Goal: Task Accomplishment & Management: Manage account settings

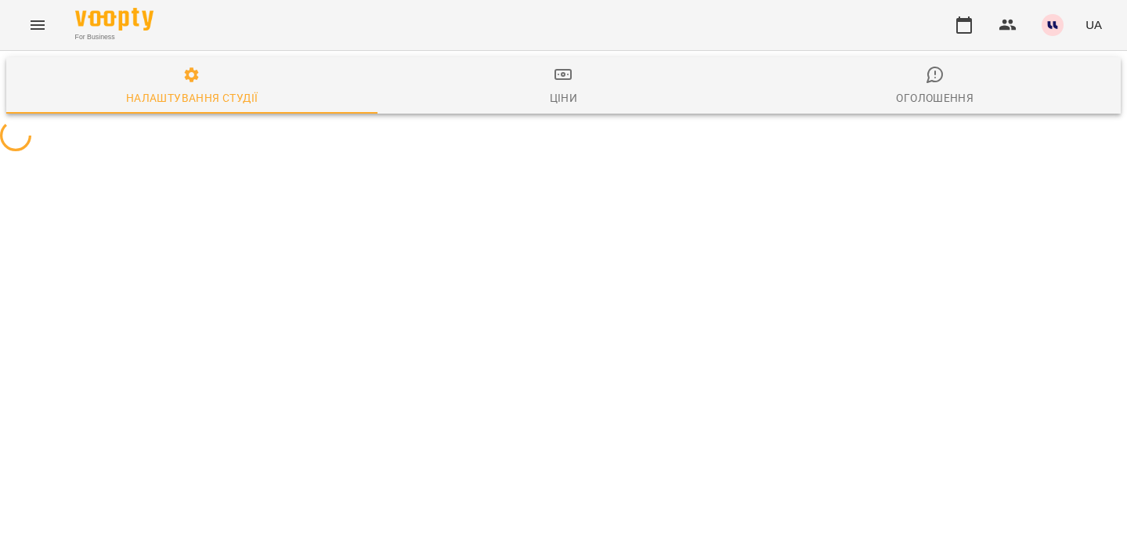
select select "**"
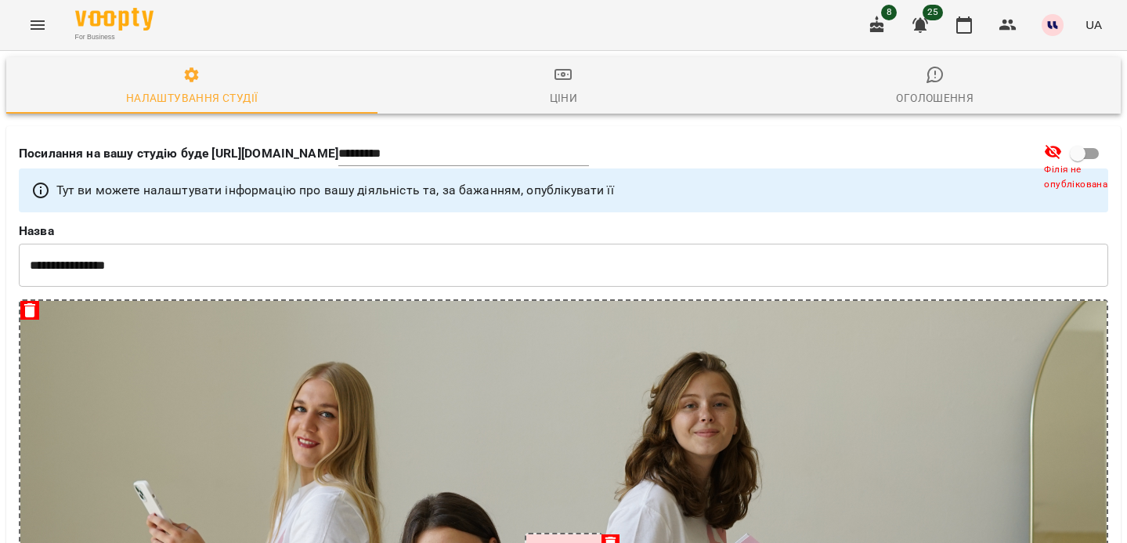
click at [42, 24] on icon "Menu" at bounding box center [38, 24] width 14 height 9
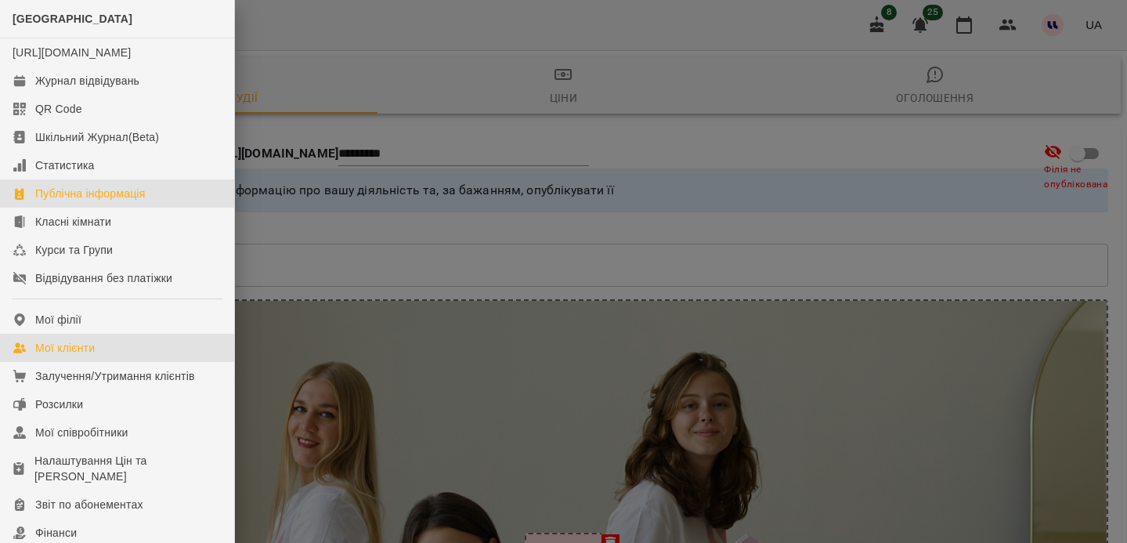
click at [66, 353] on link "Мої клієнти" at bounding box center [117, 348] width 234 height 28
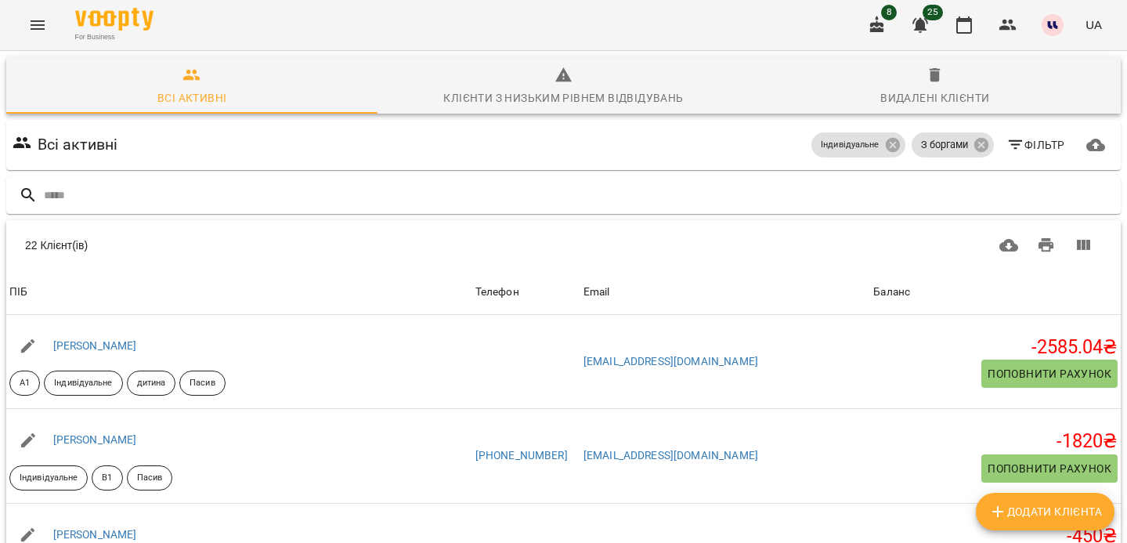
click at [927, 14] on span "25" at bounding box center [933, 13] width 20 height 16
click at [924, 32] on icon "button" at bounding box center [920, 25] width 19 height 19
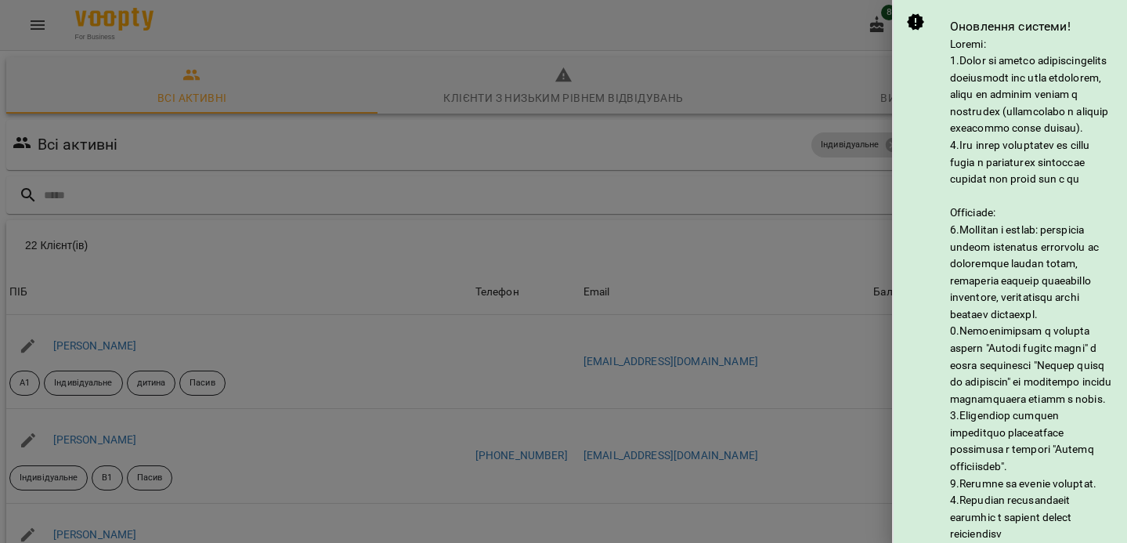
scroll to position [302, 0]
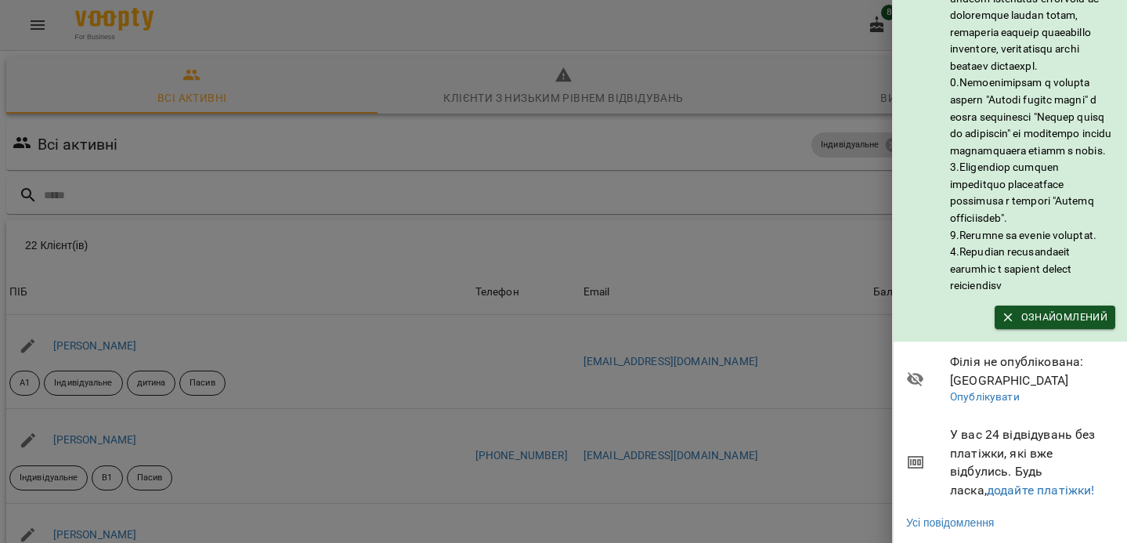
click at [1005, 450] on span "У вас 24 відвідувань без платіжки, які вже відбулись. Будь ласка, додайте платі…" at bounding box center [1032, 462] width 165 height 74
click at [1003, 483] on link "додайте платіжки!" at bounding box center [1041, 490] width 108 height 15
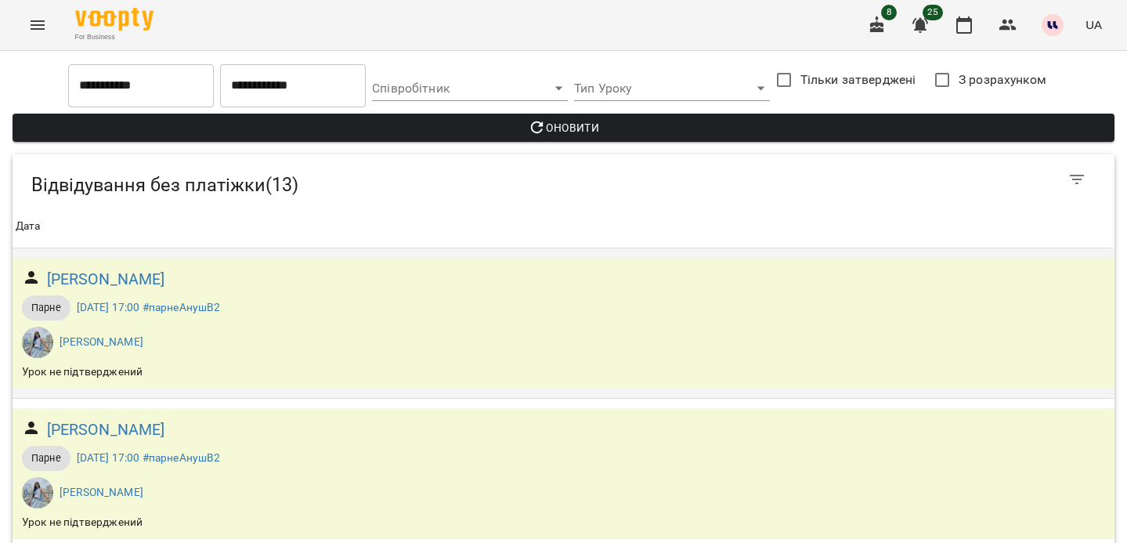
scroll to position [275, 0]
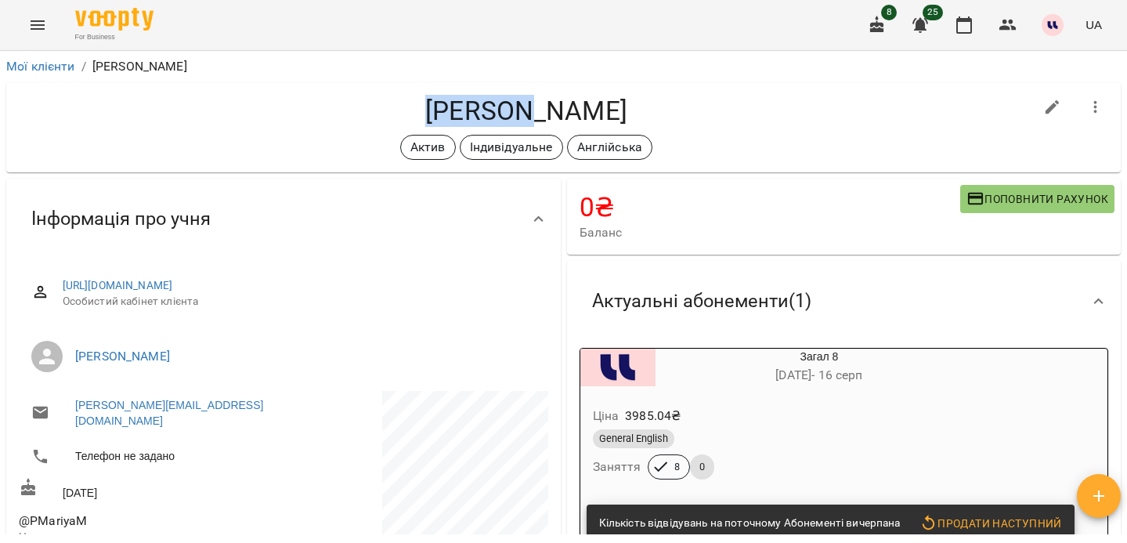
drag, startPoint x: 361, startPoint y: 108, endPoint x: 459, endPoint y: 116, distance: 98.2
click at [459, 116] on h4 "Пучніна Марія Миколаївна" at bounding box center [526, 111] width 1015 height 32
copy h4 "Пучніна"
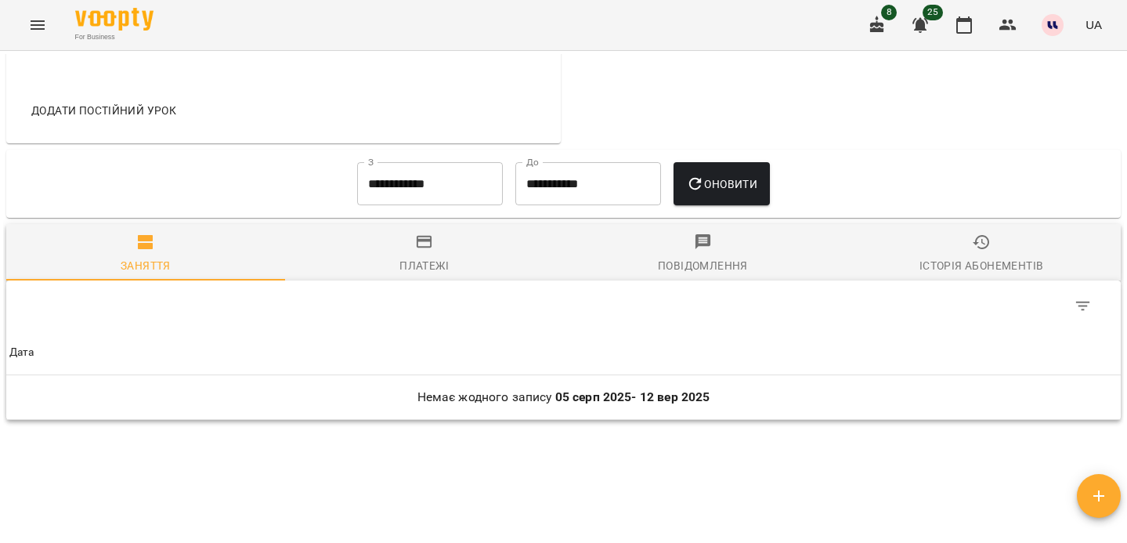
scroll to position [752, 0]
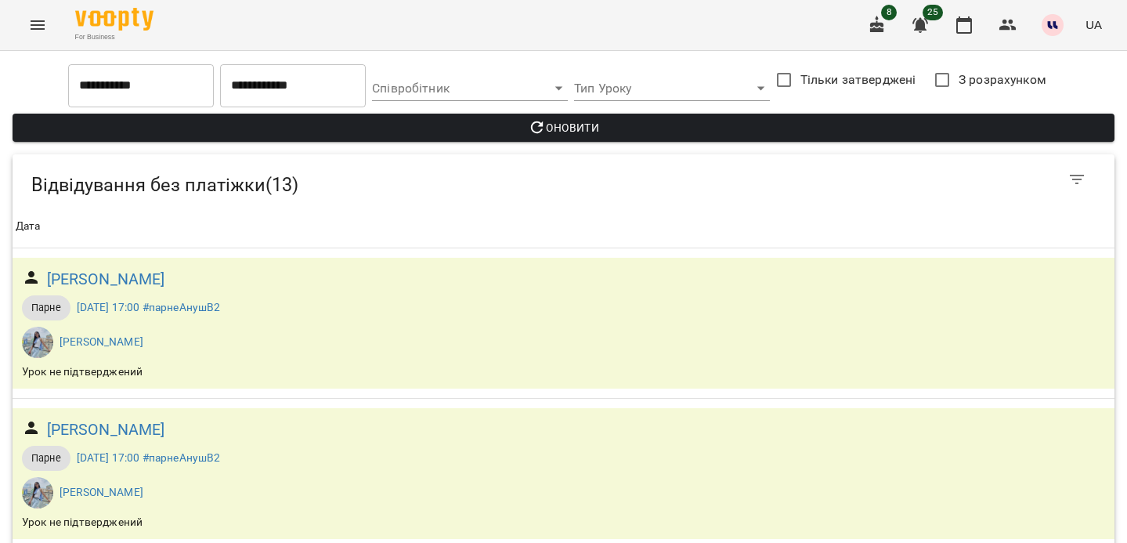
scroll to position [535, 0]
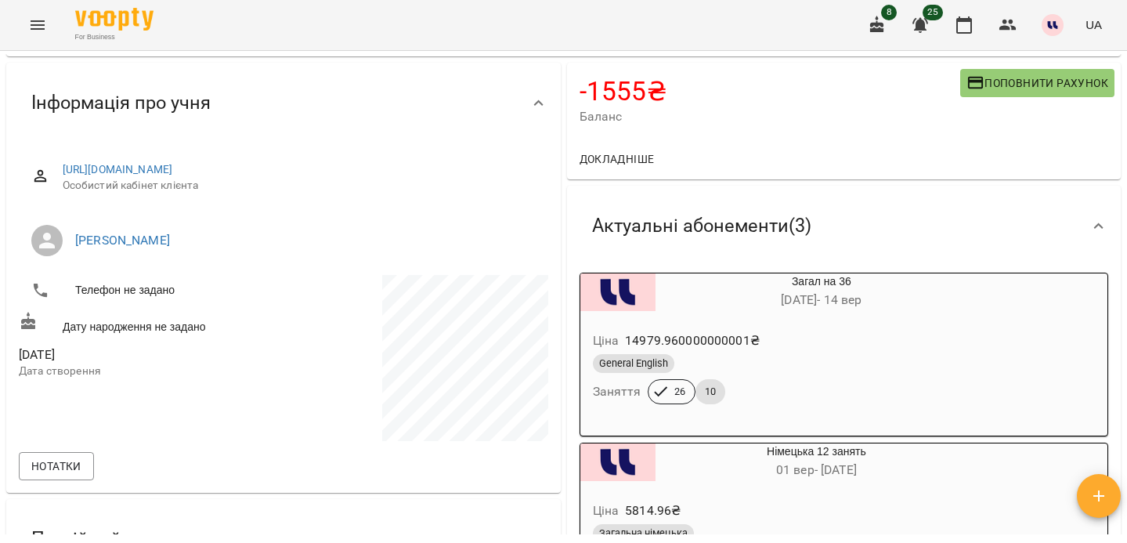
scroll to position [197, 0]
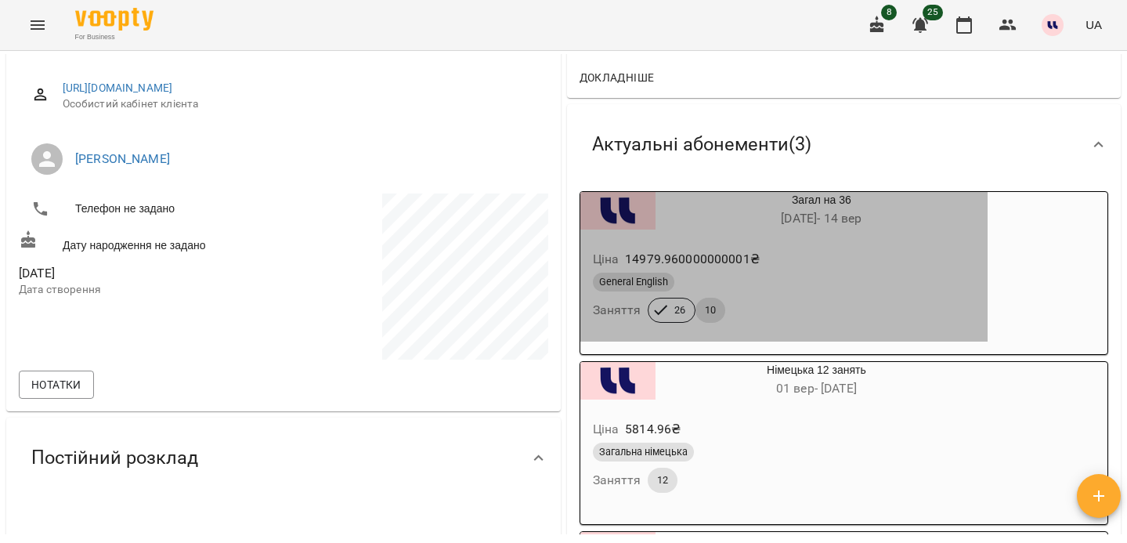
click at [784, 295] on div "General English" at bounding box center [784, 281] width 389 height 25
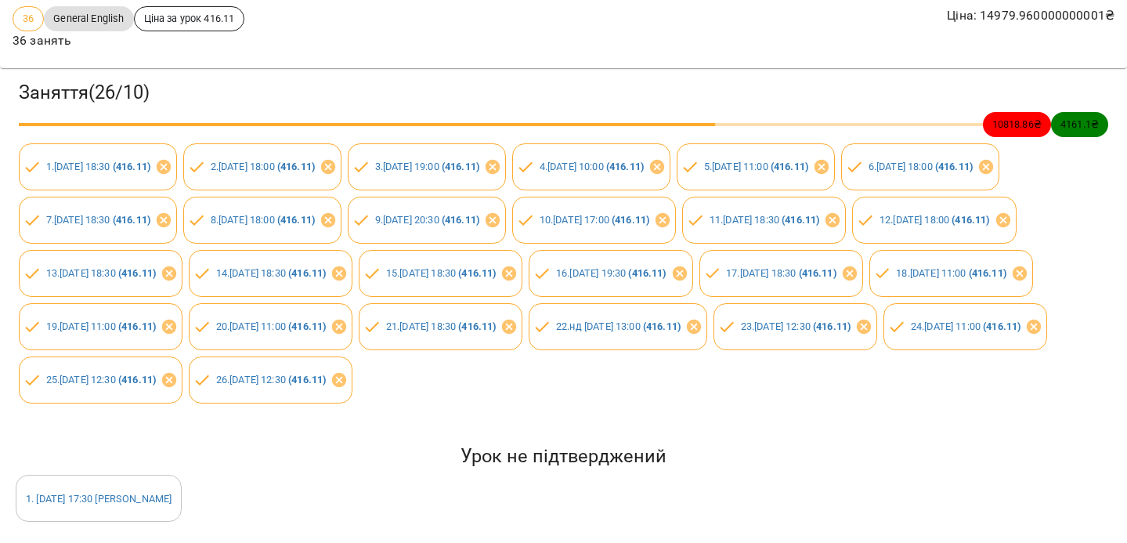
scroll to position [0, 0]
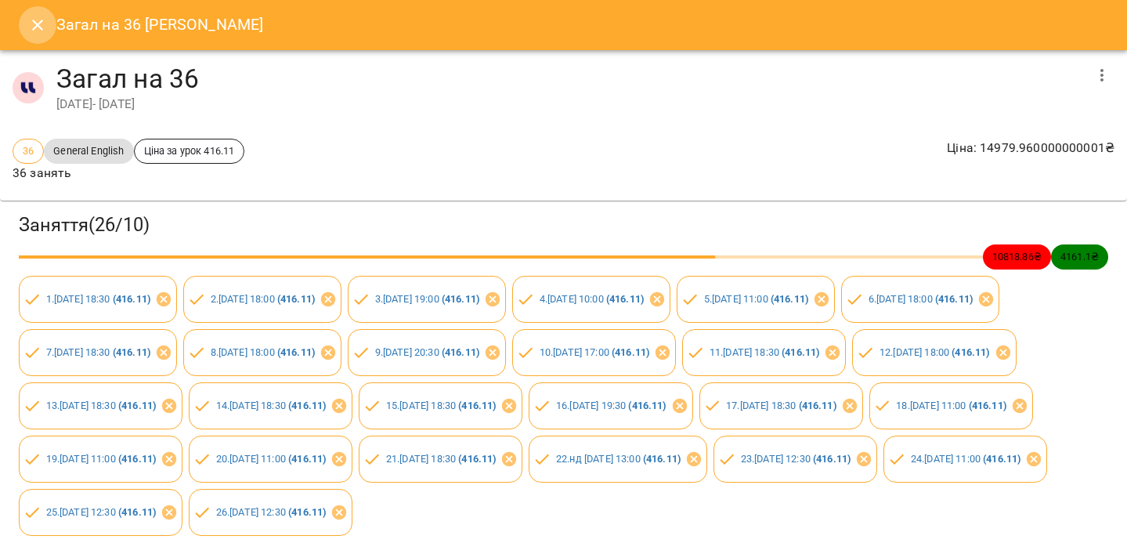
click at [27, 25] on button "Close" at bounding box center [38, 25] width 38 height 38
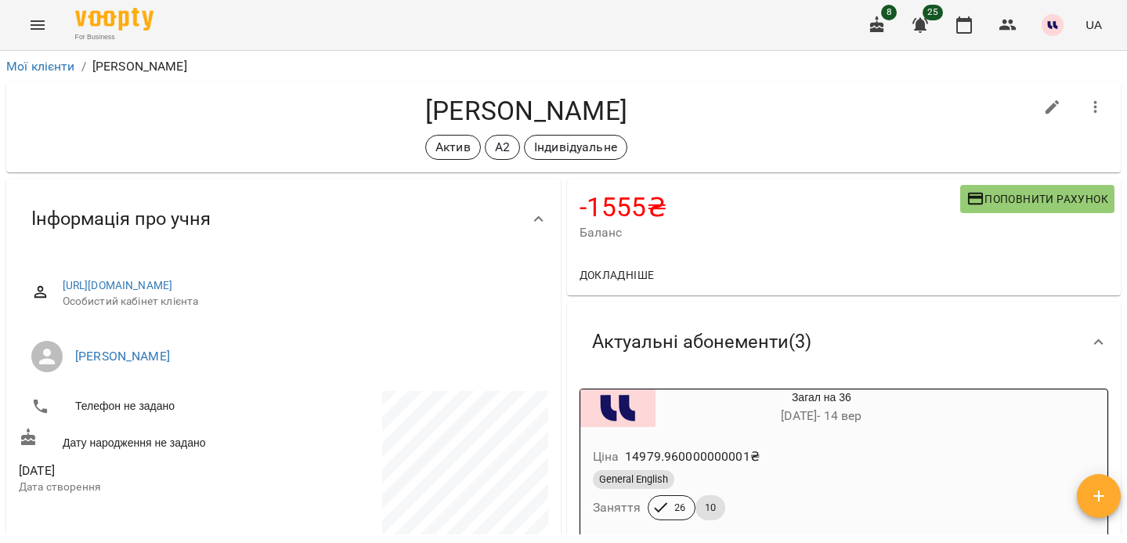
click at [654, 210] on h4 "-1555 ₴" at bounding box center [770, 207] width 381 height 32
click at [608, 279] on span "Докладніше" at bounding box center [617, 275] width 75 height 19
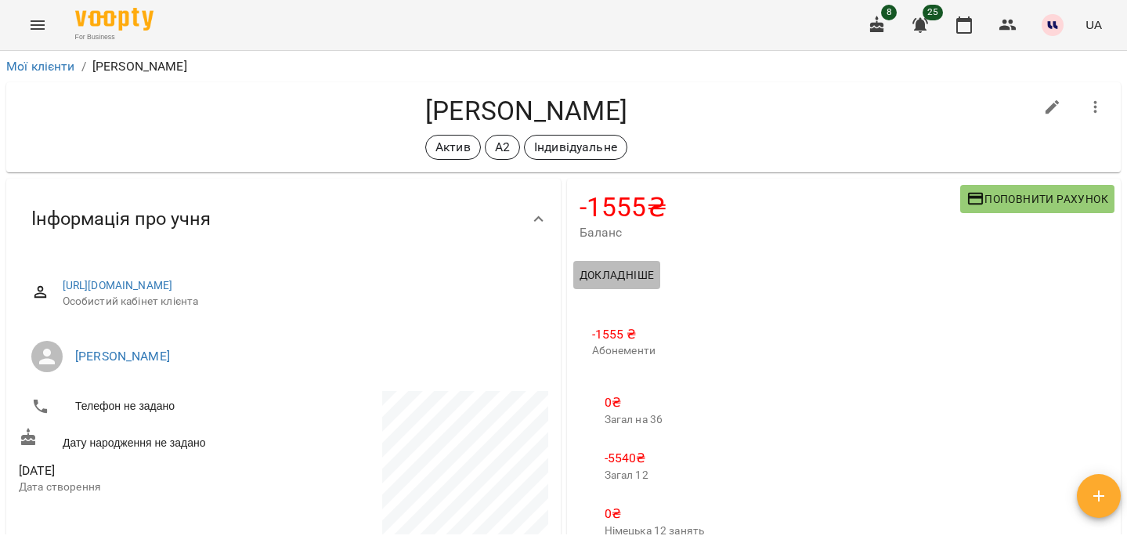
click at [618, 269] on span "Докладніше" at bounding box center [617, 275] width 75 height 19
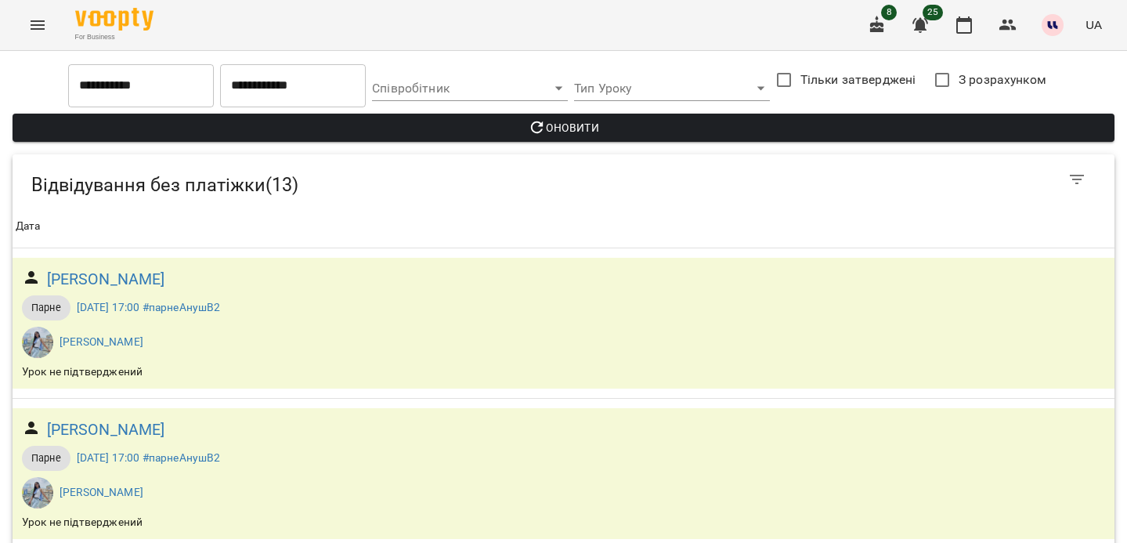
scroll to position [723, 0]
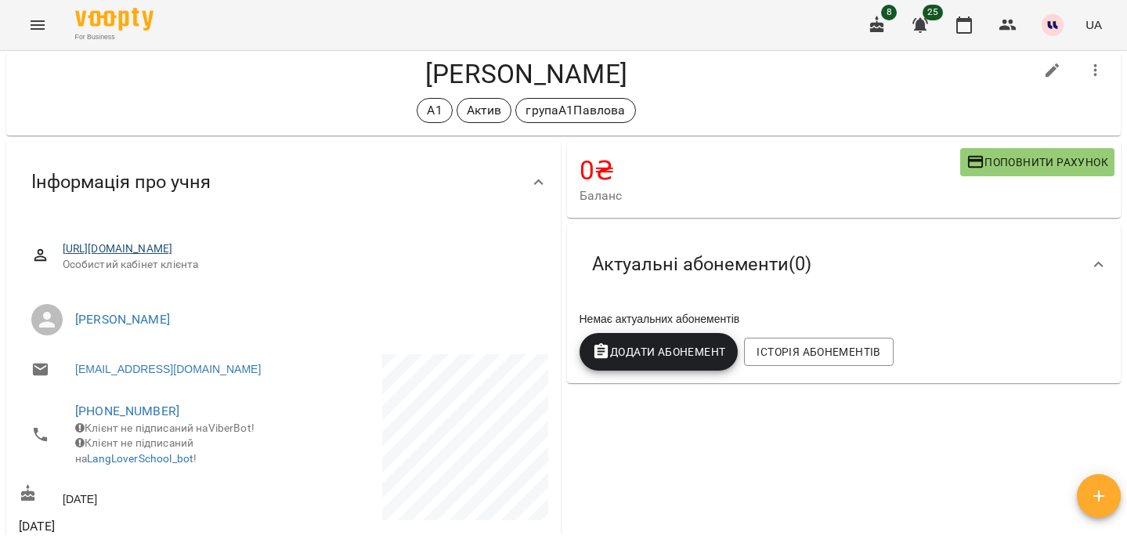
scroll to position [31, 0]
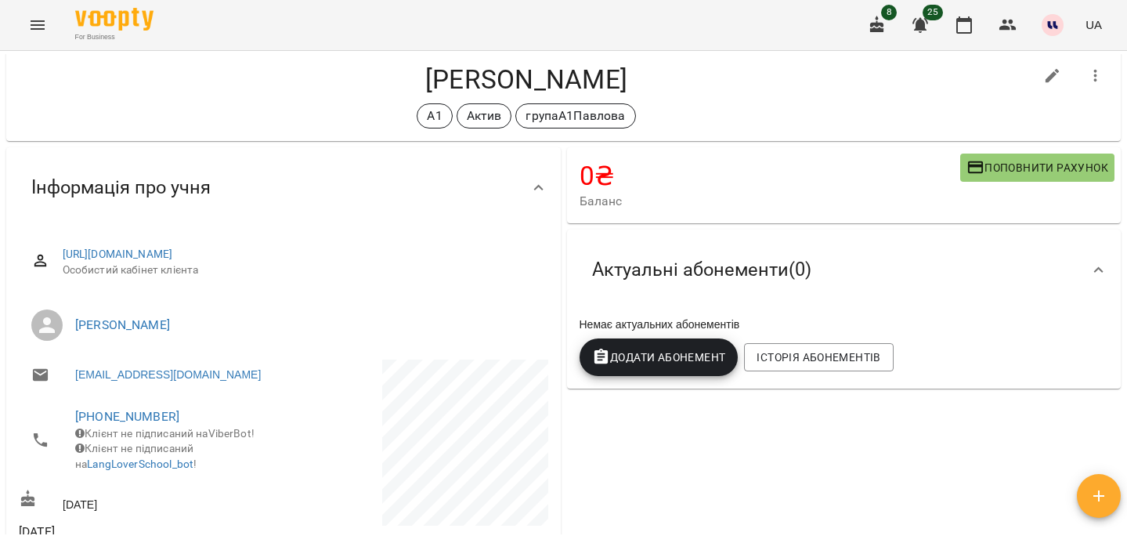
drag, startPoint x: 305, startPoint y: 81, endPoint x: 555, endPoint y: 91, distance: 249.3
click at [555, 91] on h4 "Павленко Анастасія Олександрівна" at bounding box center [526, 79] width 1015 height 32
copy h4 "Павленко Анастасія"
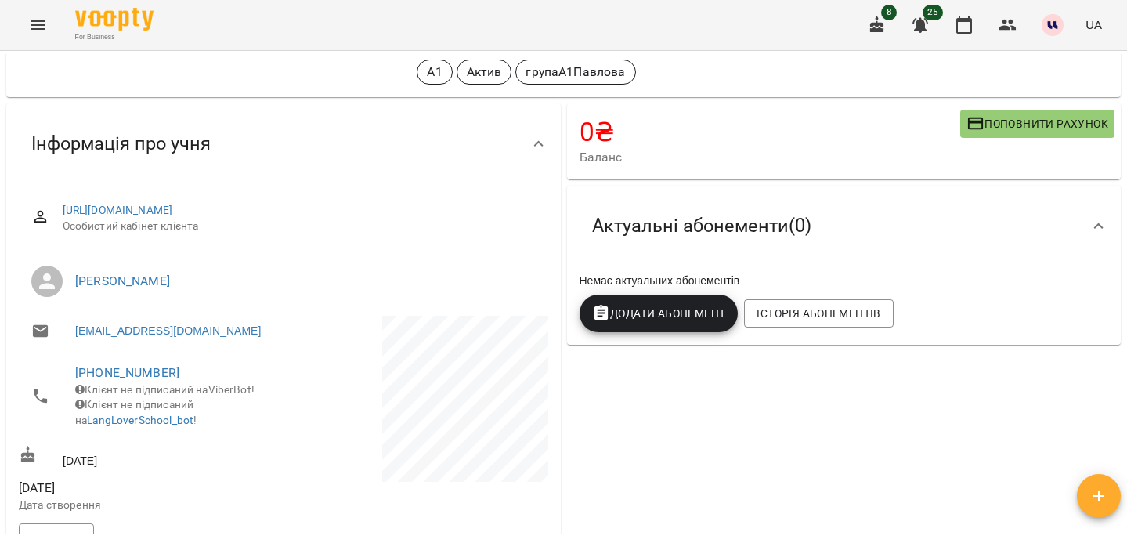
scroll to position [0, 0]
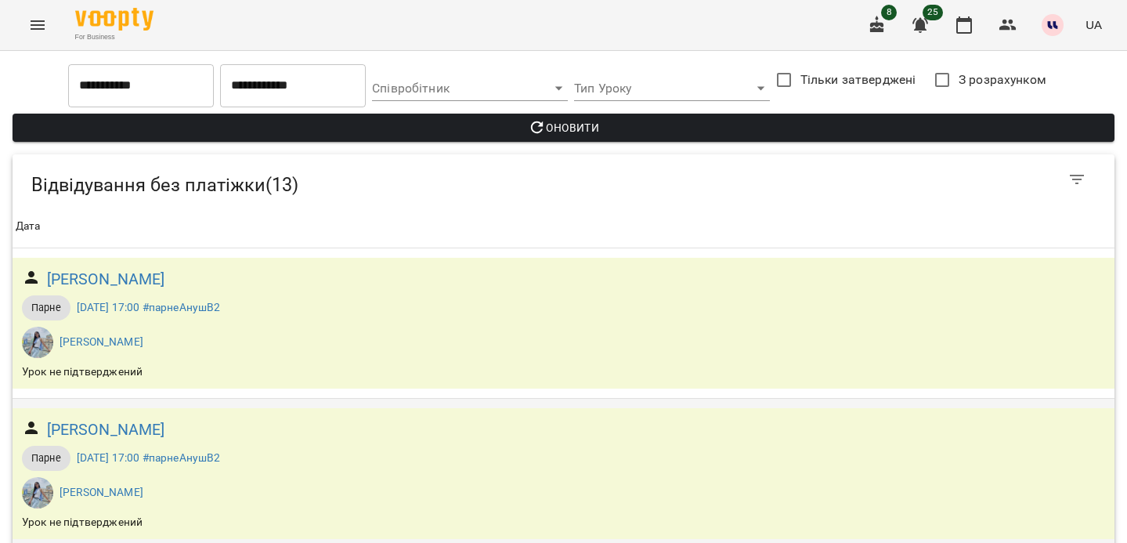
scroll to position [1313, 0]
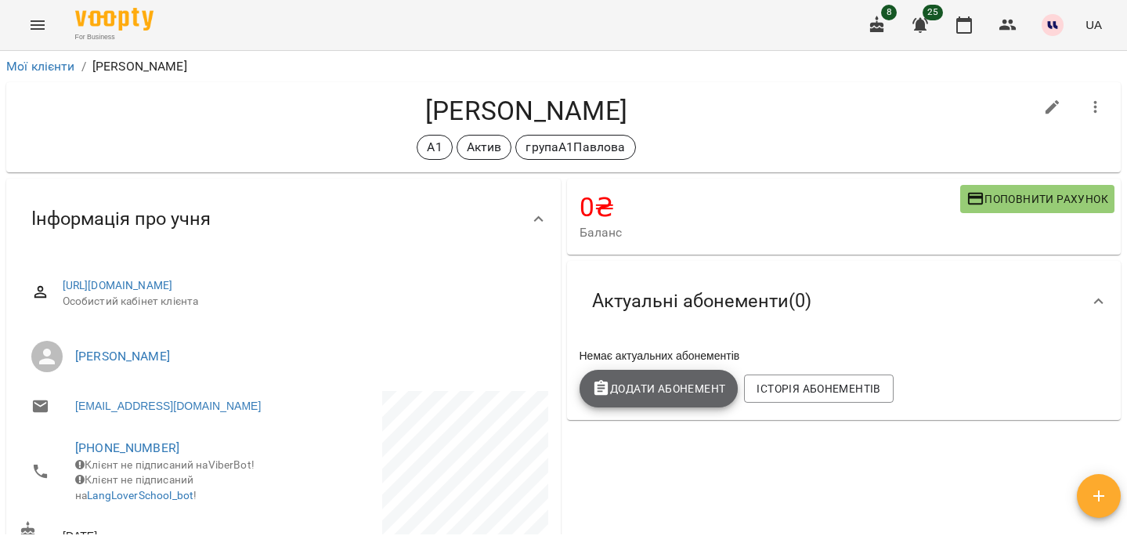
click at [691, 391] on span "Додати Абонемент" at bounding box center [659, 388] width 134 height 19
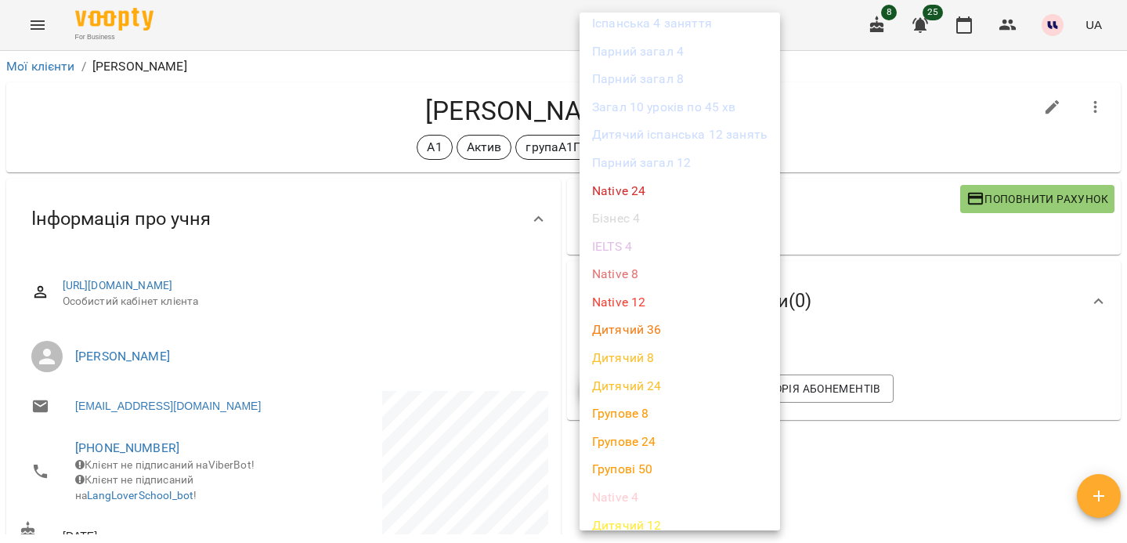
scroll to position [1174, 0]
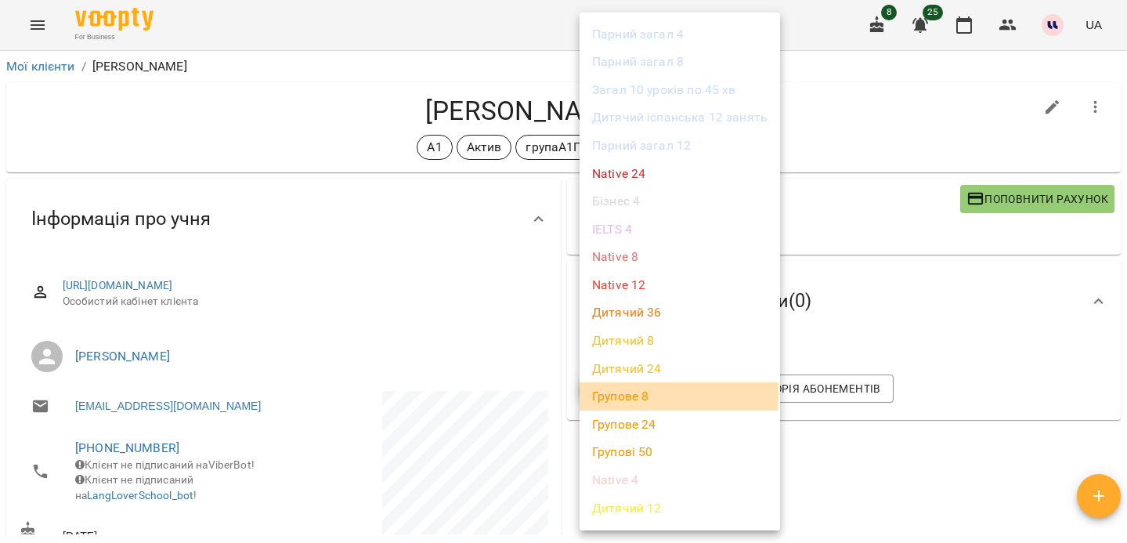
click at [630, 393] on li "Групове 8" at bounding box center [680, 396] width 201 height 28
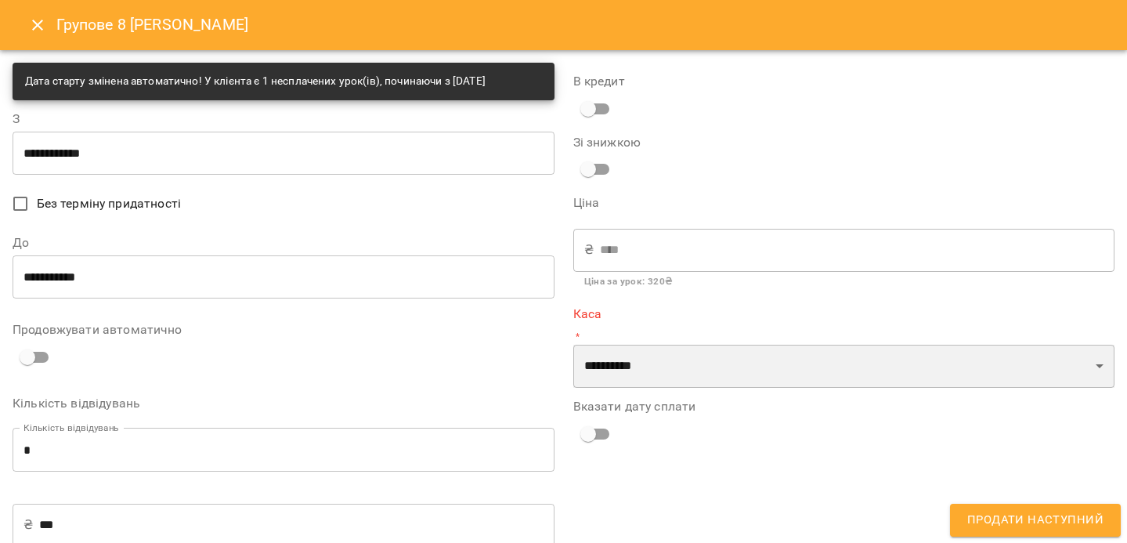
click at [647, 349] on select "**********" at bounding box center [844, 367] width 542 height 44
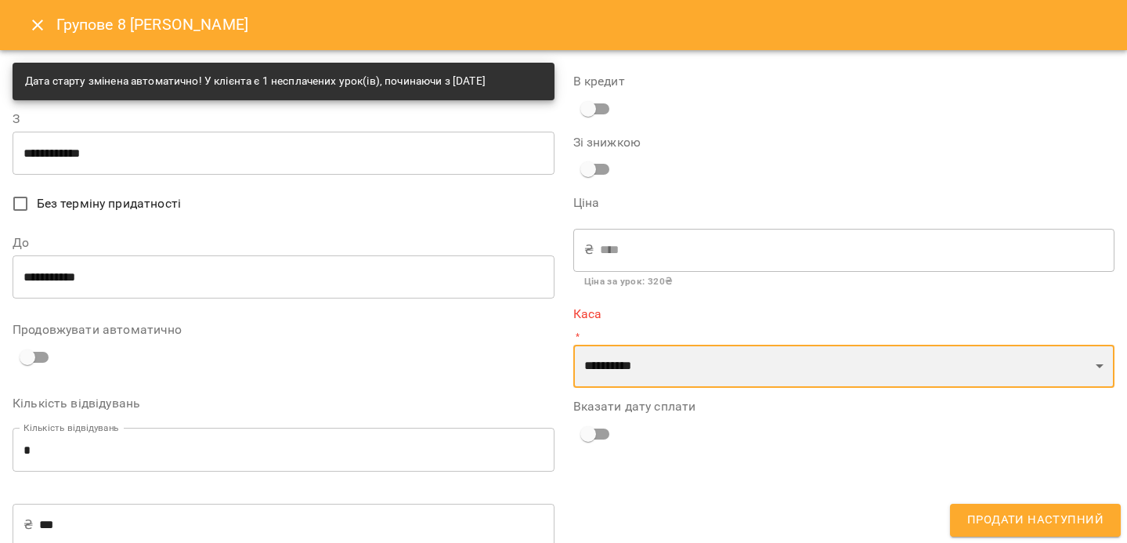
select select "****"
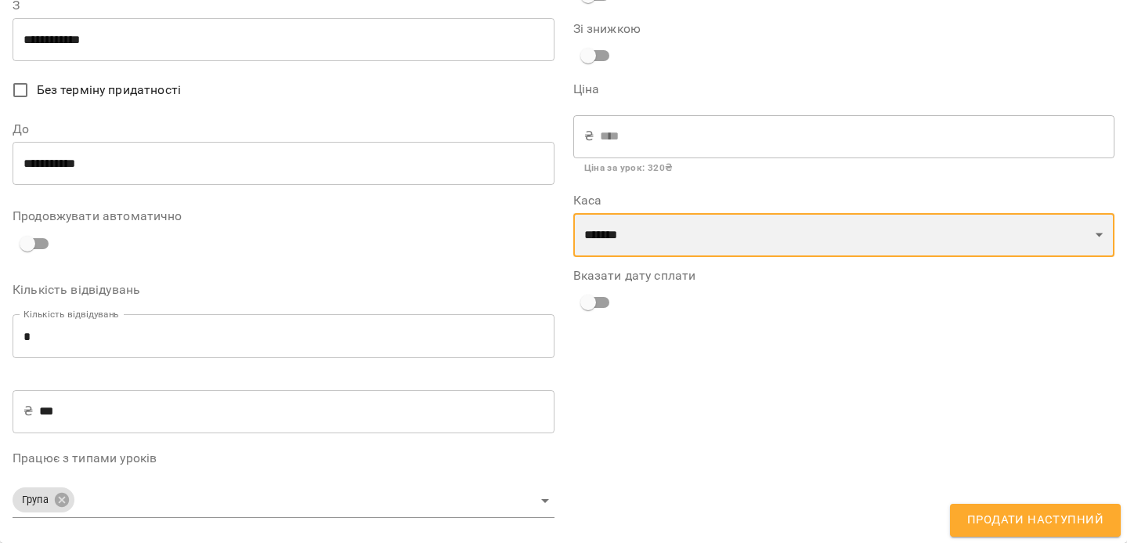
scroll to position [0, 0]
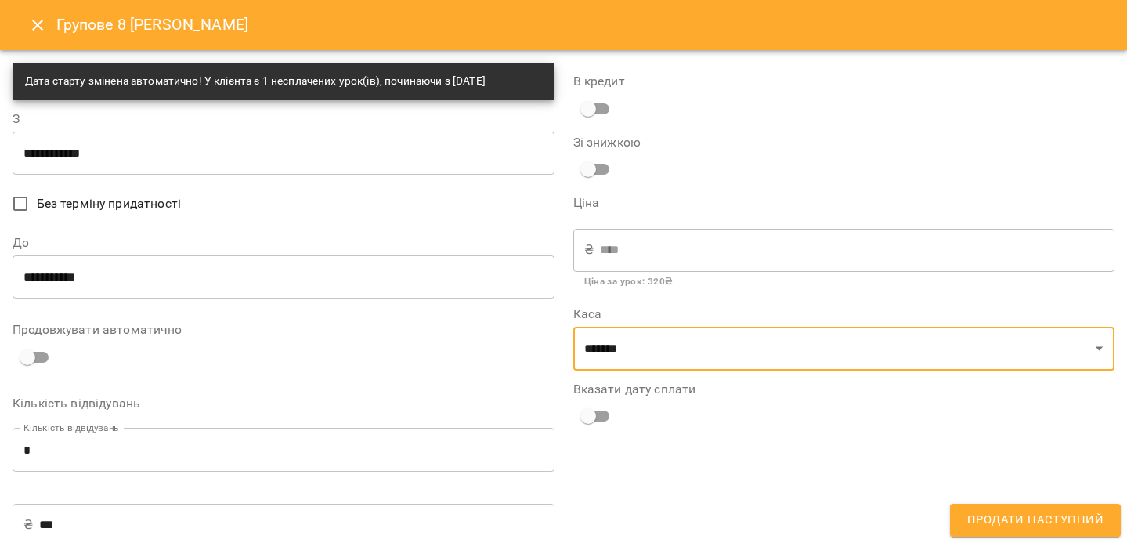
click at [33, 30] on icon "Close" at bounding box center [37, 25] width 19 height 19
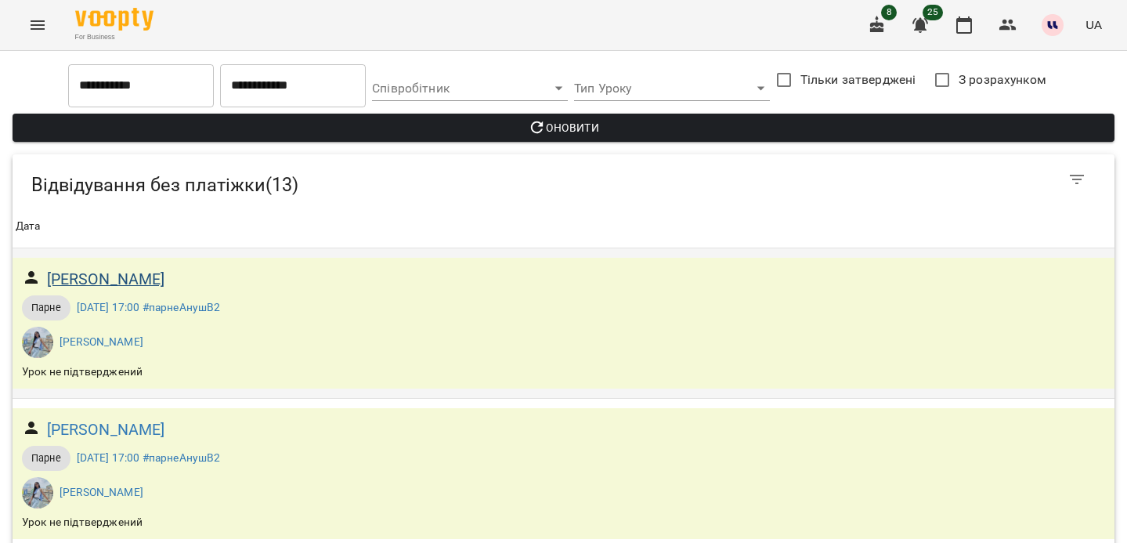
scroll to position [1585, 0]
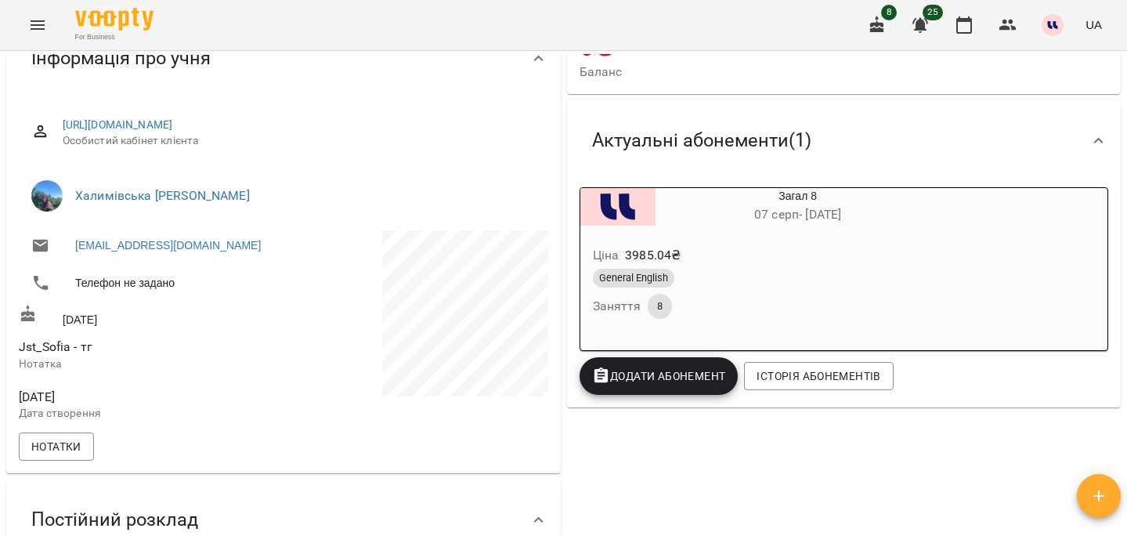
scroll to position [293, 0]
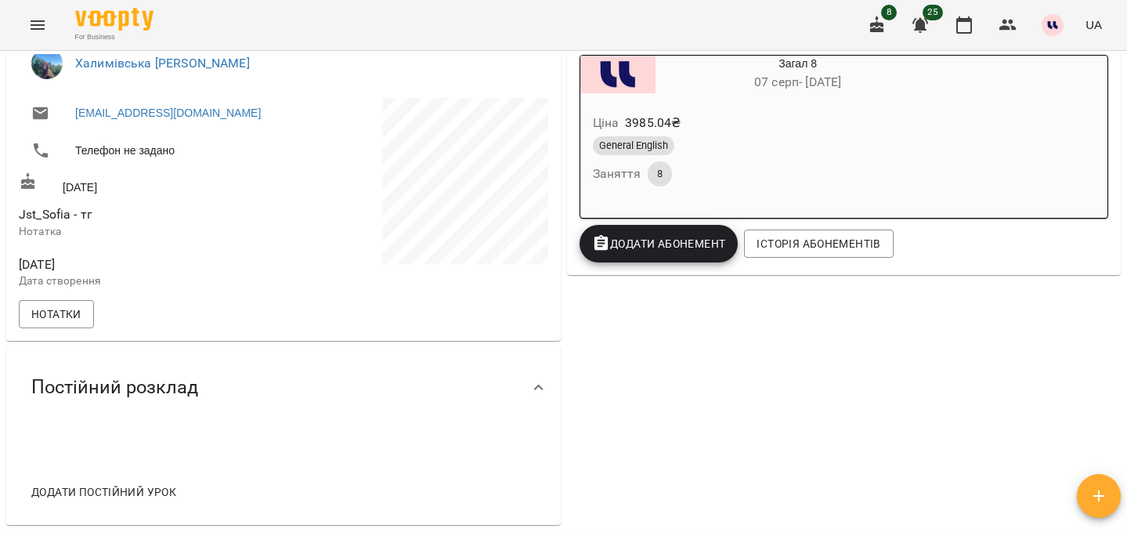
click at [920, 30] on icon "button" at bounding box center [921, 25] width 16 height 15
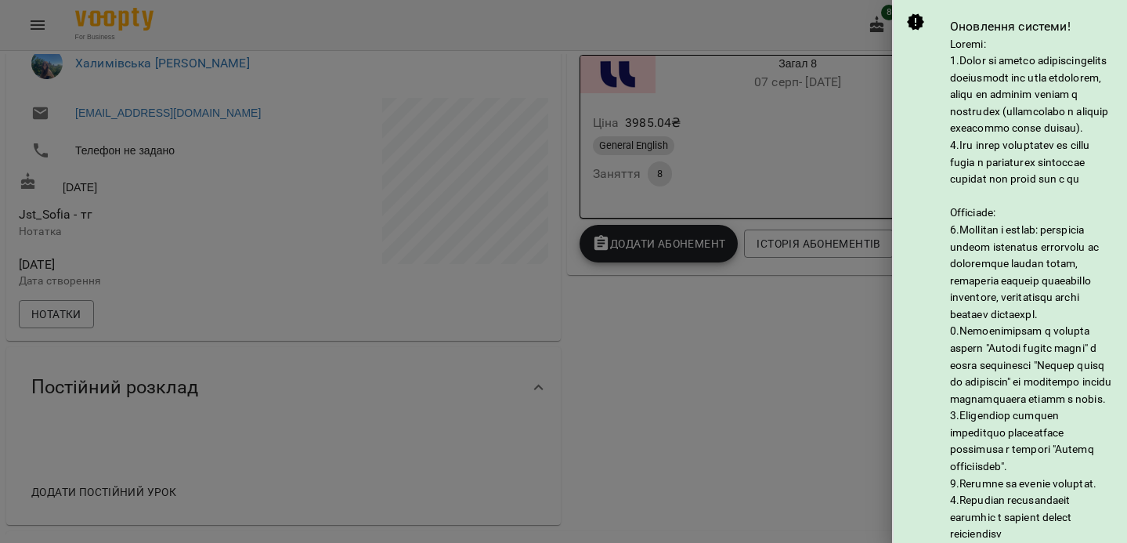
scroll to position [302, 0]
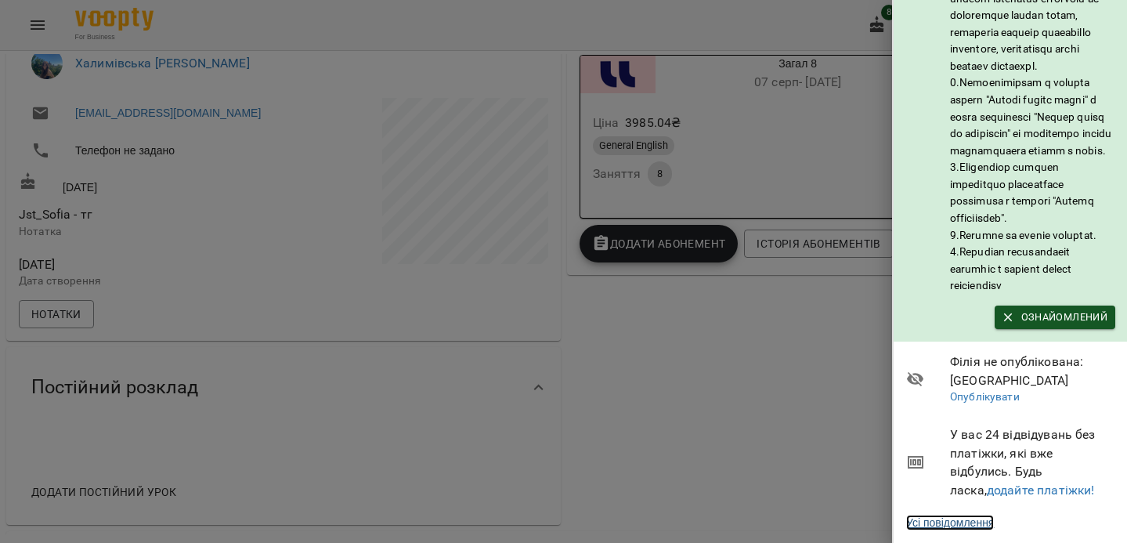
click at [956, 522] on link "Усі повідомлення" at bounding box center [950, 523] width 88 height 16
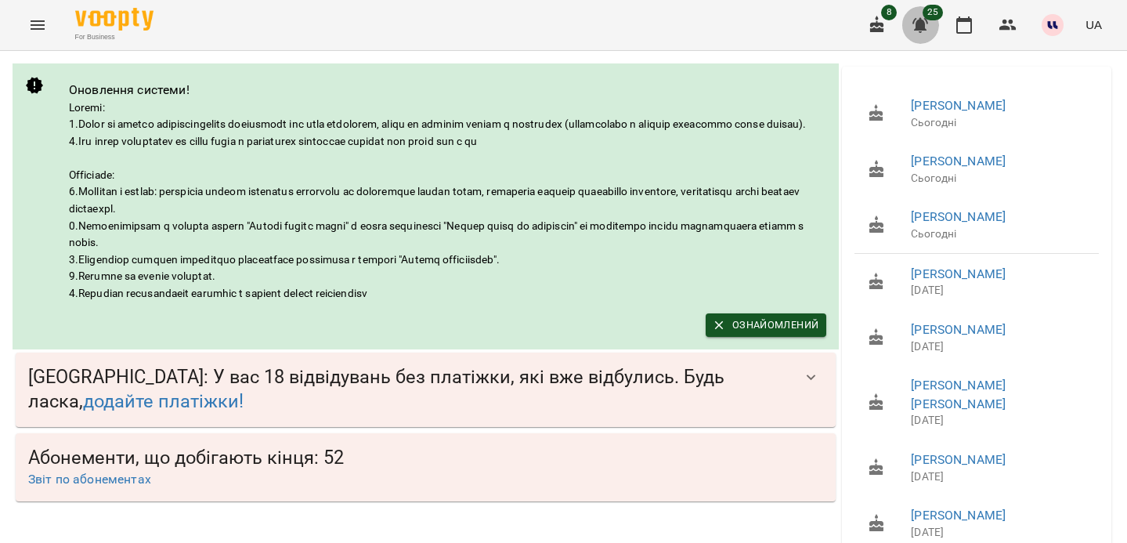
click at [930, 21] on icon "button" at bounding box center [920, 25] width 19 height 19
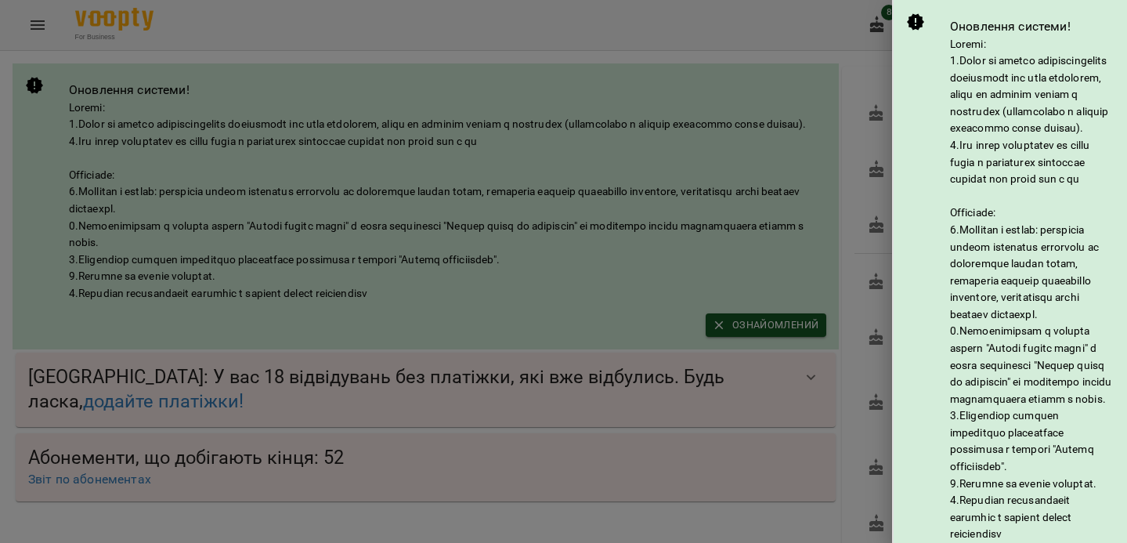
click at [756, 199] on div at bounding box center [563, 271] width 1127 height 543
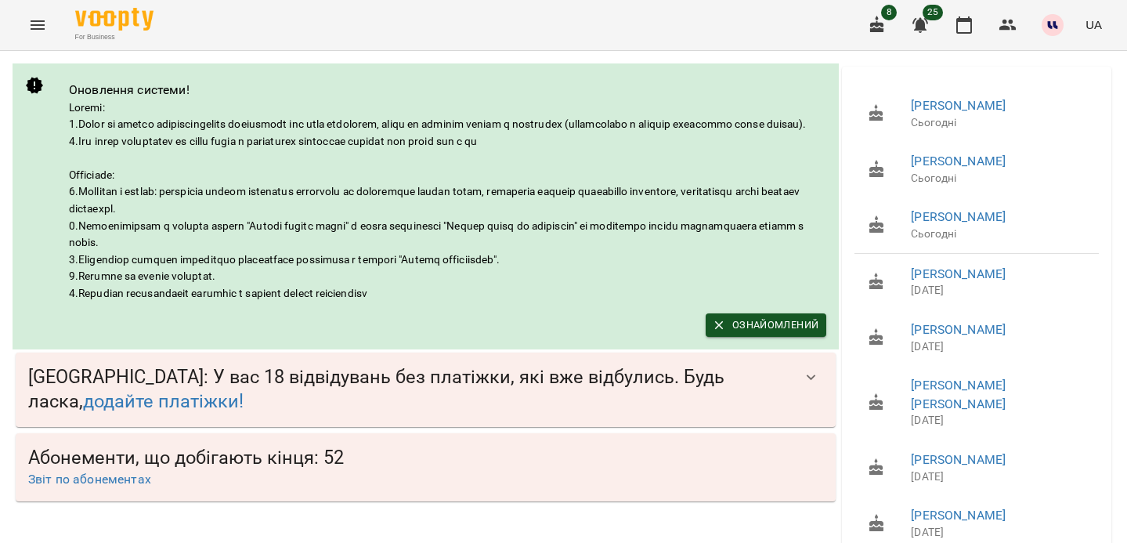
click at [141, 397] on span "LangLover School : У вас 18 відвідувань без платіжки, які вже відбулись. Будь л…" at bounding box center [410, 389] width 764 height 49
click at [260, 407] on span "LangLover School : У вас 18 відвідувань без платіжки, які вже відбулись. Будь л…" at bounding box center [410, 389] width 764 height 49
click at [761, 334] on span "Ознайомлений" at bounding box center [766, 324] width 105 height 17
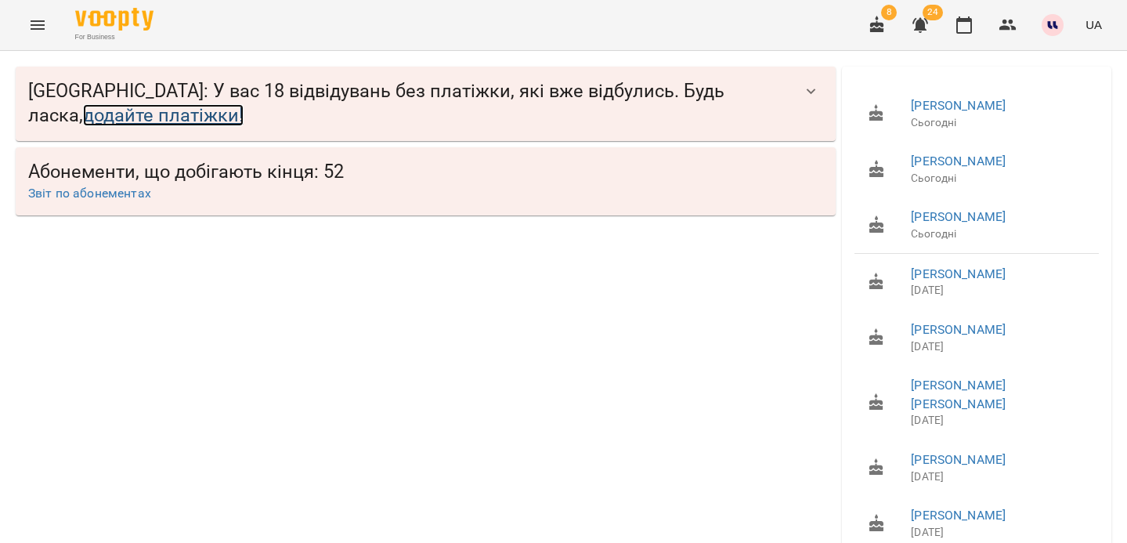
click at [120, 116] on link "додайте платіжки!" at bounding box center [163, 115] width 161 height 22
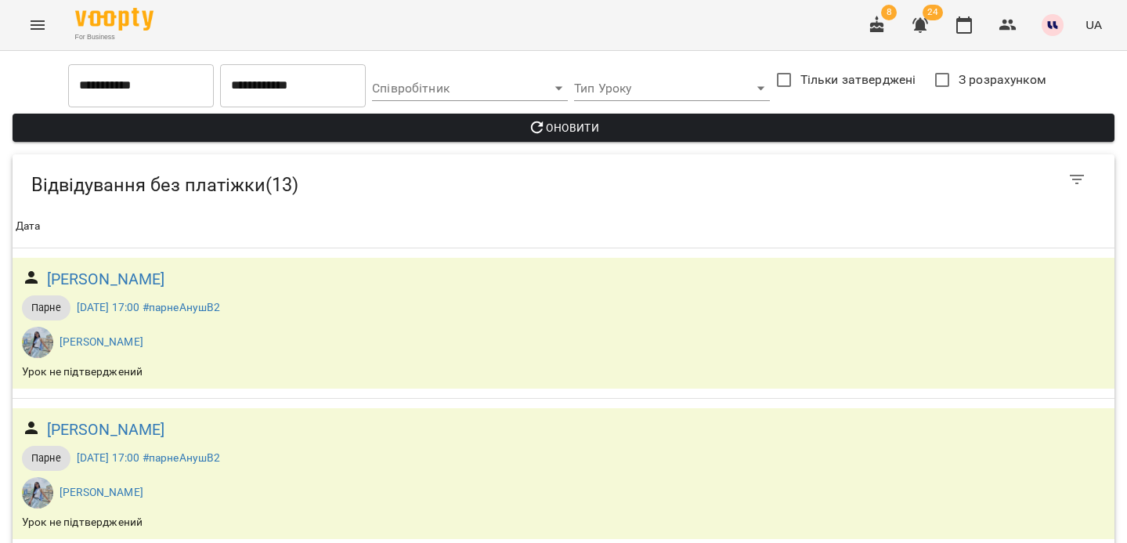
scroll to position [670, 0]
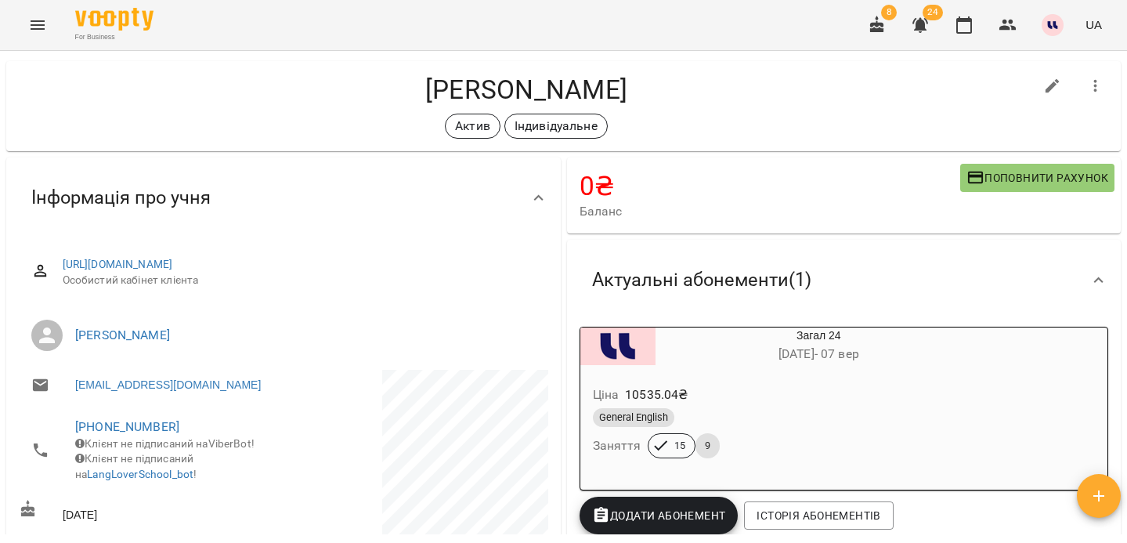
scroll to position [23, 0]
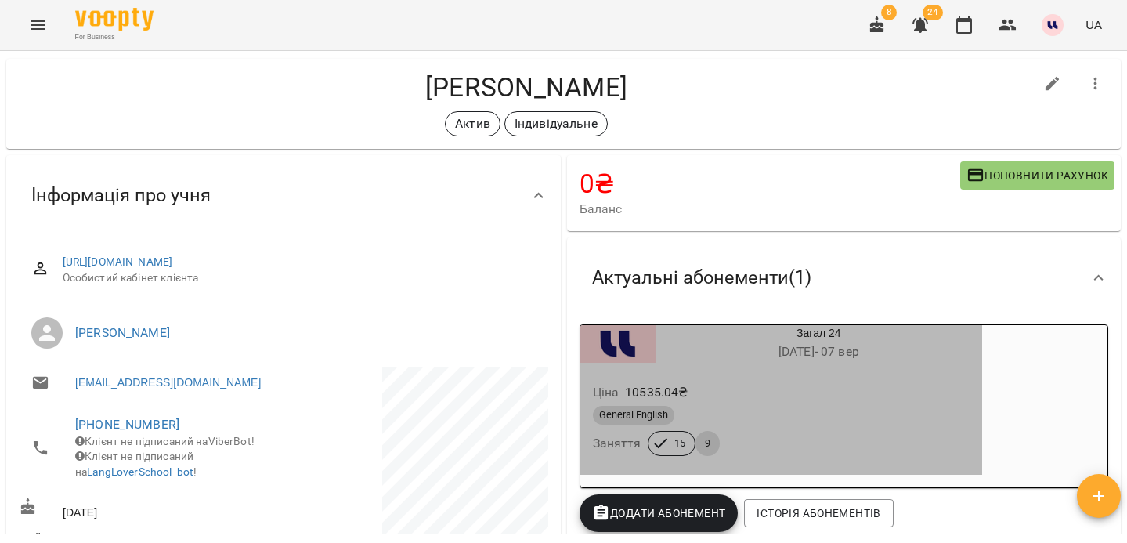
click at [666, 446] on span "15" at bounding box center [680, 443] width 30 height 14
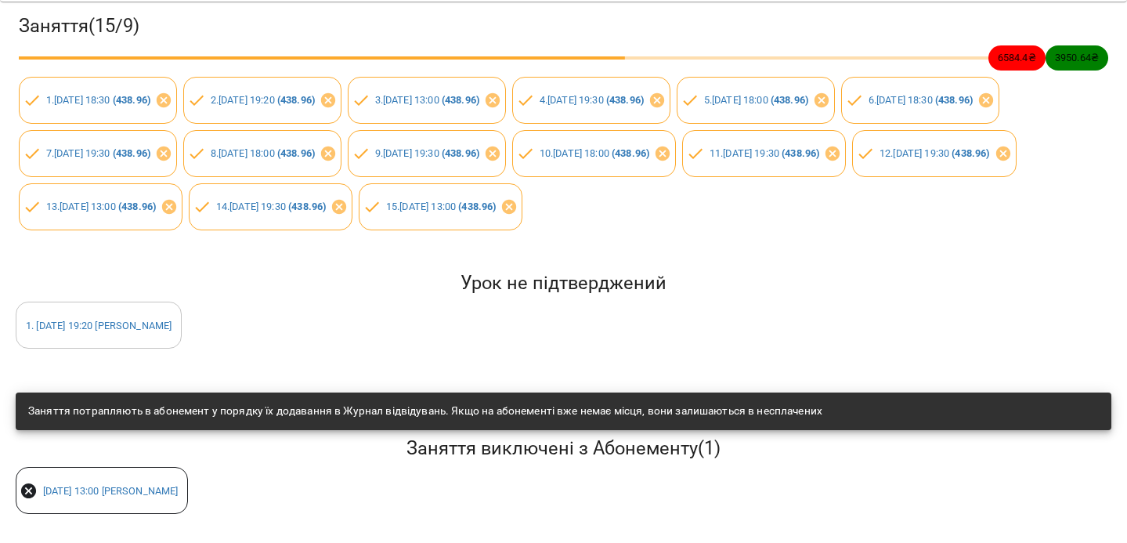
scroll to position [0, 0]
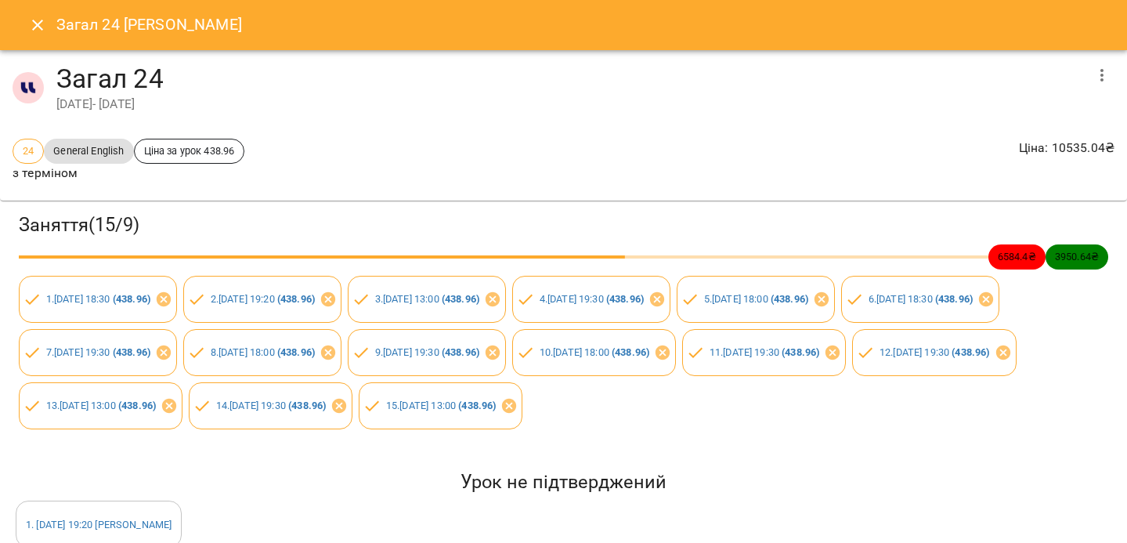
click at [37, 24] on icon "Close" at bounding box center [37, 25] width 11 height 11
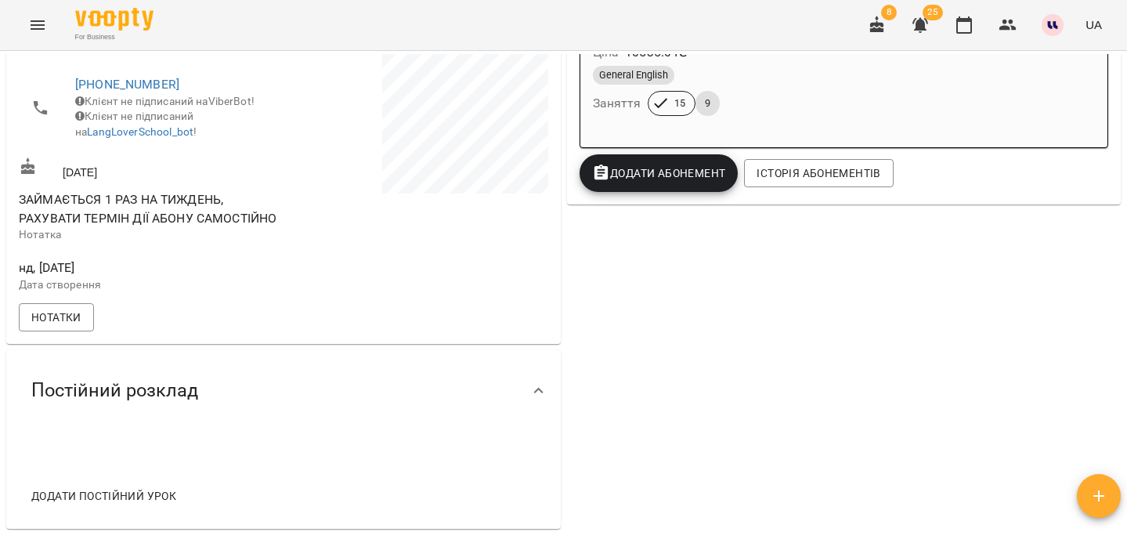
scroll to position [363, 0]
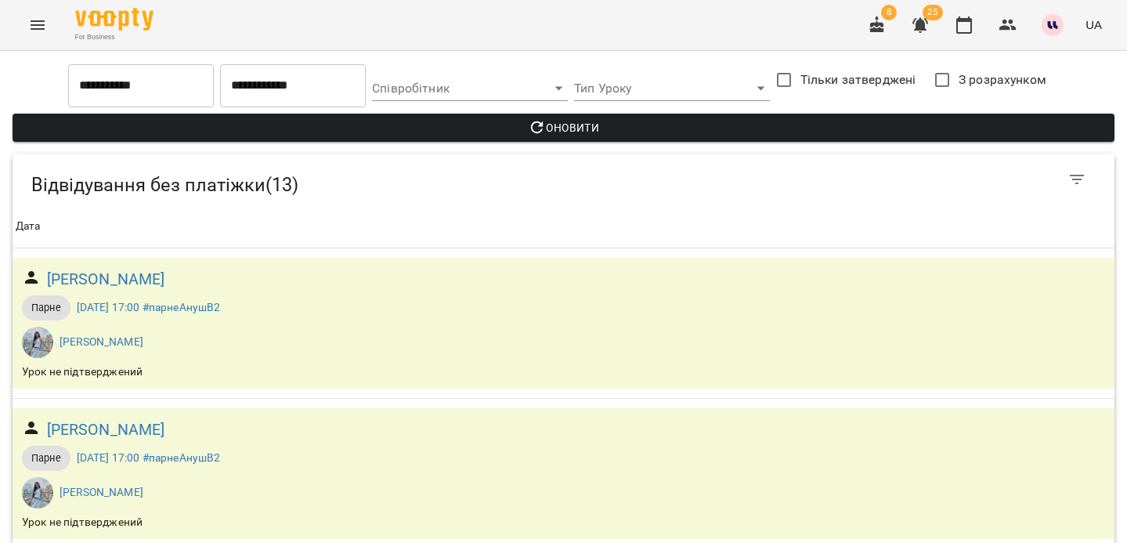
scroll to position [1585, 0]
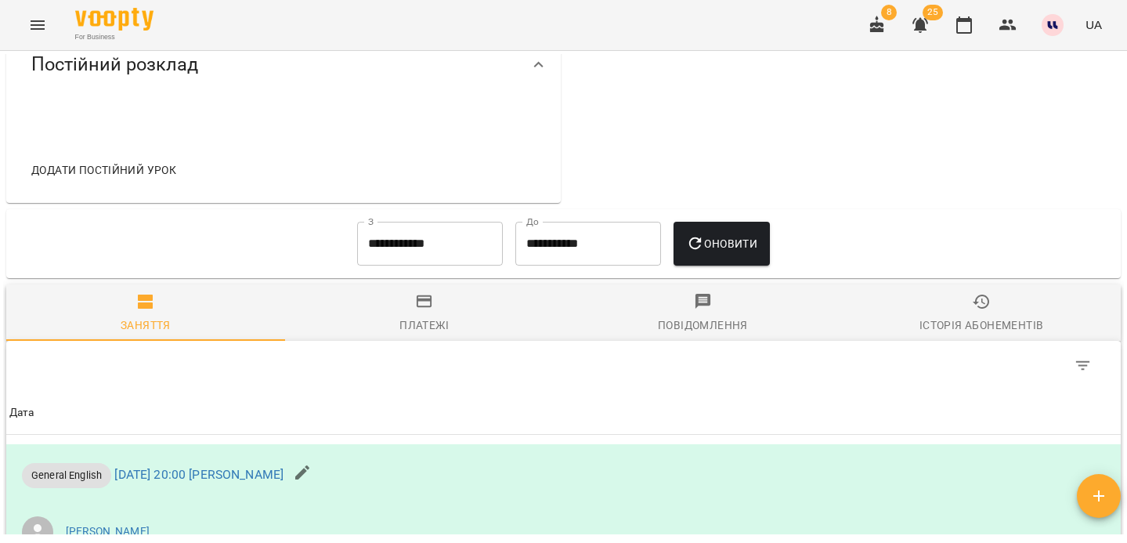
scroll to position [687, 0]
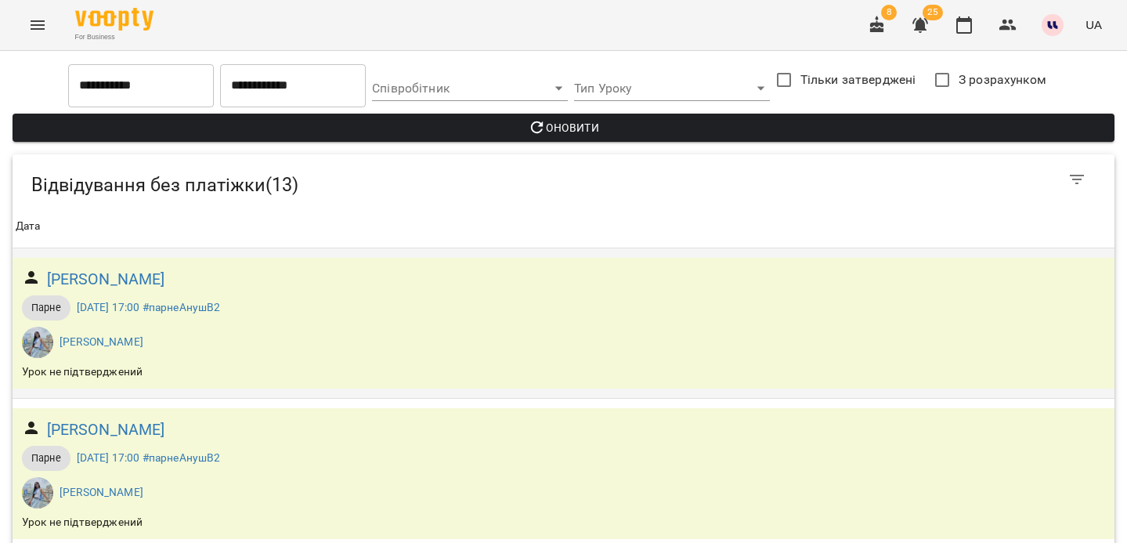
scroll to position [533, 0]
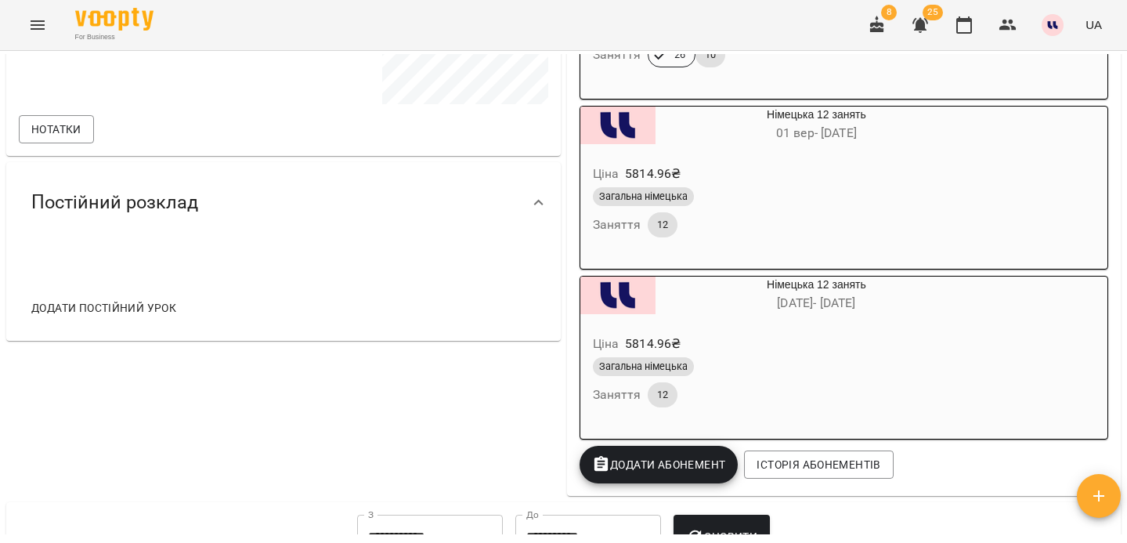
scroll to position [326, 0]
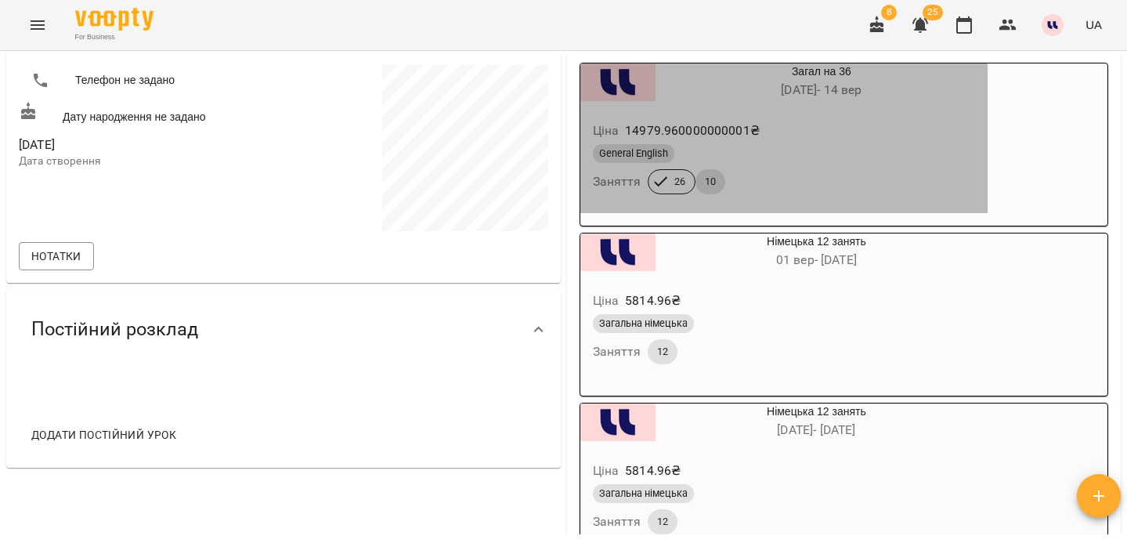
click at [875, 103] on div "Загал на 36 05 лют - 14 вер" at bounding box center [784, 82] width 414 height 44
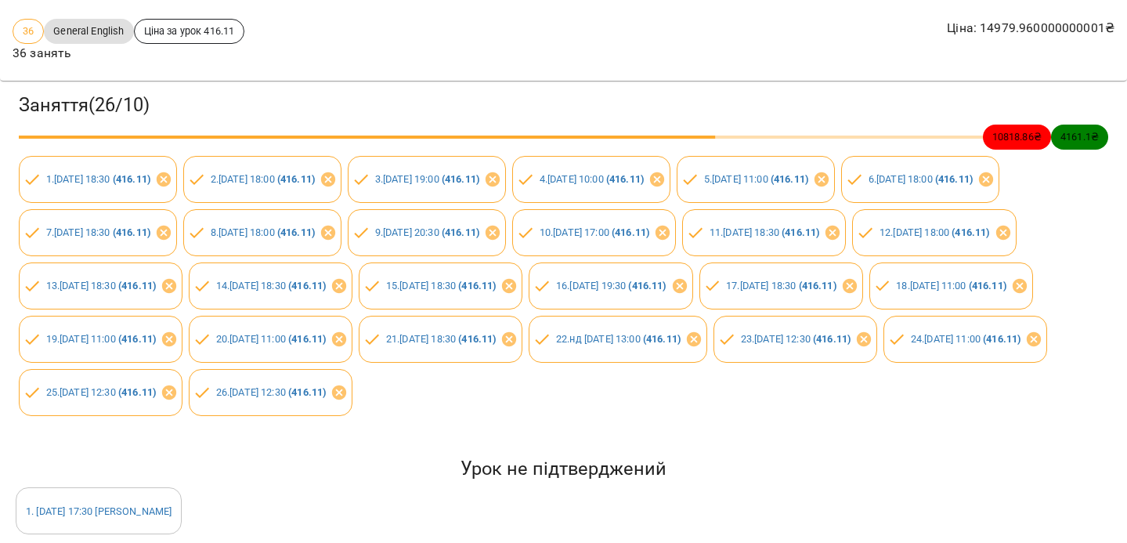
scroll to position [0, 0]
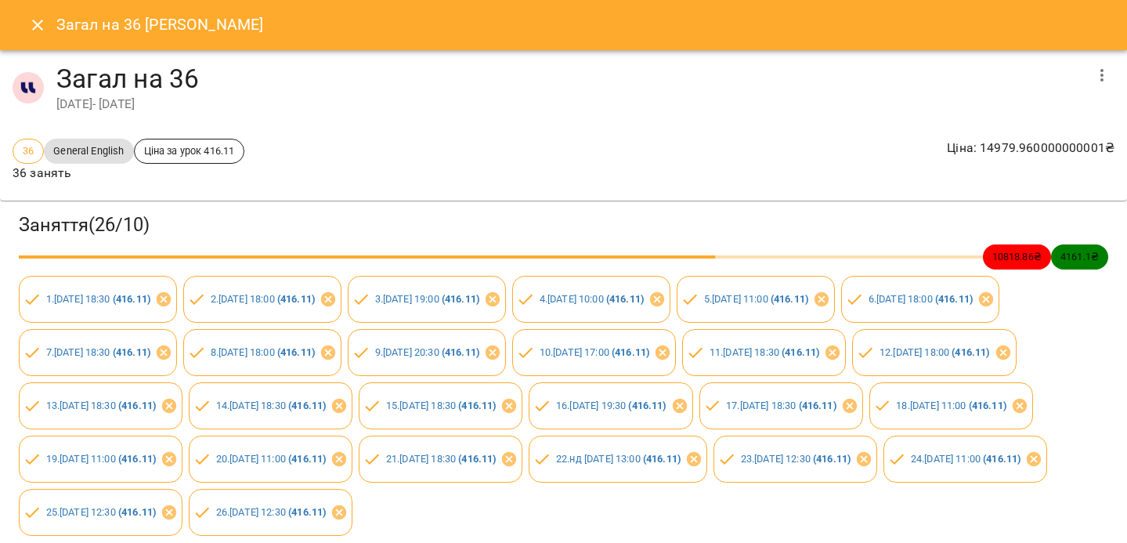
click at [36, 23] on icon "Close" at bounding box center [37, 25] width 11 height 11
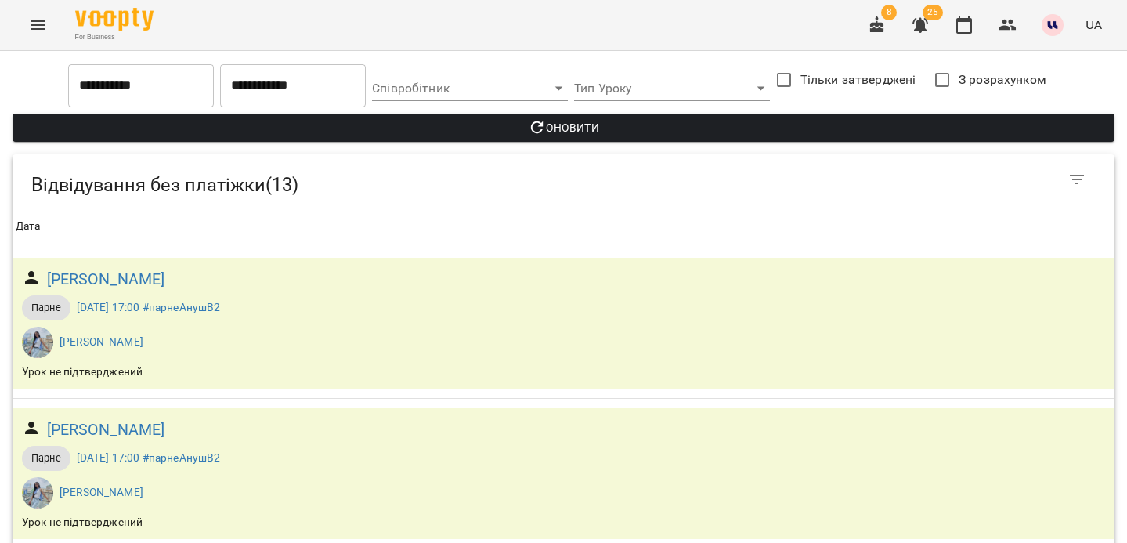
scroll to position [1180, 0]
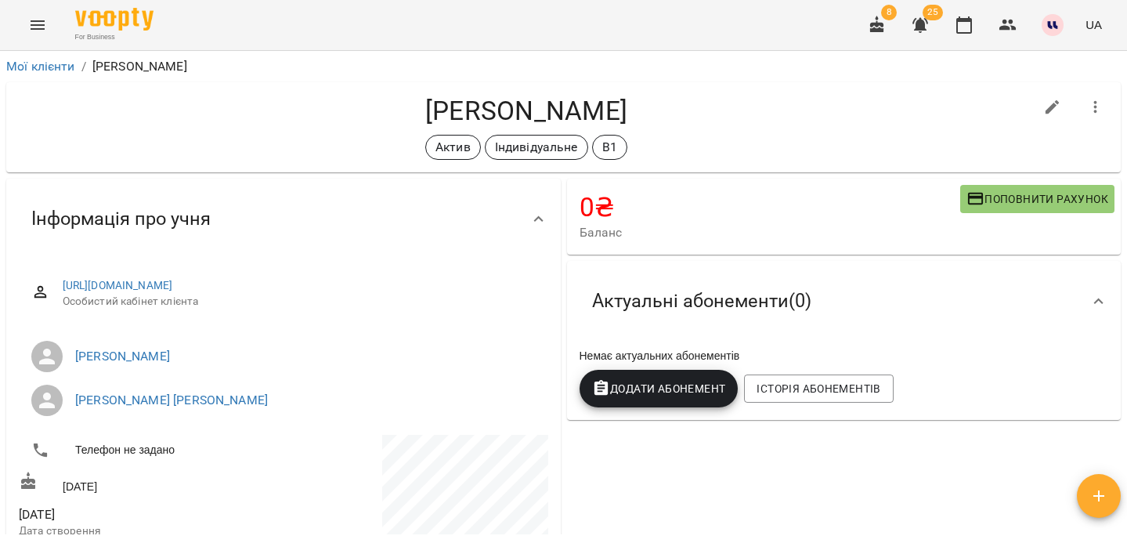
drag, startPoint x: 351, startPoint y: 109, endPoint x: 721, endPoint y: 124, distance: 370.0
click at [721, 124] on h4 "Кириллова Тетяна Сергіївна" at bounding box center [526, 111] width 1015 height 32
copy h4 "Кириллова Тетяна Сергіївна"
click at [1054, 103] on icon "button" at bounding box center [1053, 107] width 14 height 14
select select "**"
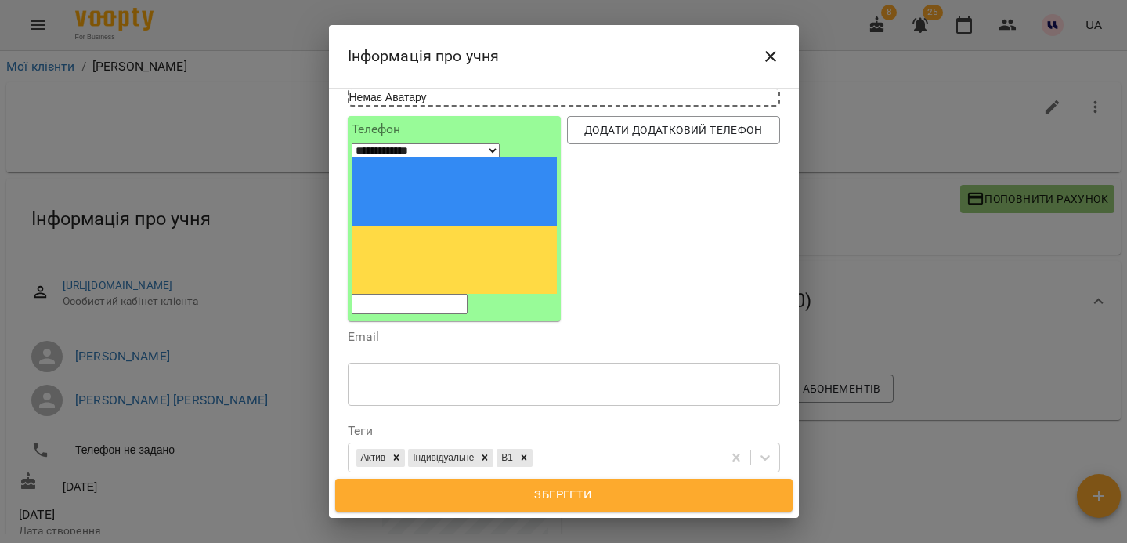
scroll to position [147, 0]
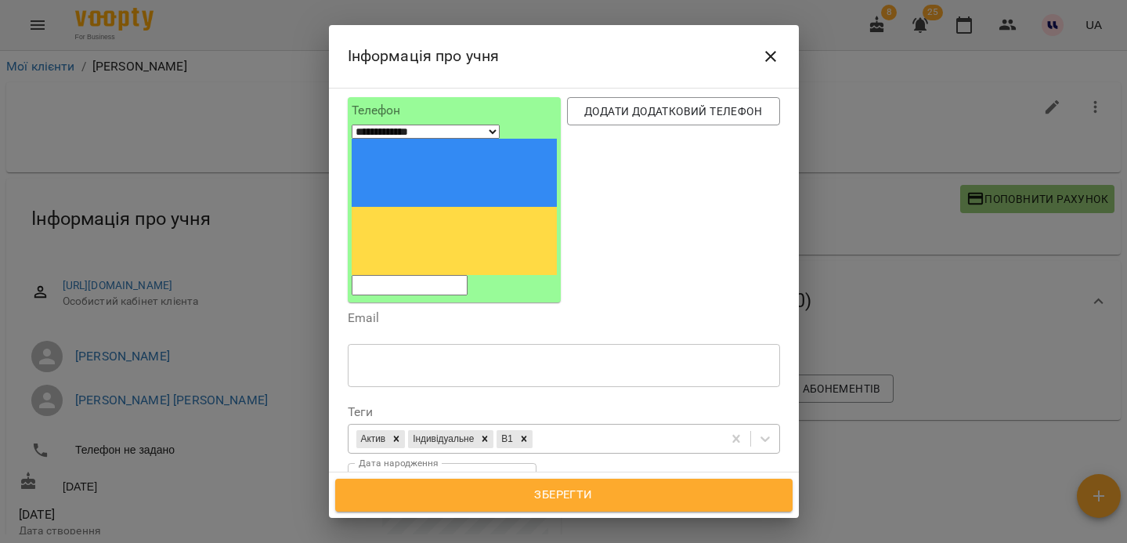
click at [581, 426] on div "Актив Індивідуальне В1" at bounding box center [536, 439] width 374 height 26
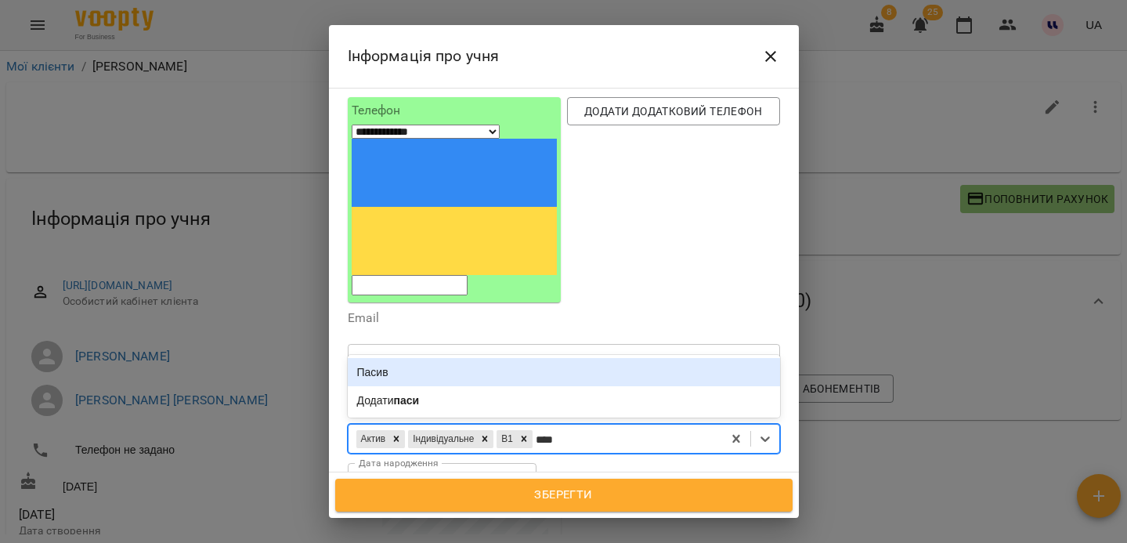
type input "*****"
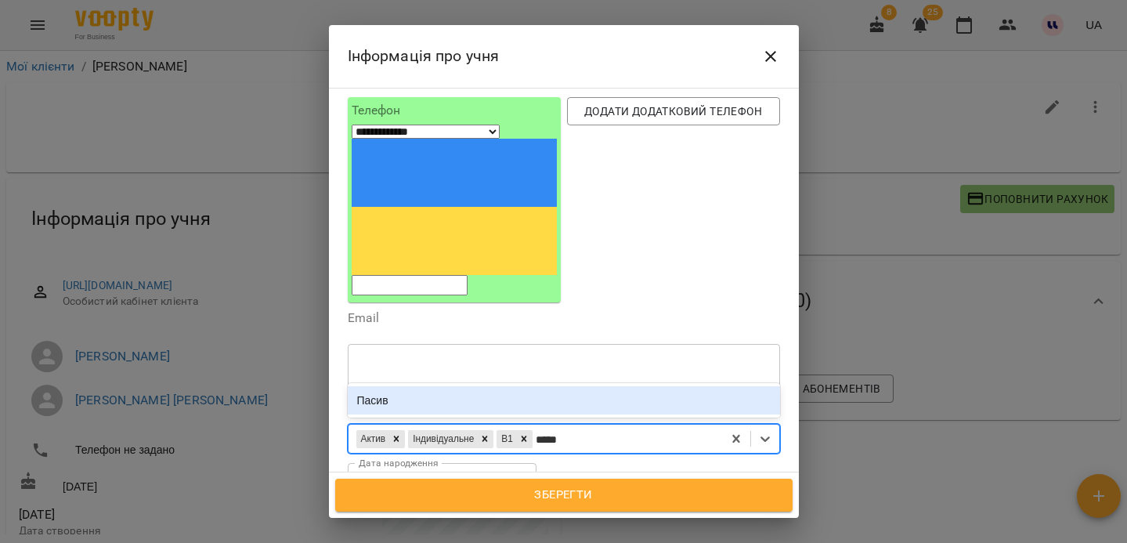
click at [426, 386] on div "Пасив" at bounding box center [564, 400] width 432 height 28
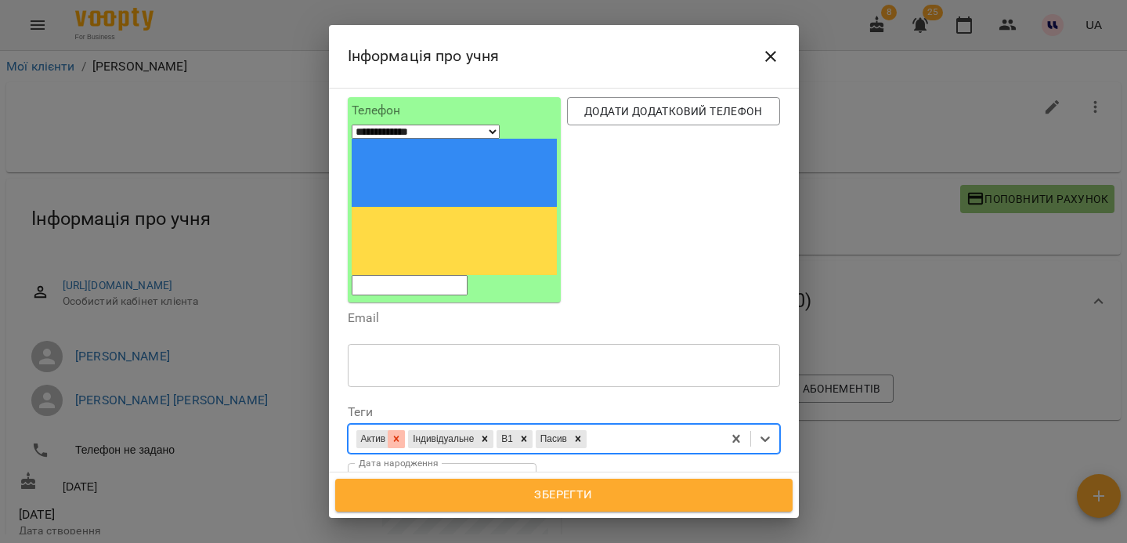
click at [399, 436] on icon at bounding box center [396, 438] width 5 height 5
click at [480, 488] on span "Зберегти" at bounding box center [563, 495] width 423 height 20
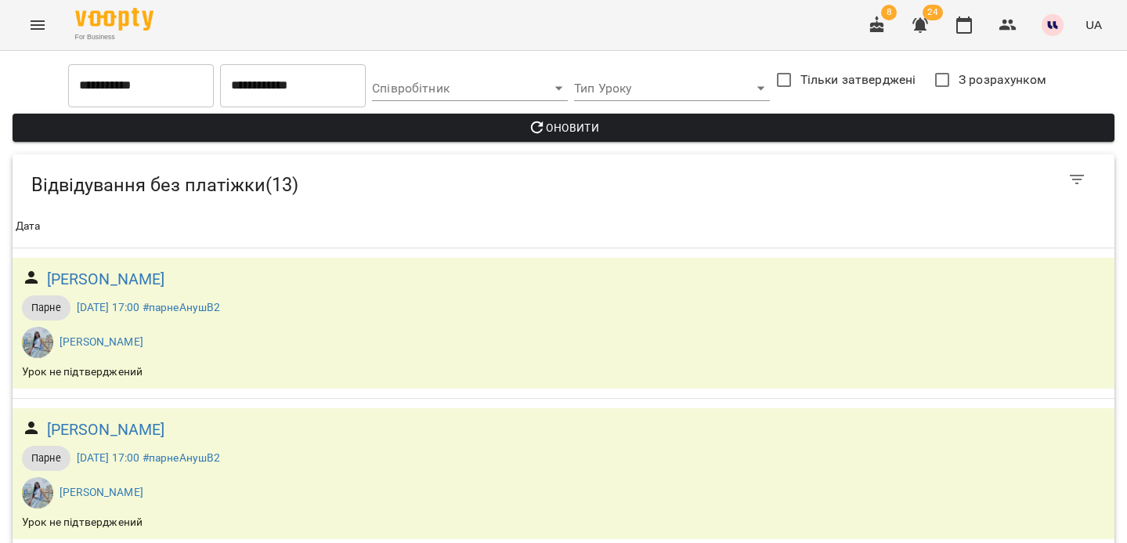
scroll to position [1038, 0]
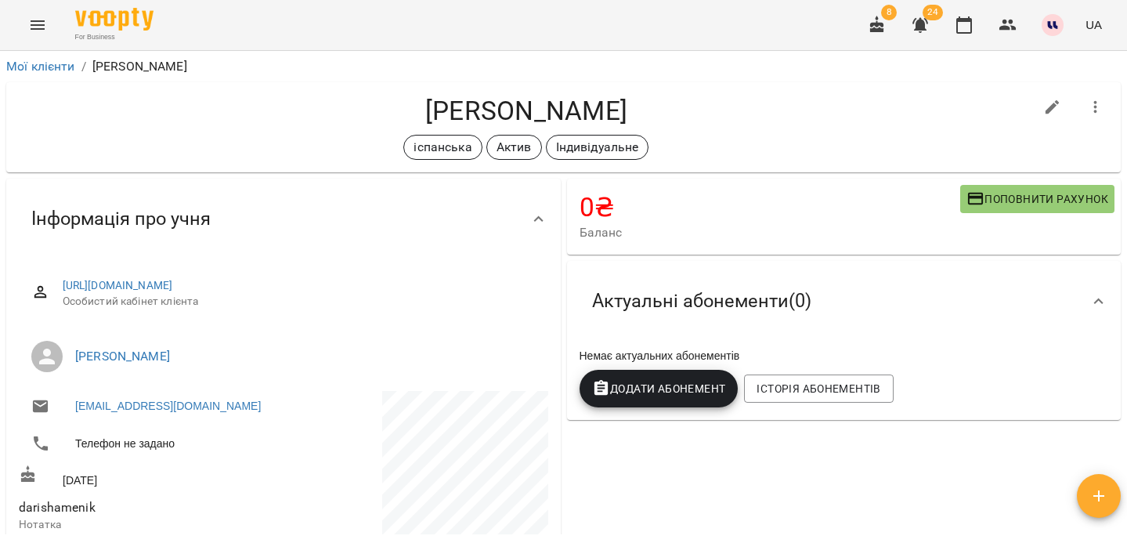
drag, startPoint x: 335, startPoint y: 112, endPoint x: 555, endPoint y: 116, distance: 220.1
click at [555, 116] on h4 "Мельник Дарина Ярославіна" at bounding box center [526, 111] width 1015 height 32
copy h4 "Мельник Дарина"
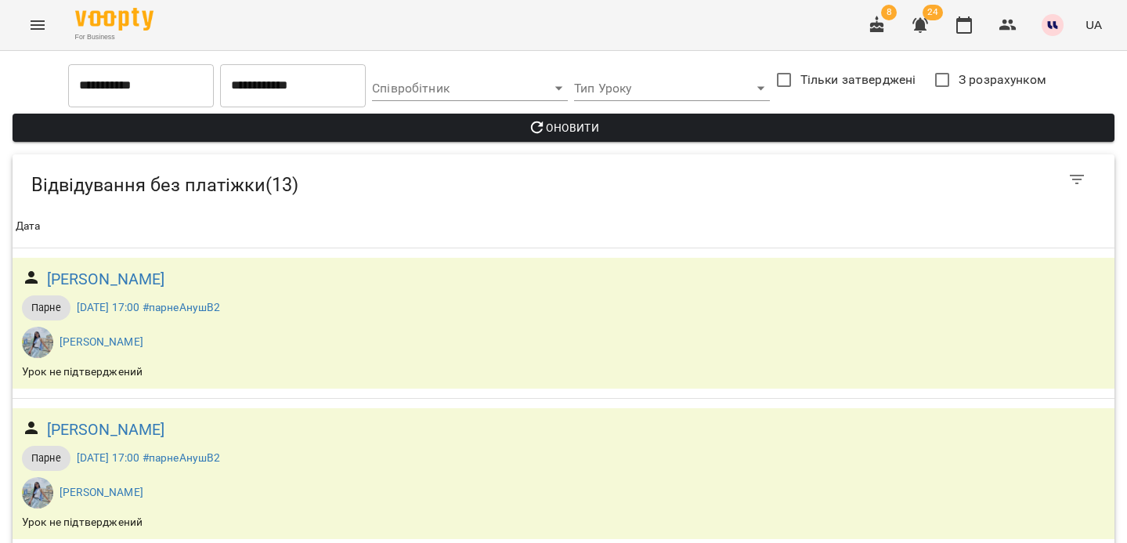
click at [511, 126] on span "Оновити" at bounding box center [563, 127] width 1077 height 19
click at [274, 81] on input "**********" at bounding box center [293, 85] width 146 height 44
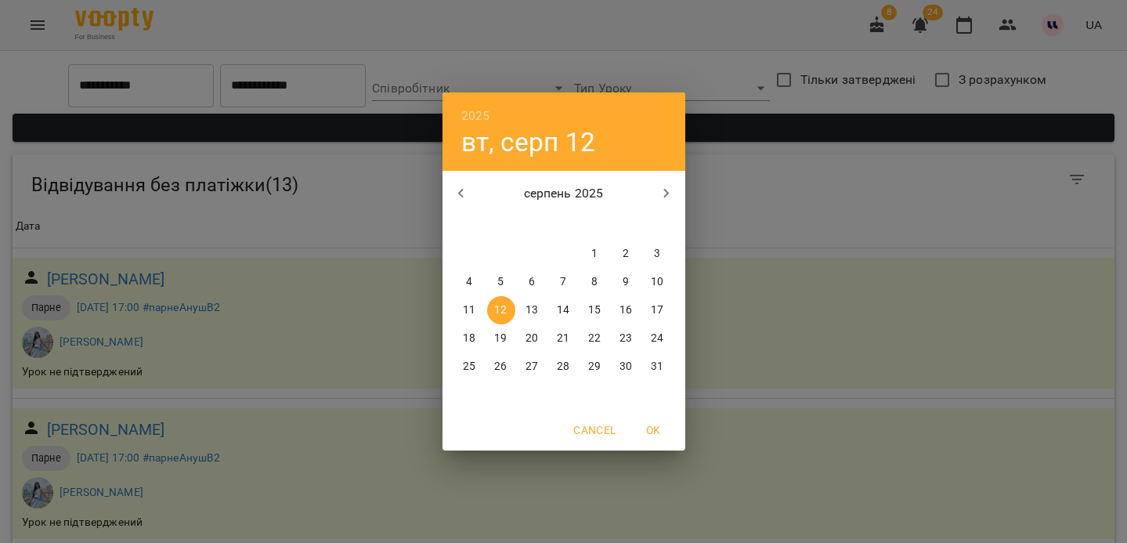
click at [573, 305] on span "14" at bounding box center [564, 310] width 28 height 16
type input "**********"
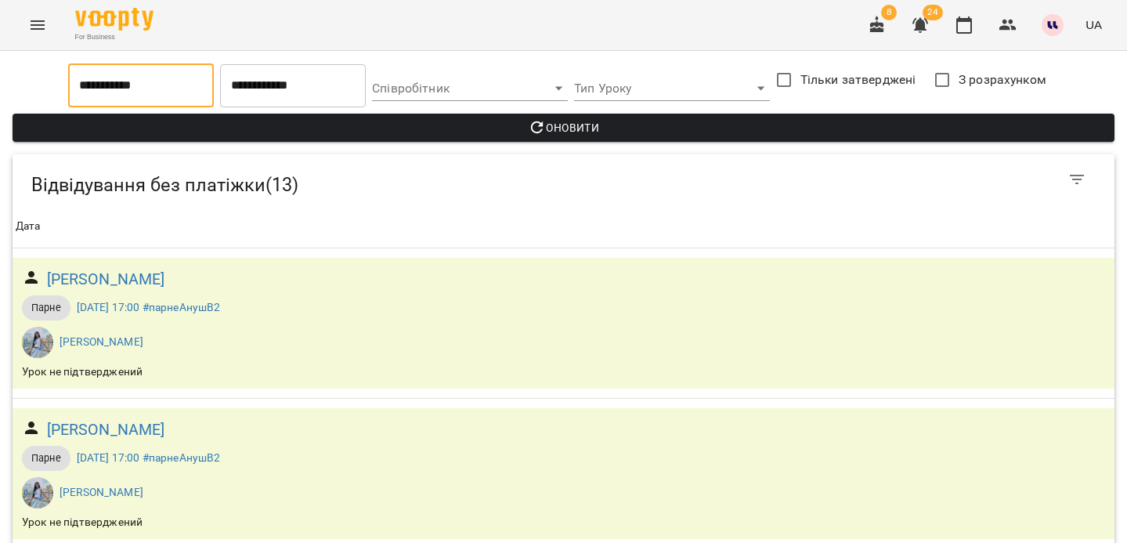
click at [130, 92] on input "**********" at bounding box center [141, 85] width 146 height 44
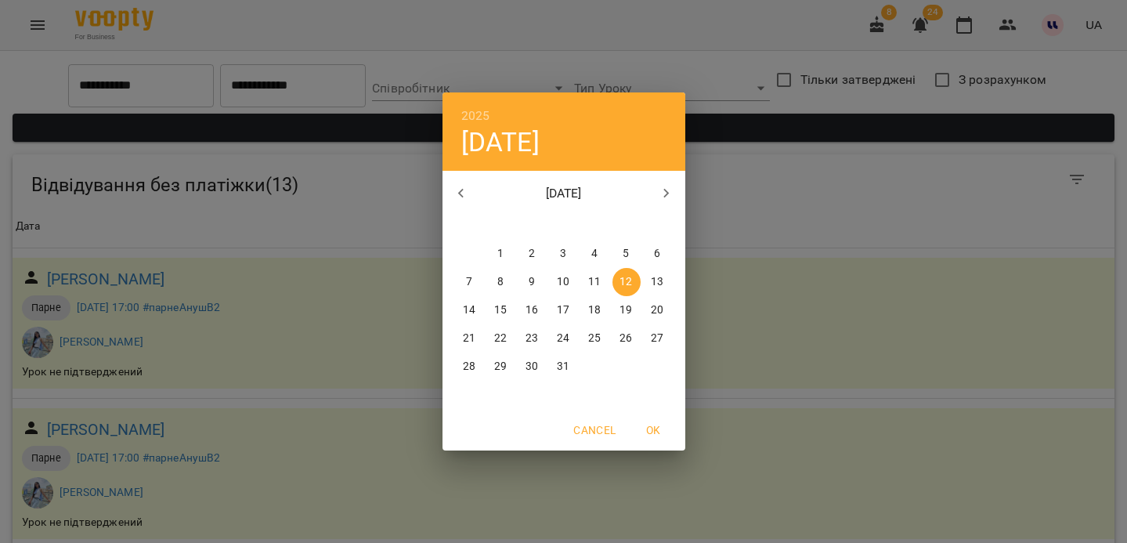
click at [555, 284] on span "10" at bounding box center [564, 282] width 28 height 16
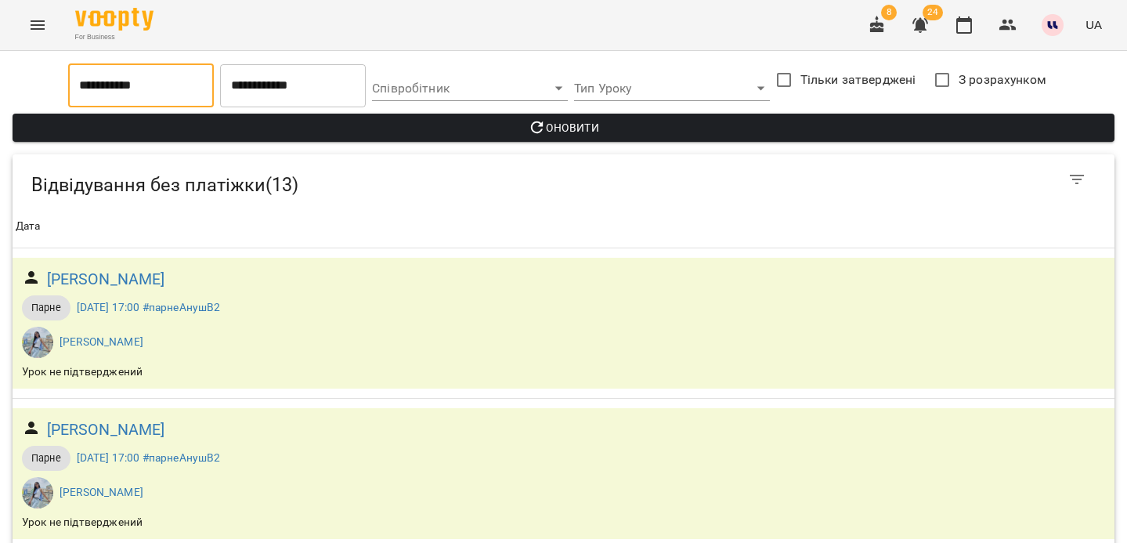
click at [140, 83] on input "**********" at bounding box center [141, 85] width 146 height 44
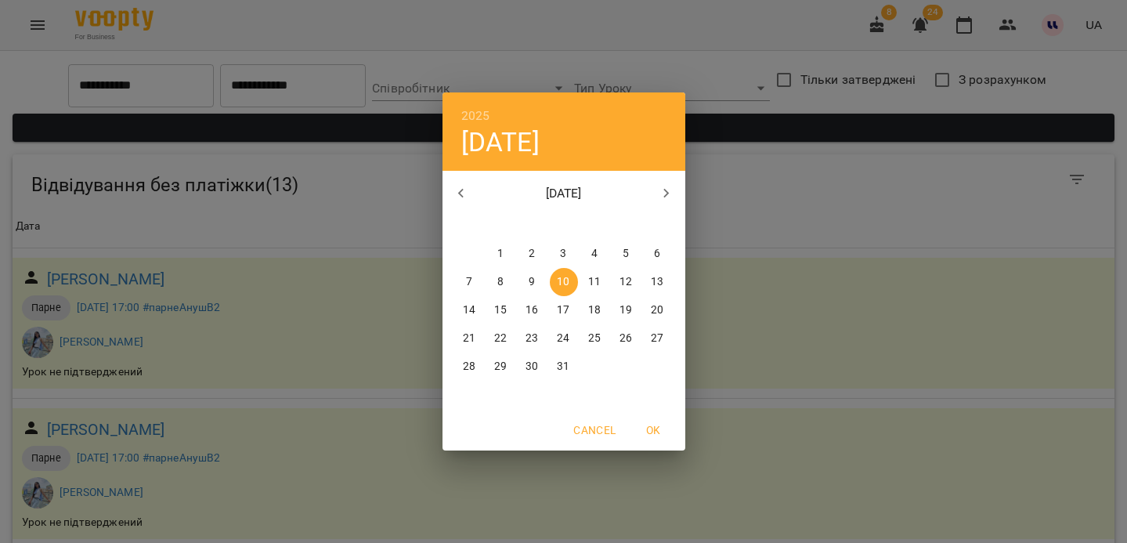
click at [666, 194] on icon "button" at bounding box center [665, 193] width 5 height 9
click at [510, 307] on span "12" at bounding box center [501, 310] width 28 height 16
type input "**********"
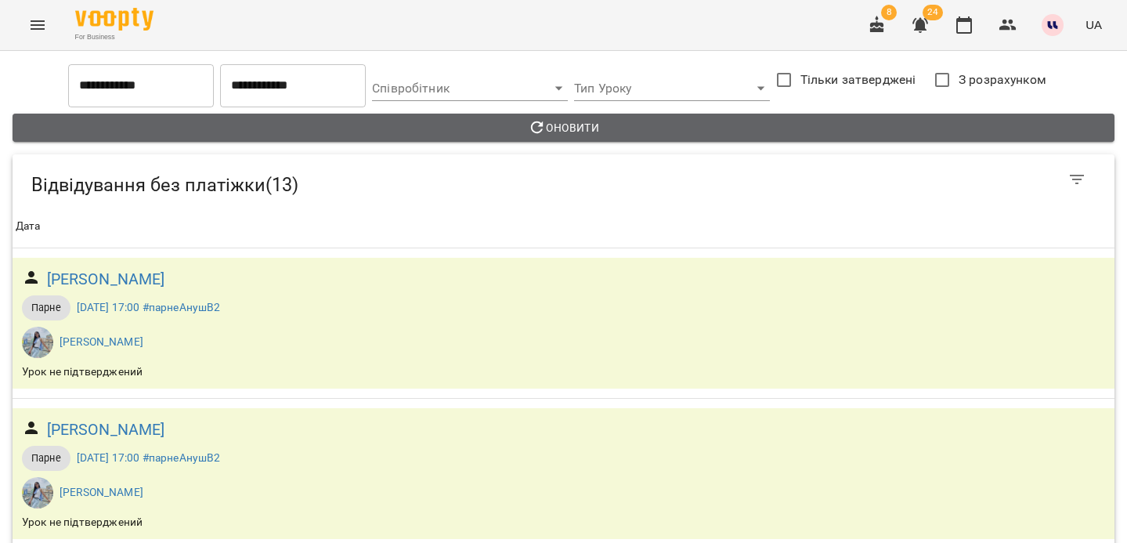
click at [617, 138] on button "Оновити" at bounding box center [564, 128] width 1102 height 28
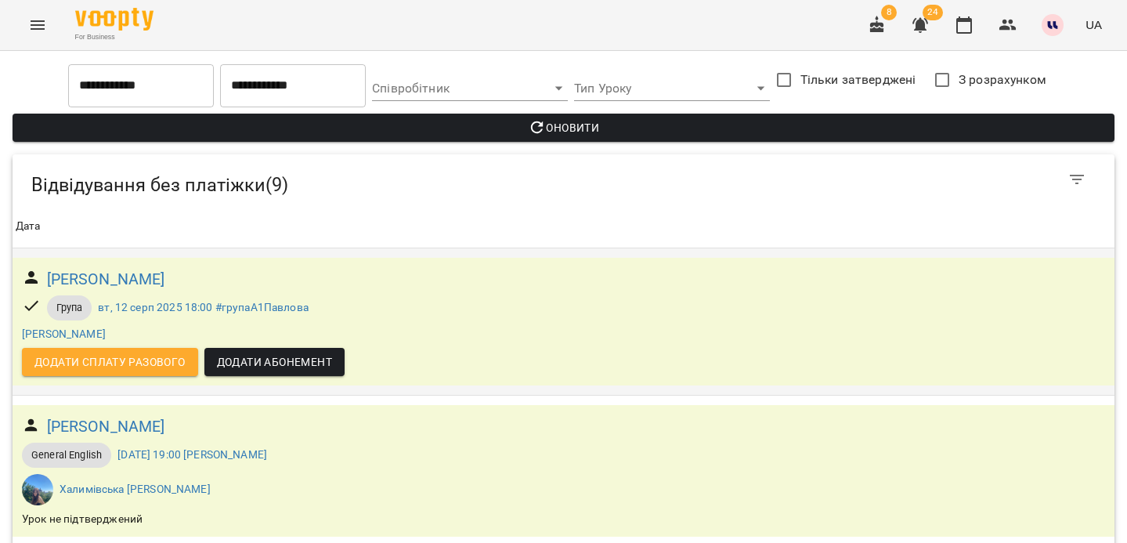
scroll to position [1021, 0]
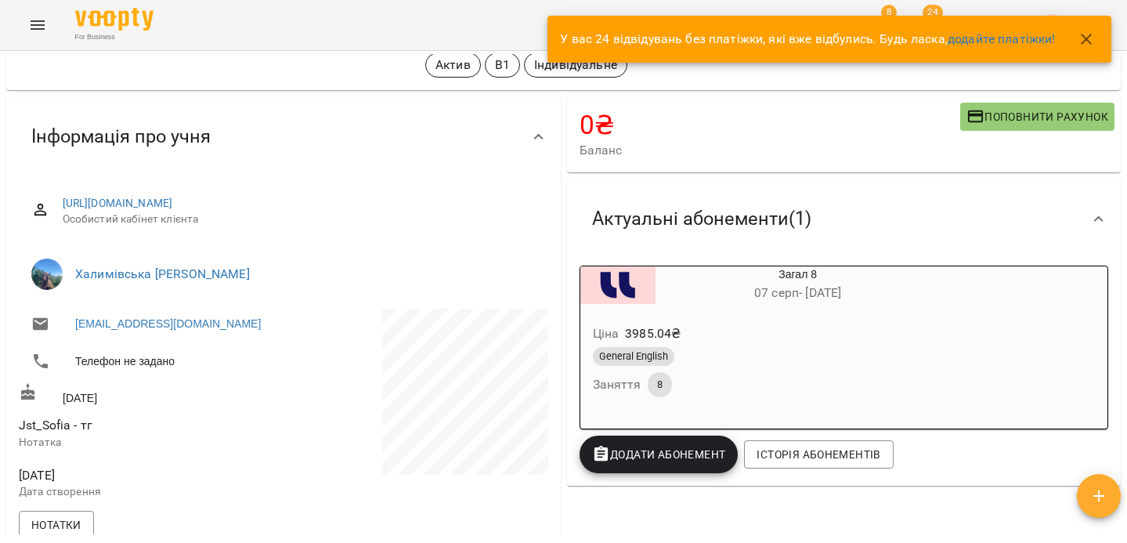
scroll to position [116, 0]
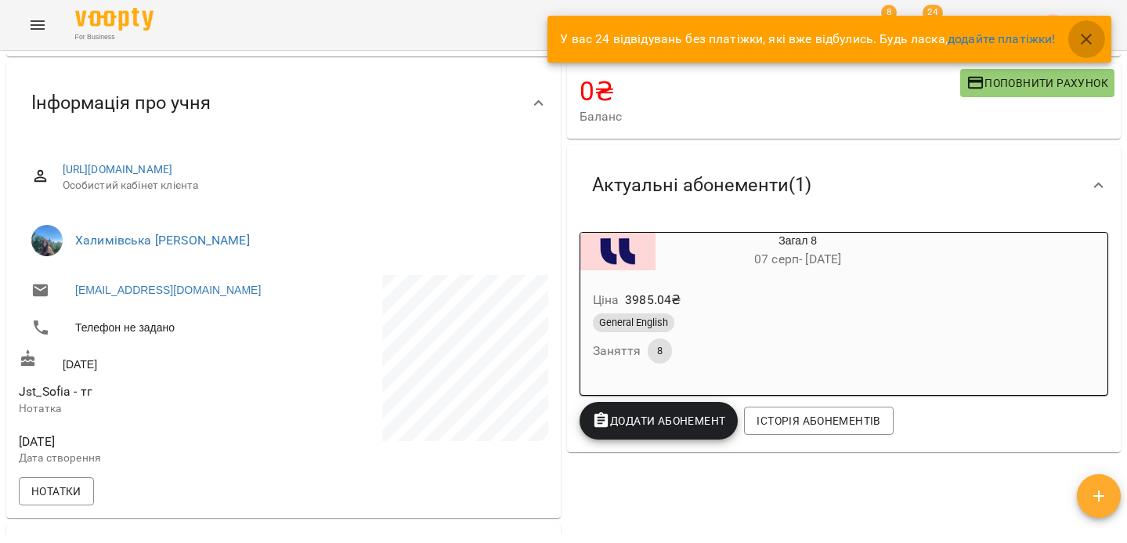
click at [1083, 35] on icon "button" at bounding box center [1086, 39] width 11 height 11
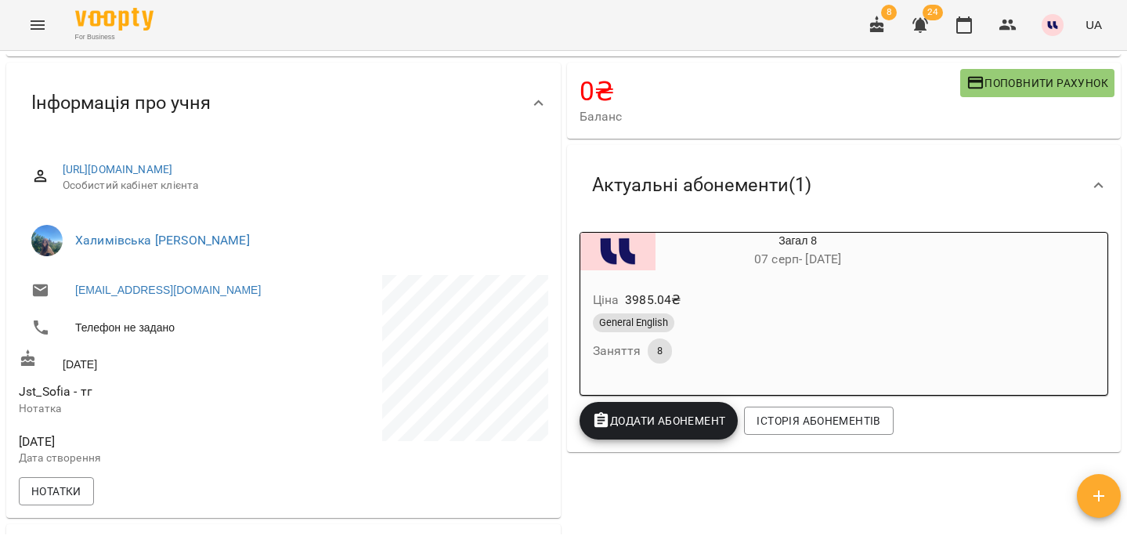
click at [657, 352] on span "8" at bounding box center [660, 351] width 24 height 14
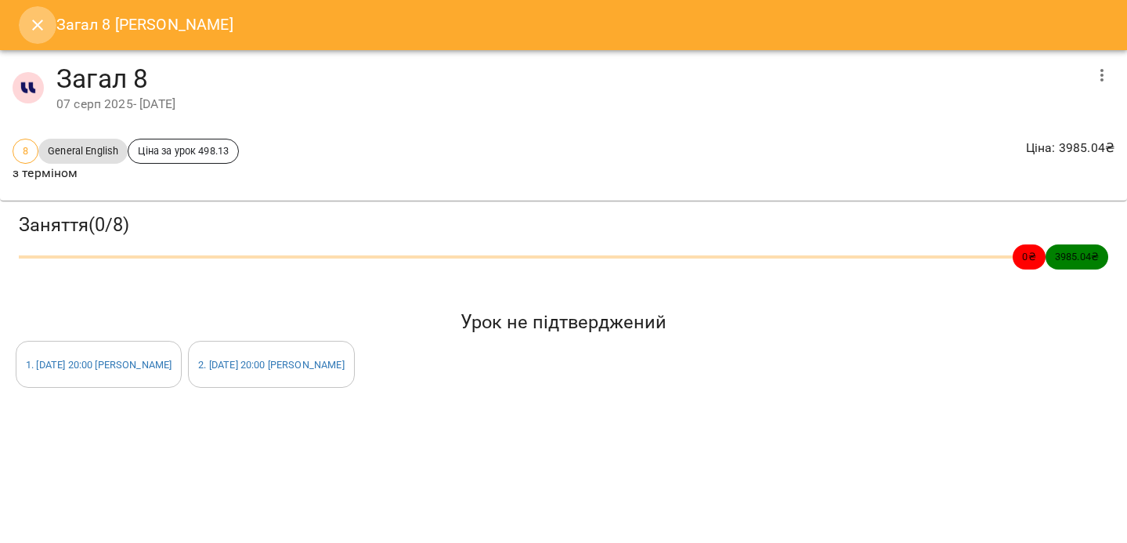
click at [31, 21] on icon "Close" at bounding box center [37, 25] width 19 height 19
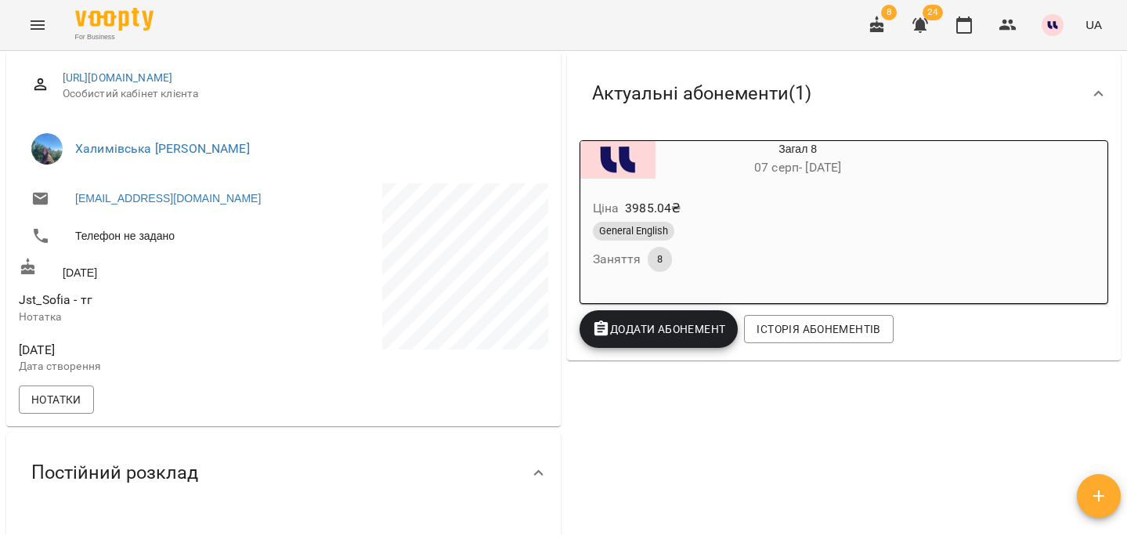
scroll to position [146, 0]
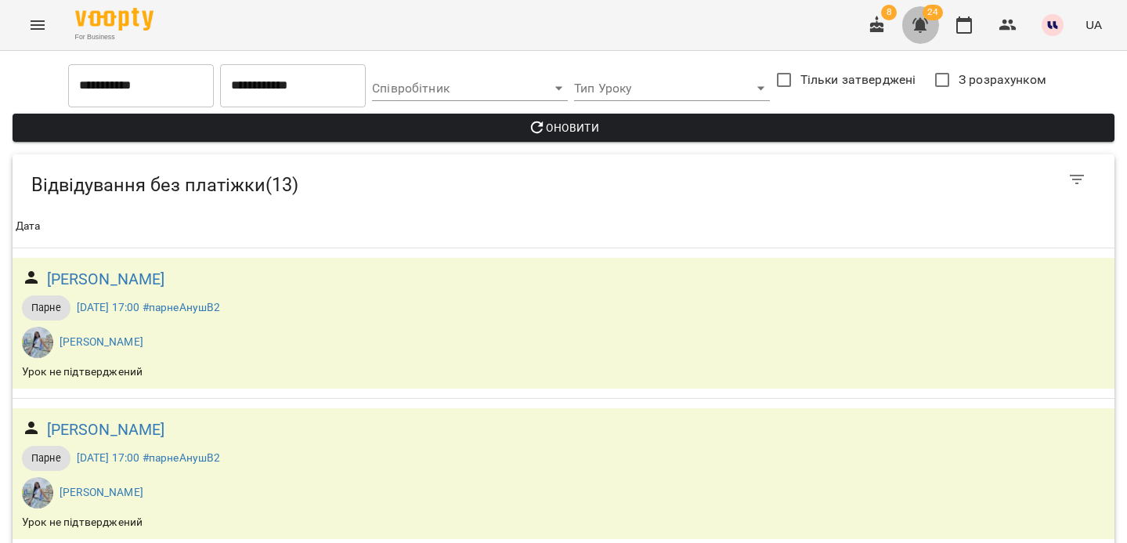
click at [920, 31] on icon "button" at bounding box center [920, 25] width 19 height 19
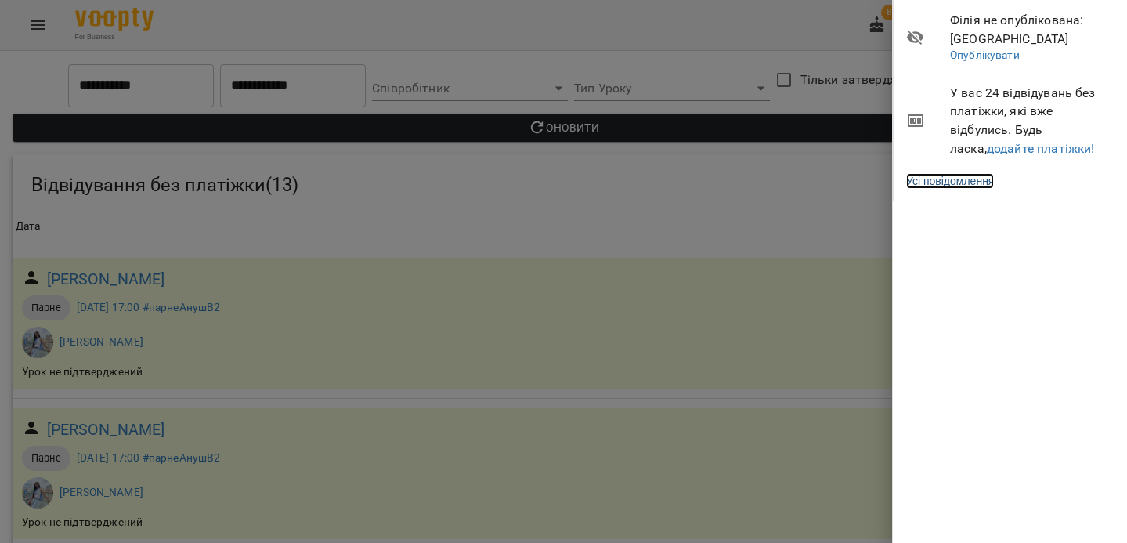
click at [981, 179] on link "Усі повідомлення" at bounding box center [950, 181] width 88 height 16
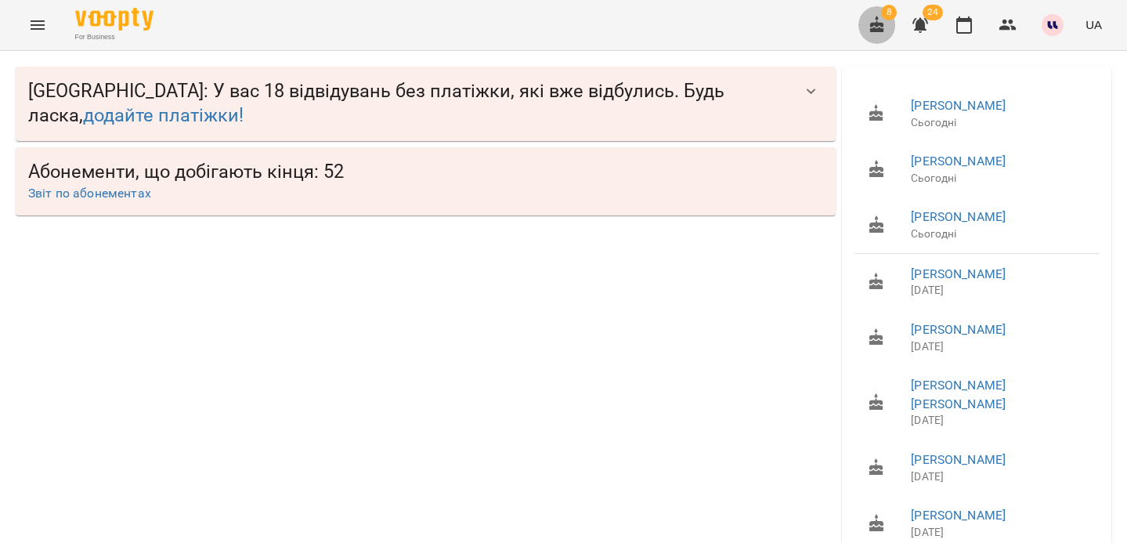
click at [881, 22] on icon "button" at bounding box center [877, 25] width 19 height 19
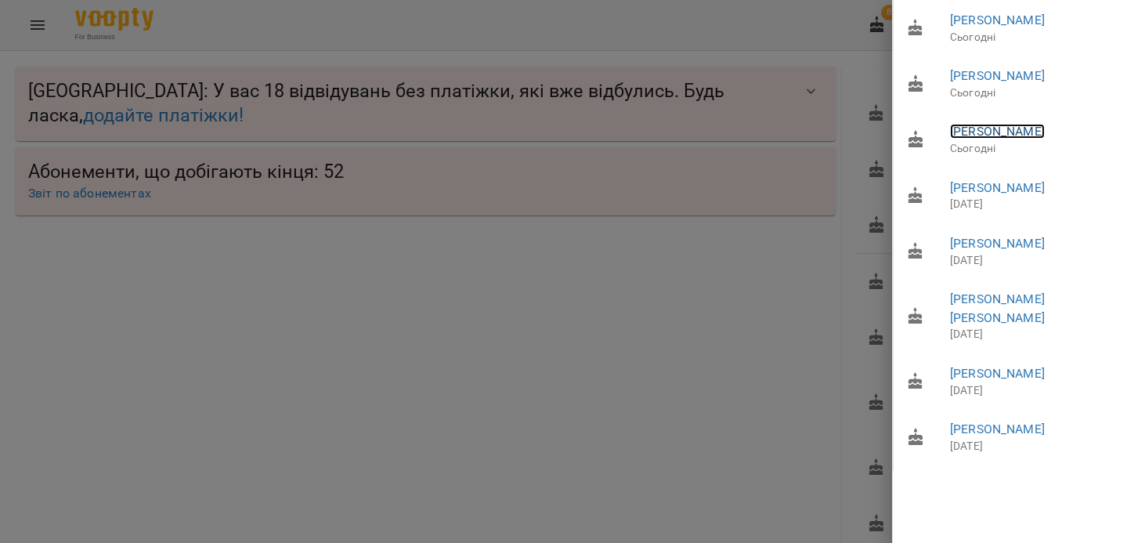
click at [969, 139] on link "Мікушина Людмила Олександрівна" at bounding box center [997, 131] width 95 height 15
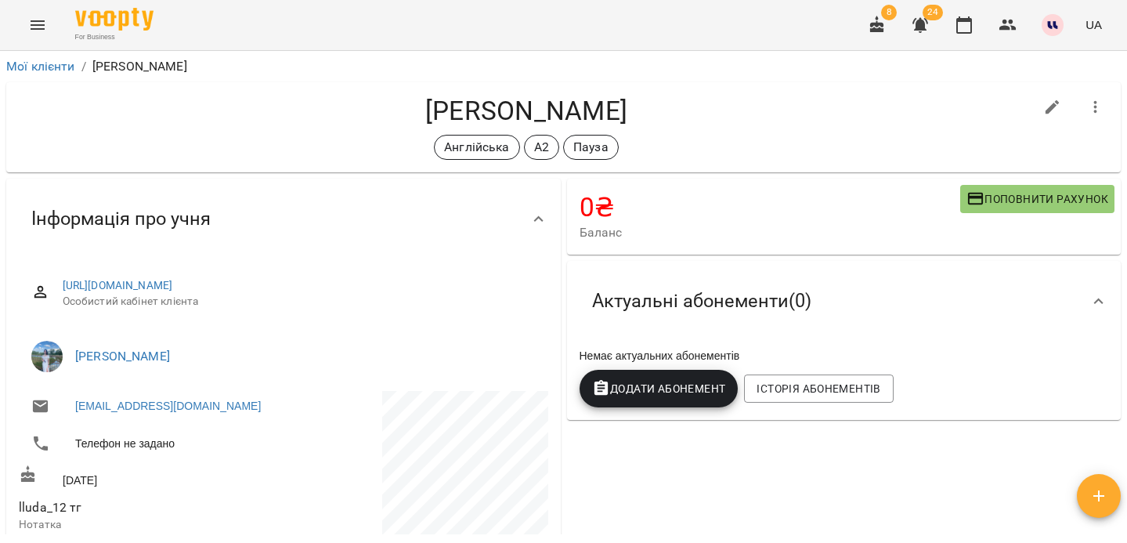
drag, startPoint x: 303, startPoint y: 111, endPoint x: 555, endPoint y: 114, distance: 252.2
click at [555, 114] on h4 "Мікушина Людмила Олександрівна" at bounding box center [526, 111] width 1015 height 32
copy h4 "Мікушина Людмила"
click at [887, 26] on icon "button" at bounding box center [877, 25] width 19 height 19
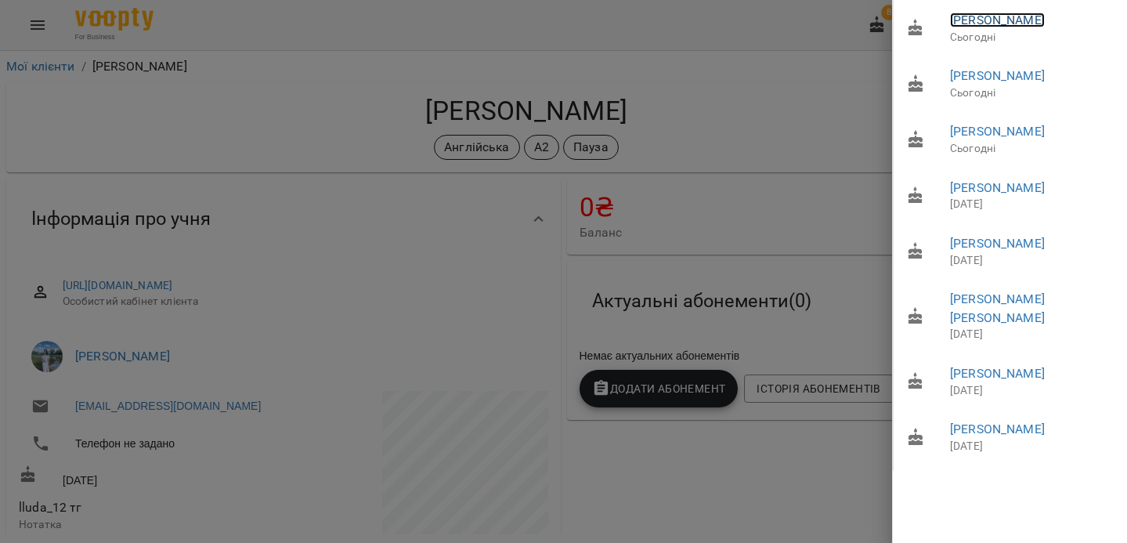
click at [963, 15] on link "Васюта Любов" at bounding box center [997, 20] width 95 height 15
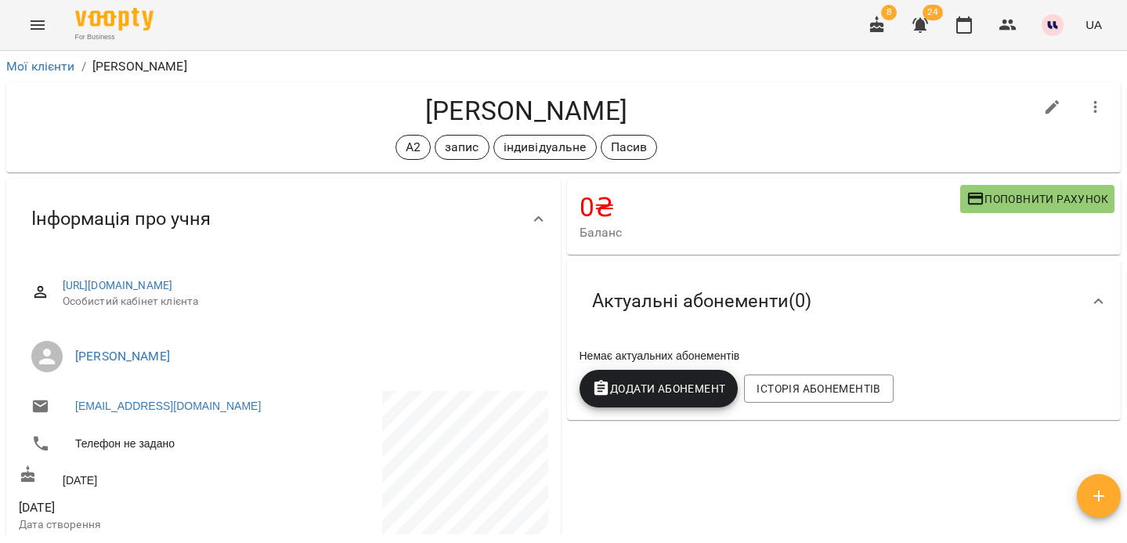
click at [877, 21] on icon "button" at bounding box center [877, 24] width 14 height 17
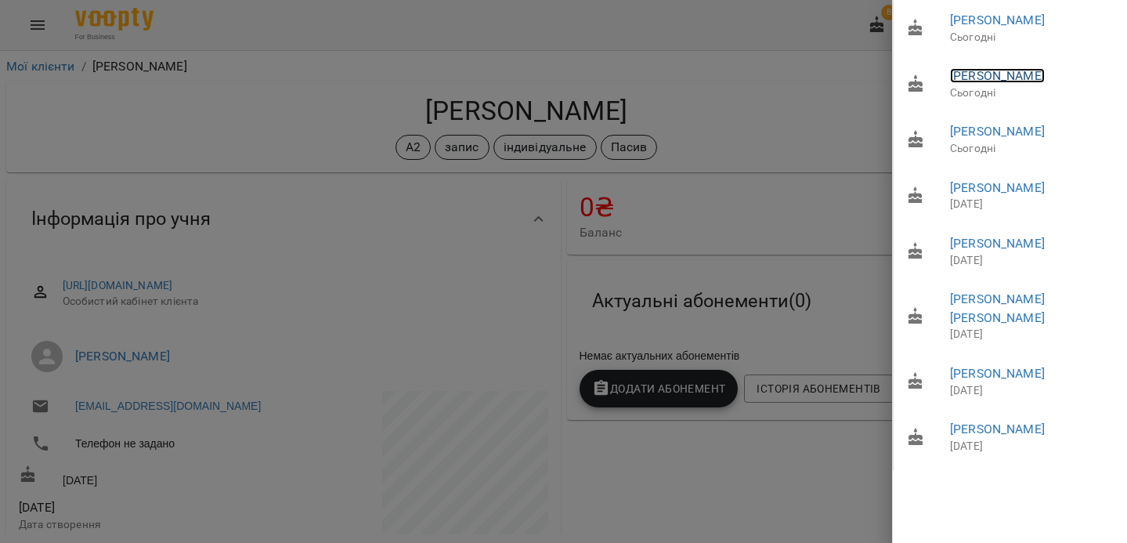
click at [969, 76] on link "Суханова Вікторія Віталіївна" at bounding box center [997, 75] width 95 height 15
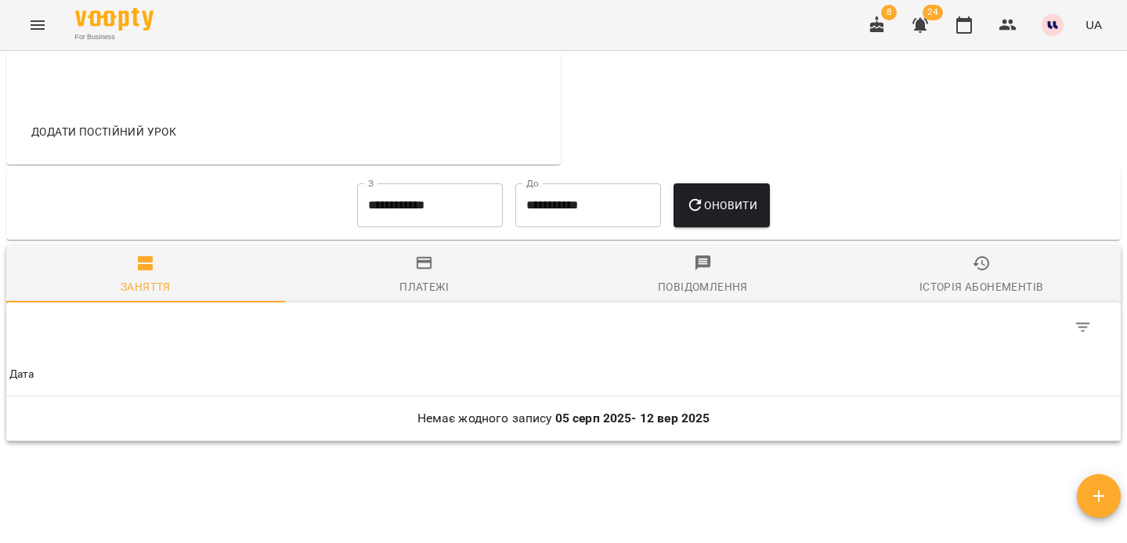
scroll to position [756, 0]
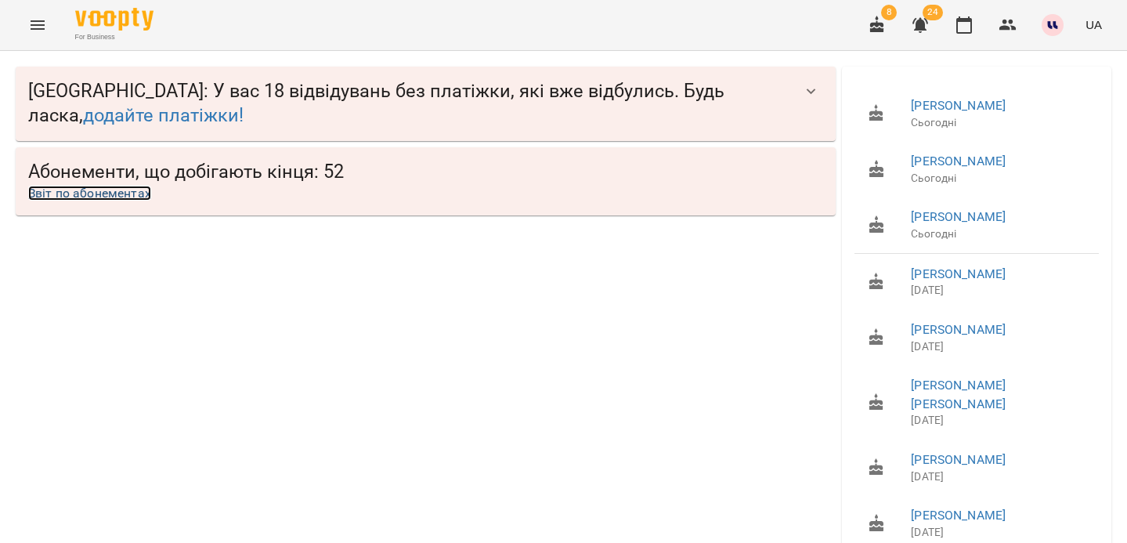
click at [85, 186] on link "Звіт по абонементах" at bounding box center [89, 193] width 123 height 15
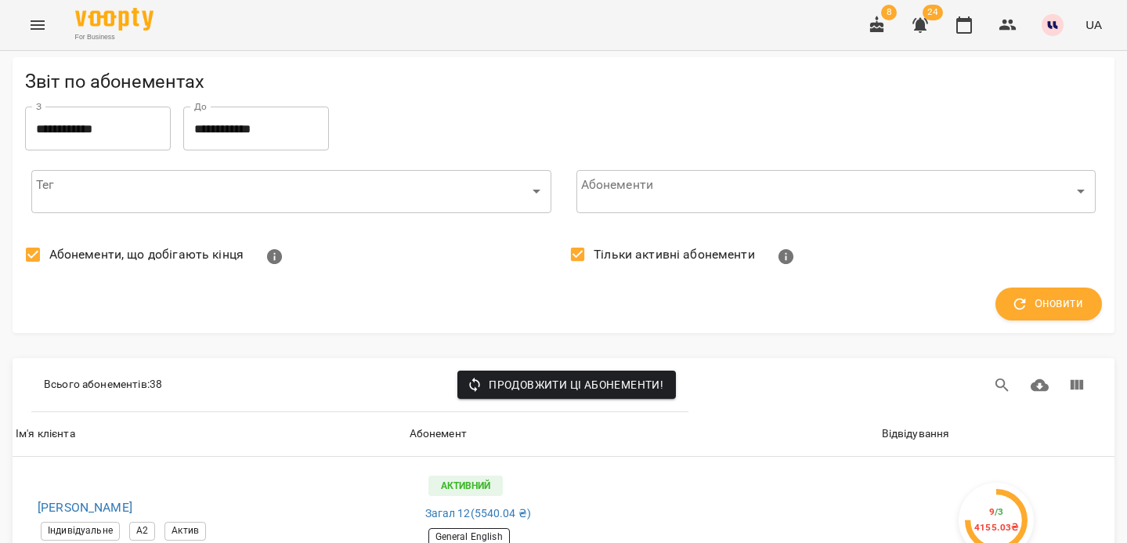
scroll to position [268, 0]
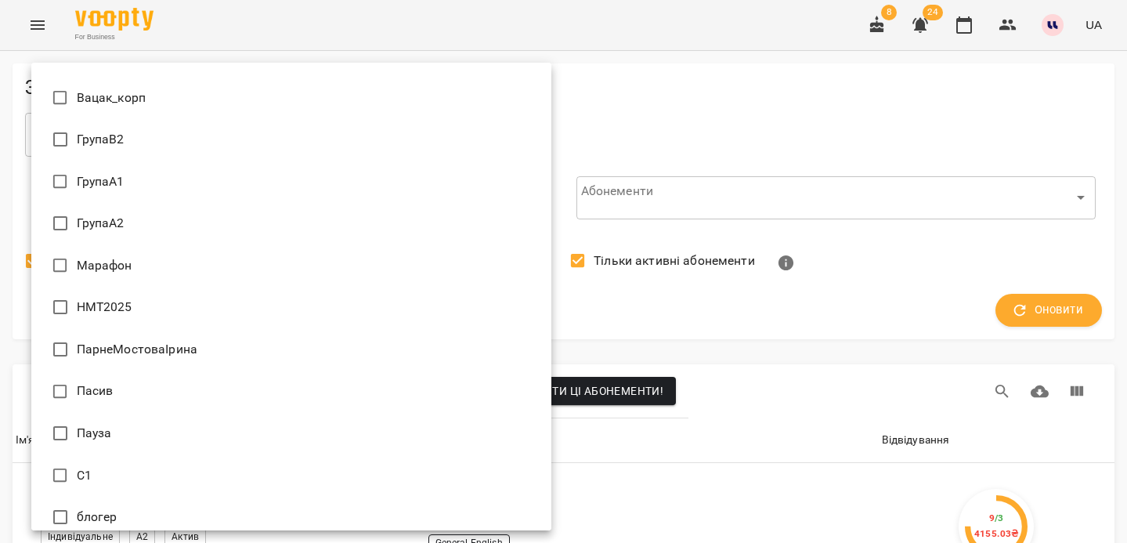
scroll to position [740, 0]
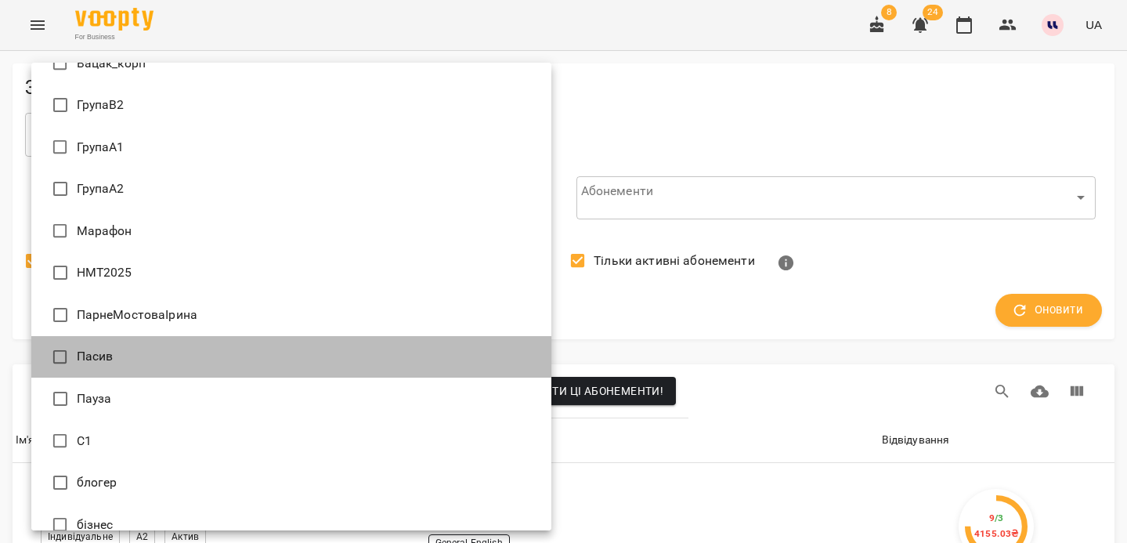
click at [228, 347] on li "Пасив" at bounding box center [291, 357] width 520 height 42
type input "*****"
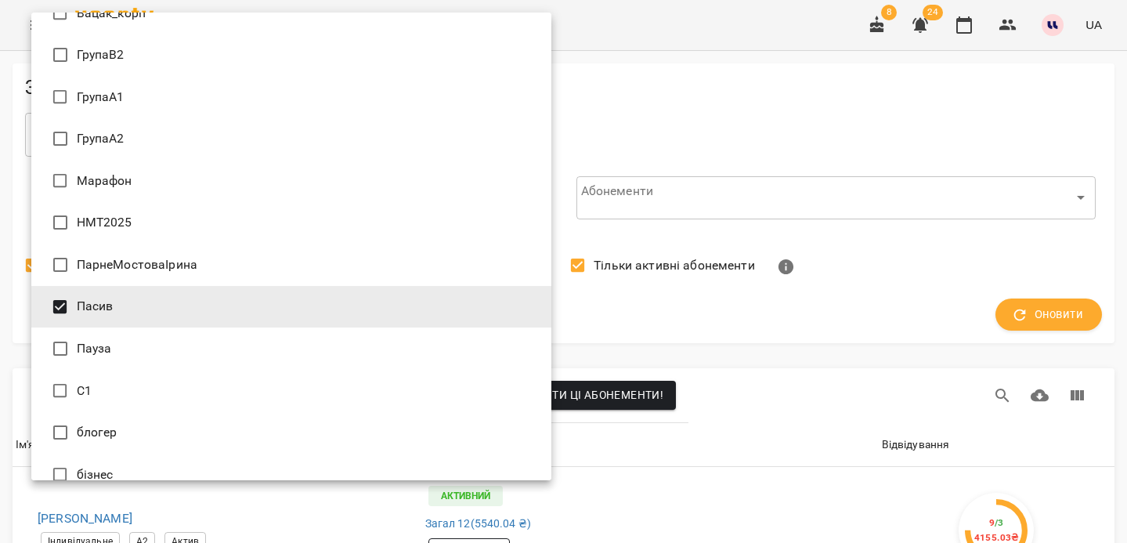
click at [750, 146] on div at bounding box center [563, 271] width 1127 height 543
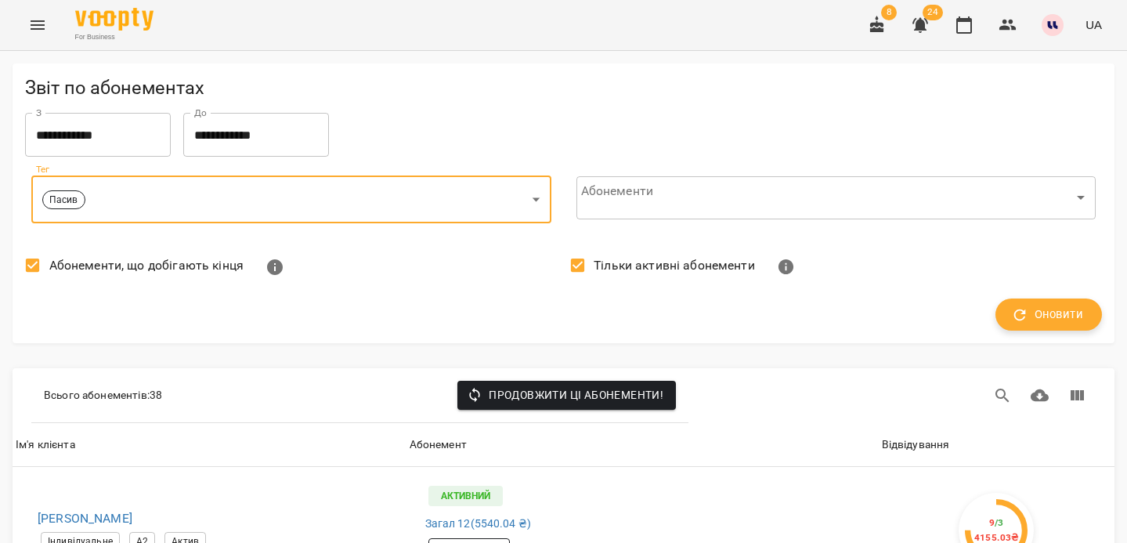
click at [1025, 311] on icon "button" at bounding box center [1020, 315] width 12 height 12
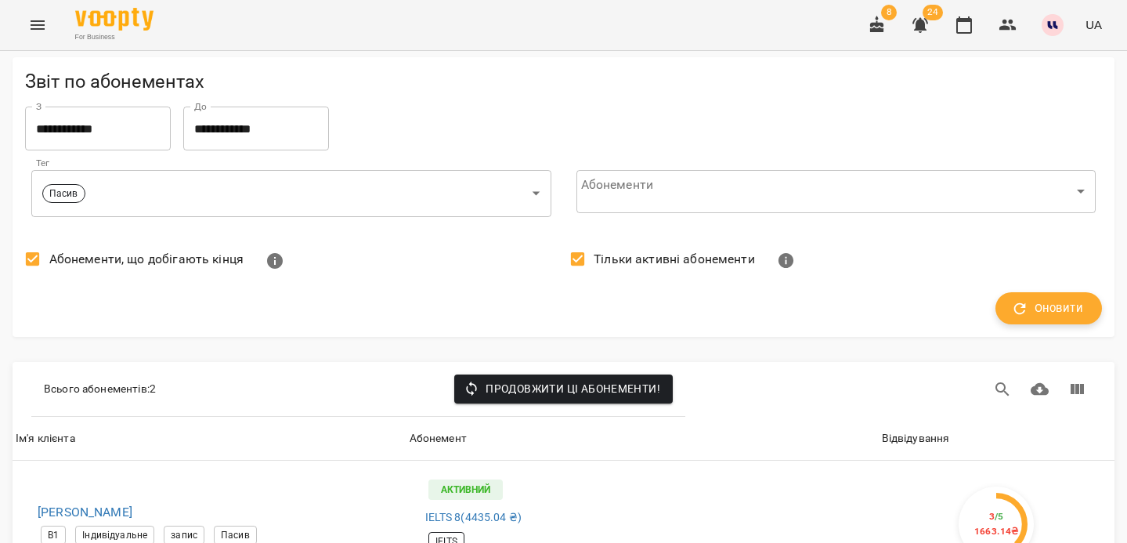
scroll to position [240, 0]
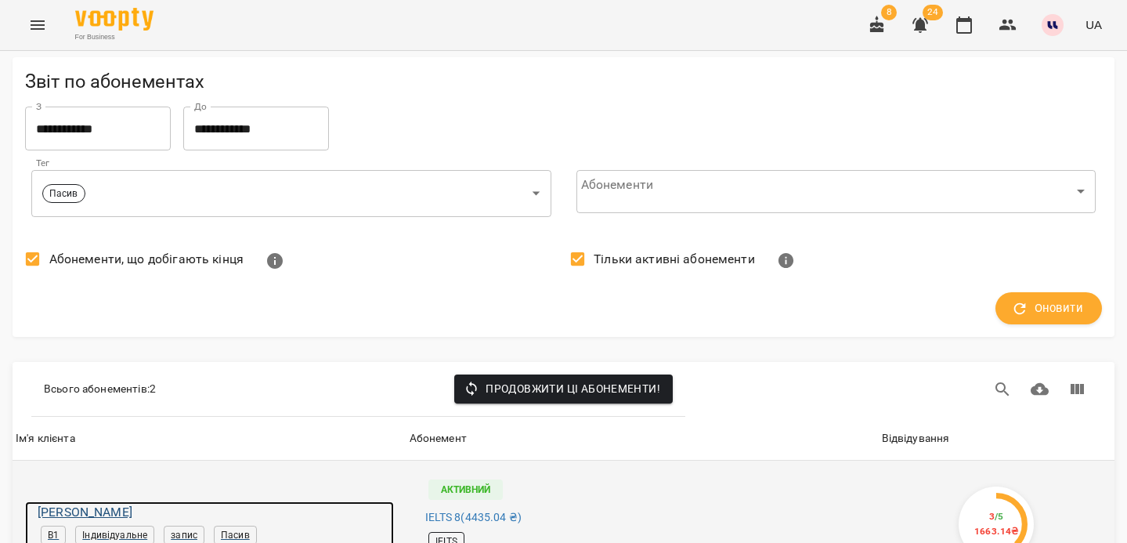
click at [127, 501] on h6 "[PERSON_NAME]" at bounding box center [216, 512] width 356 height 22
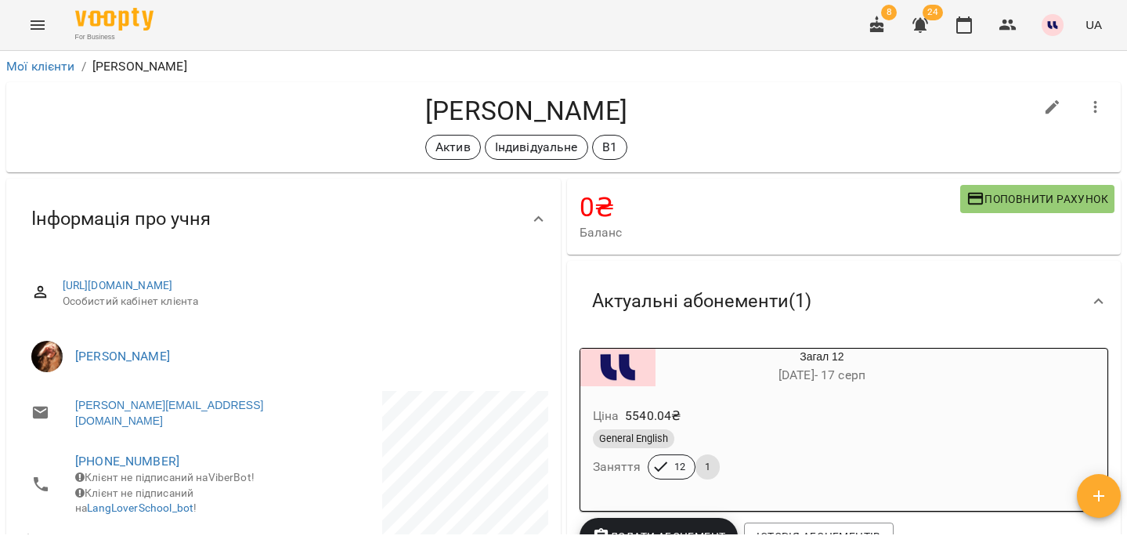
drag, startPoint x: 353, startPoint y: 106, endPoint x: 553, endPoint y: 114, distance: 199.9
click at [553, 114] on h4 "Сидорчук Олена Валеріївна" at bounding box center [526, 111] width 1015 height 32
copy h4 "Сидорчук Олена"
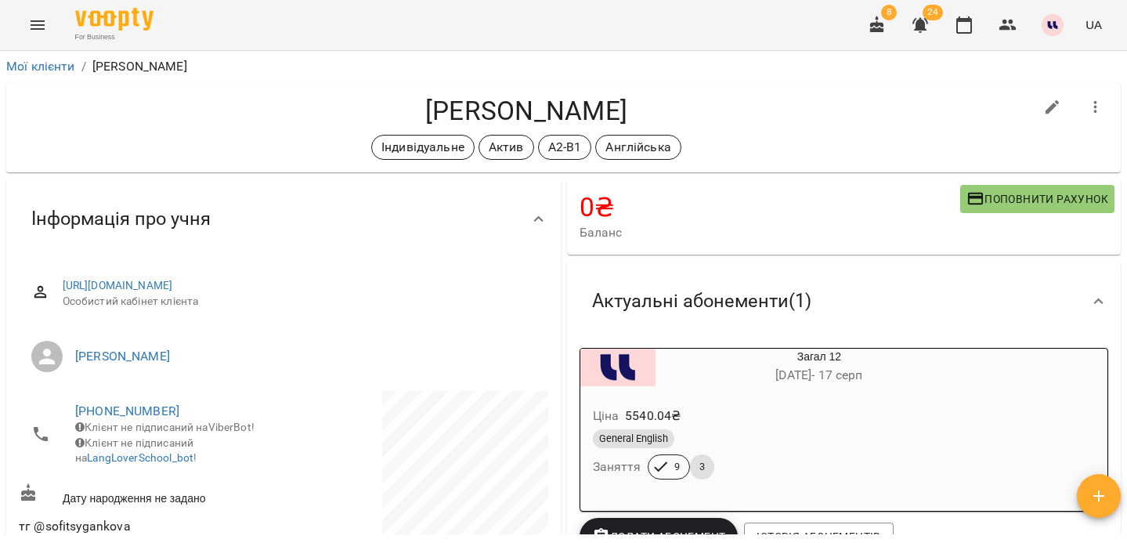
drag, startPoint x: 318, startPoint y: 114, endPoint x: 531, endPoint y: 122, distance: 213.2
click at [531, 122] on h4 "[PERSON_NAME]" at bounding box center [526, 111] width 1015 height 32
copy h4 "Циганкова Софія"
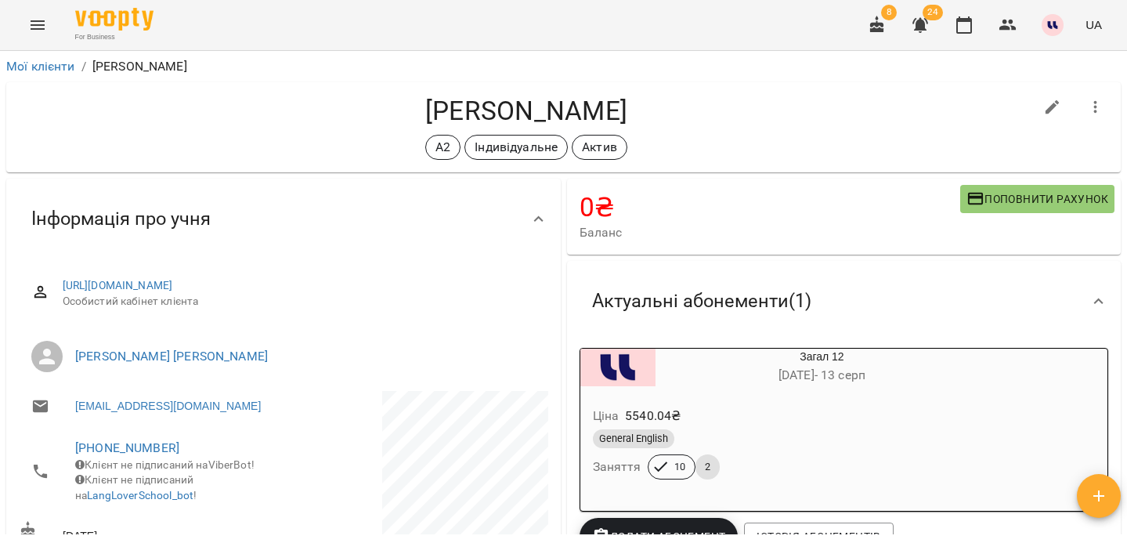
drag, startPoint x: 338, startPoint y: 109, endPoint x: 534, endPoint y: 104, distance: 196.7
click at [534, 104] on h4 "Гуйван Богдана Любомирівна" at bounding box center [526, 111] width 1015 height 32
copy h4 "Гуйван Богдана"
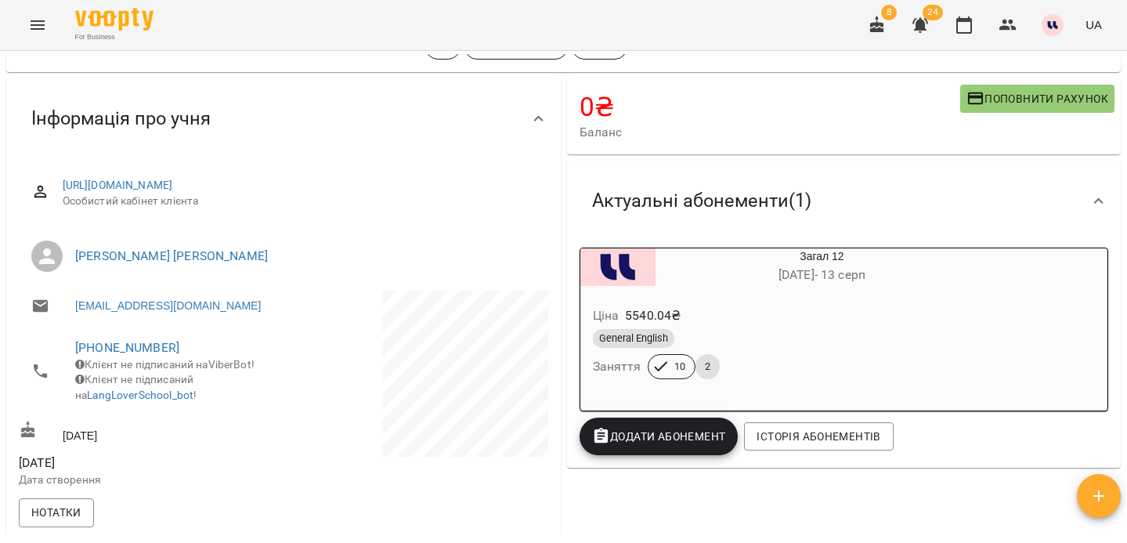
scroll to position [110, 0]
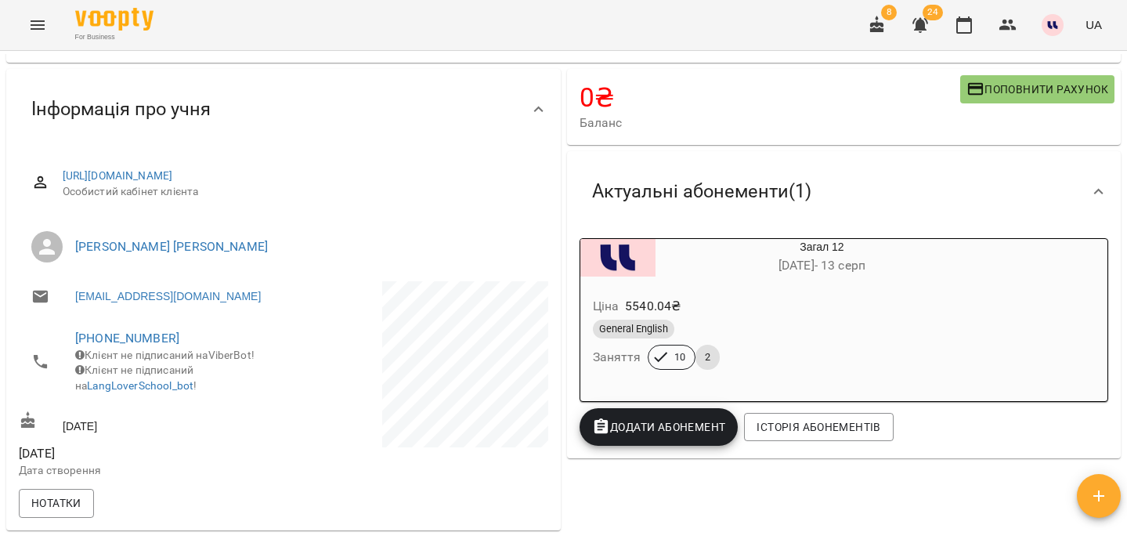
click at [682, 423] on span "Додати Абонемент" at bounding box center [659, 426] width 134 height 19
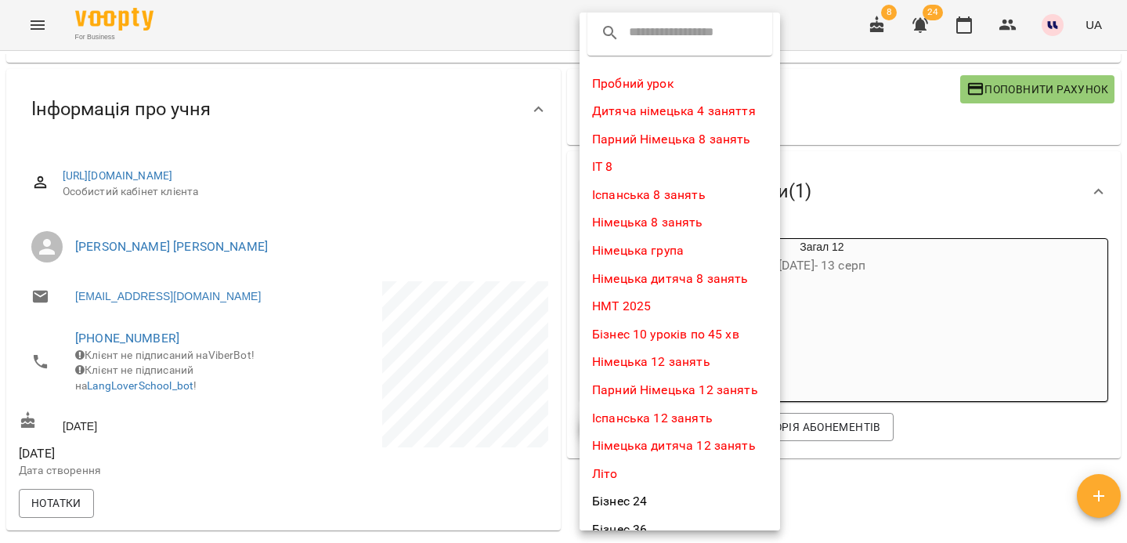
scroll to position [1, 0]
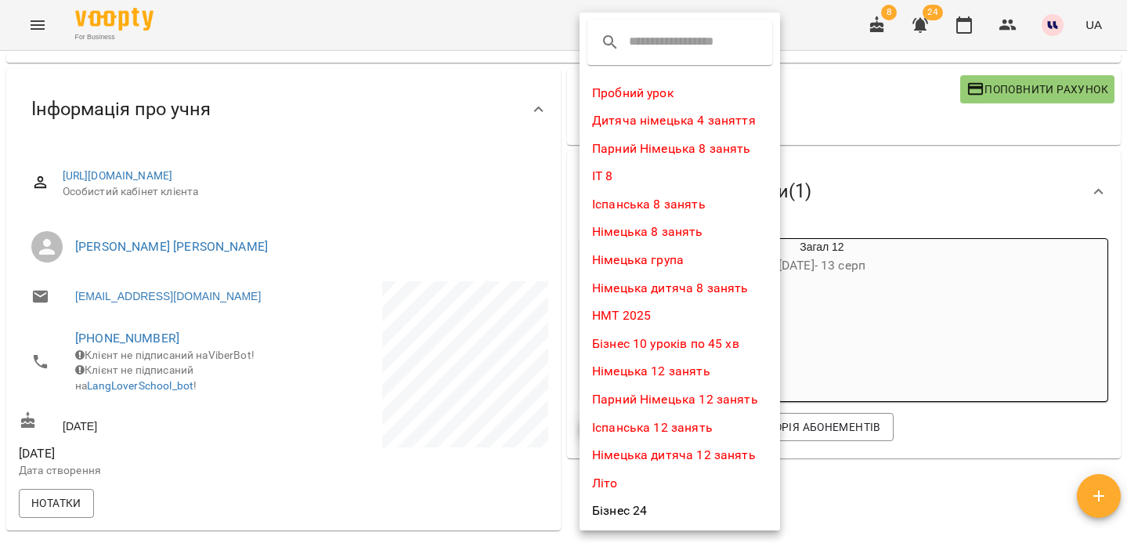
click at [632, 38] on input "text" at bounding box center [691, 42] width 124 height 25
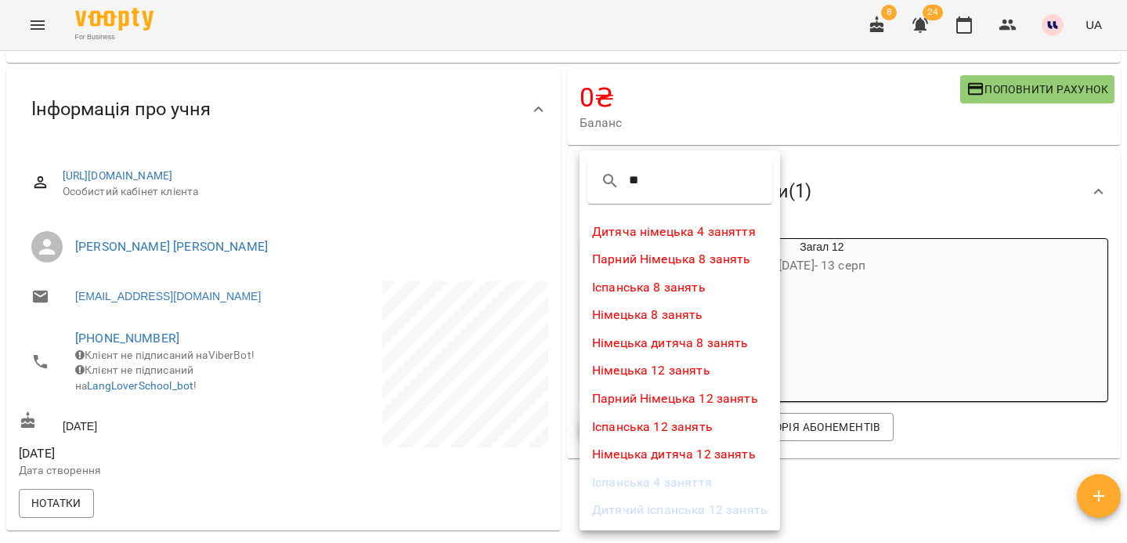
scroll to position [0, 0]
type input "*"
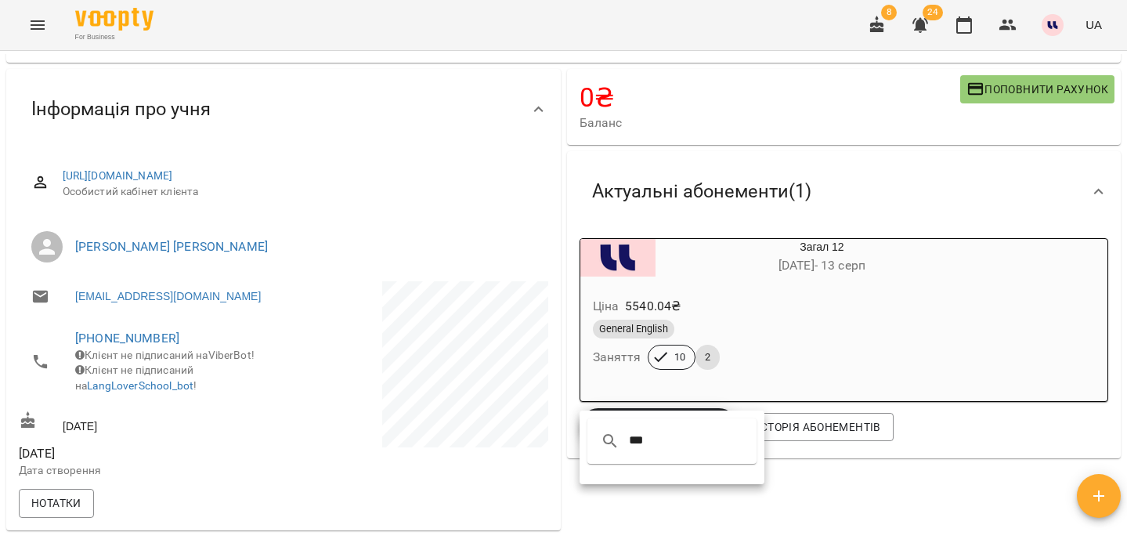
type input "****"
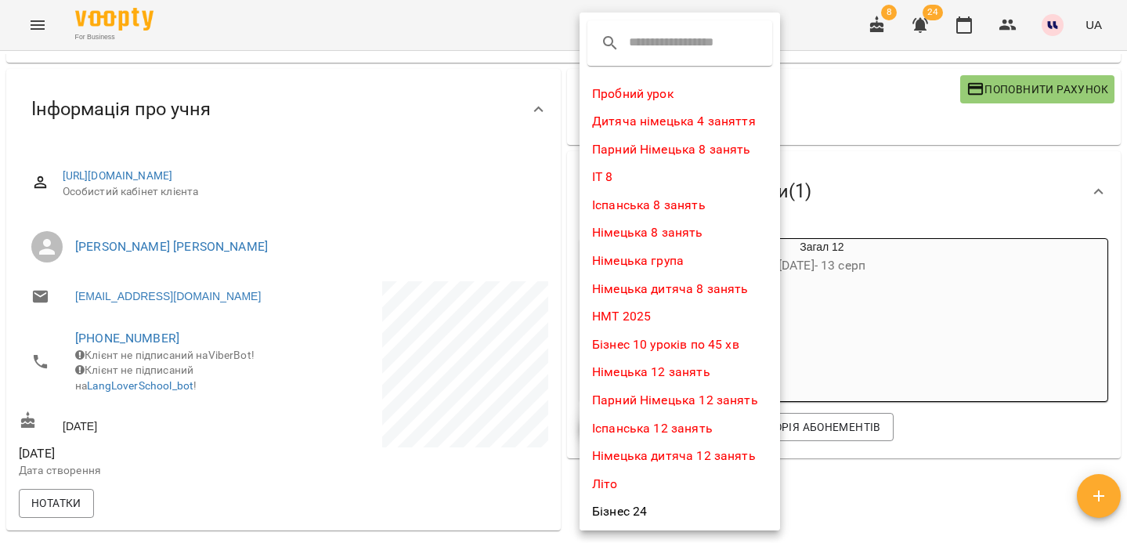
click at [931, 481] on div at bounding box center [563, 271] width 1127 height 543
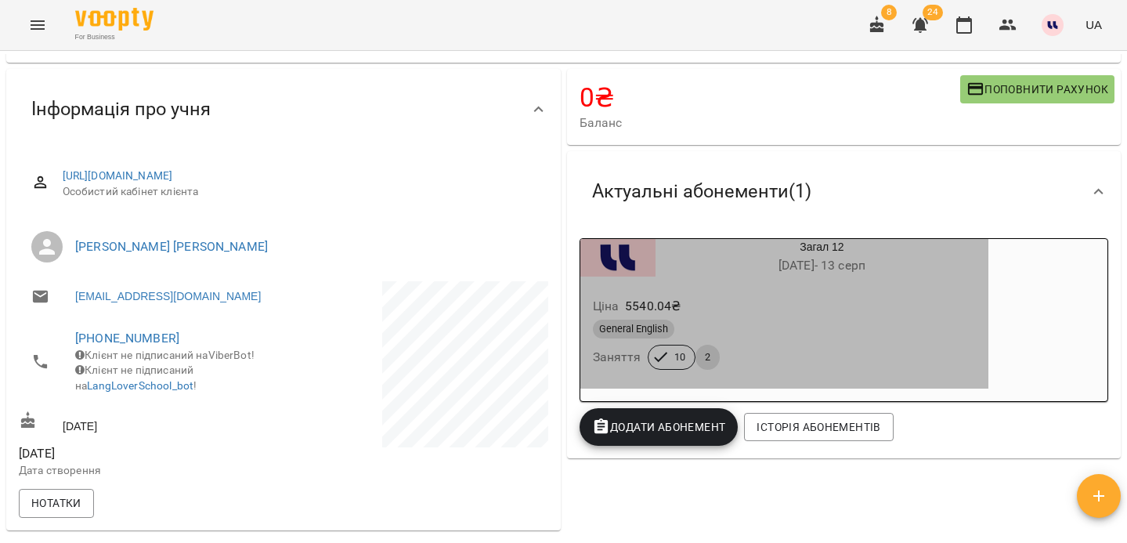
click at [772, 332] on div "General English" at bounding box center [785, 329] width 384 height 19
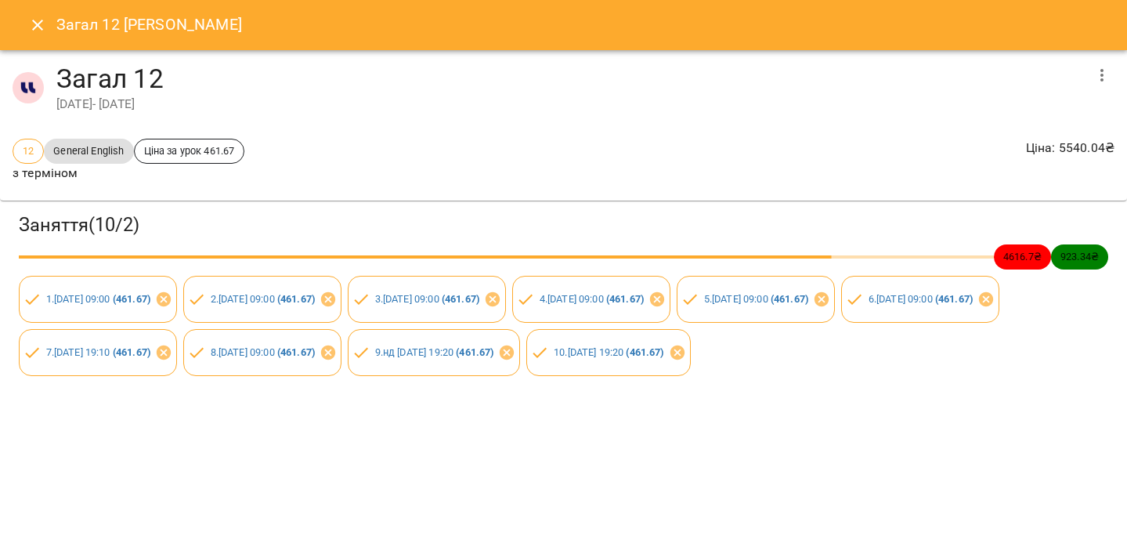
click at [38, 16] on icon "Close" at bounding box center [37, 25] width 19 height 19
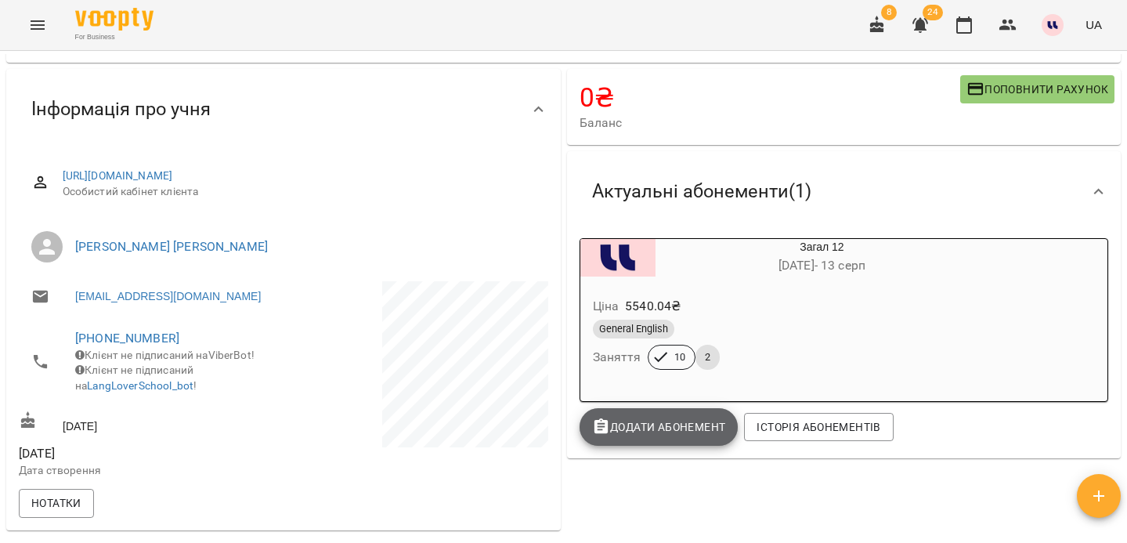
click at [683, 415] on button "Додати Абонемент" at bounding box center [659, 427] width 159 height 38
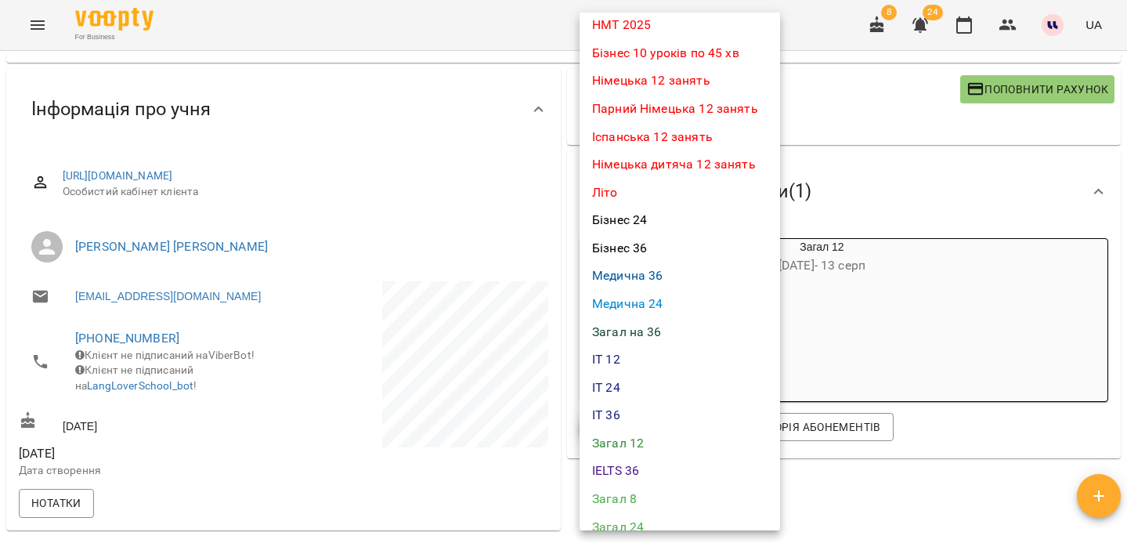
scroll to position [302, 0]
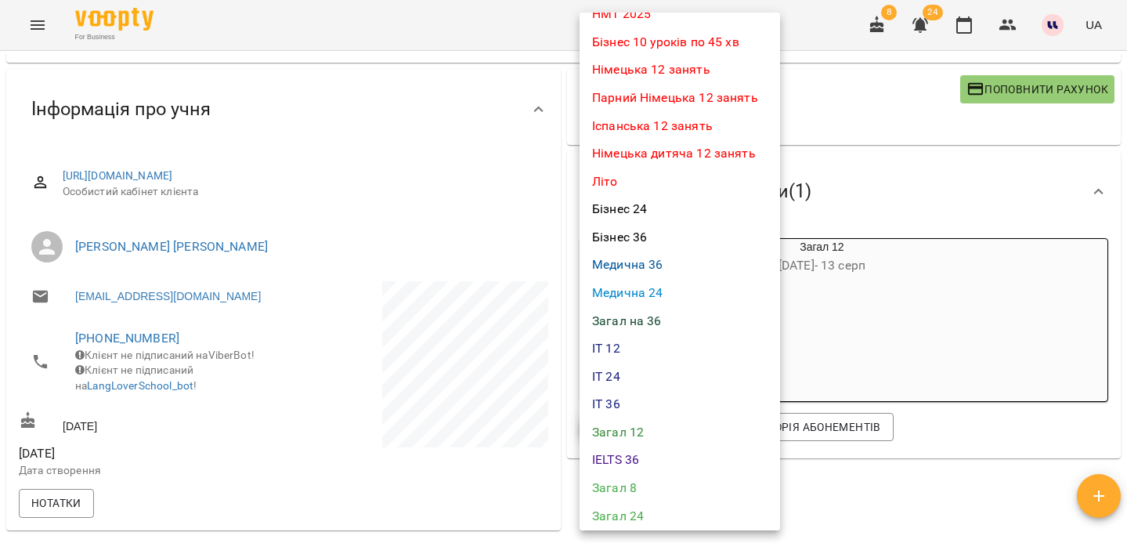
click at [628, 419] on li "Загал 12" at bounding box center [680, 432] width 201 height 28
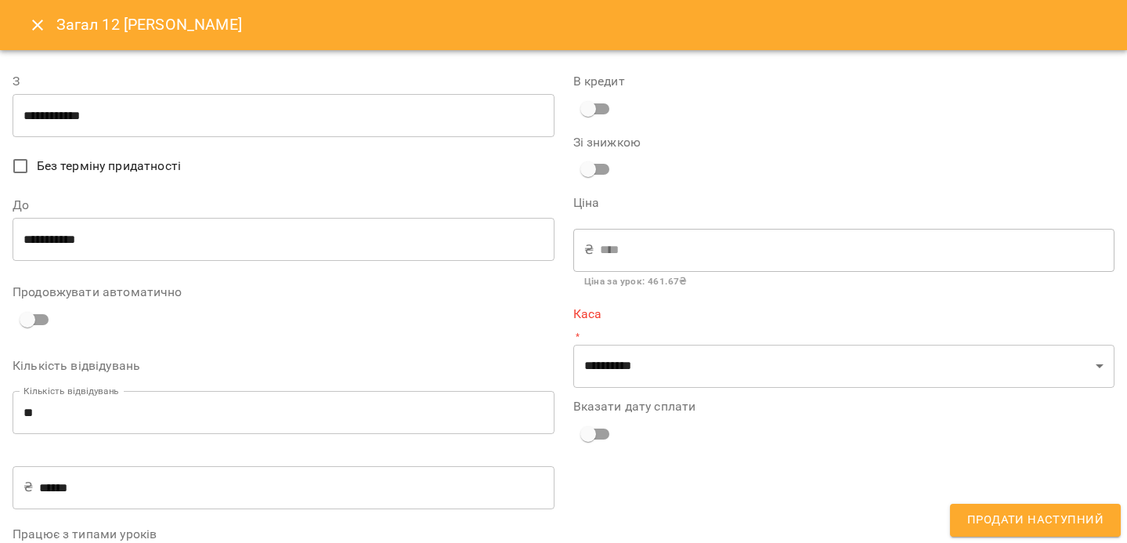
click at [38, 18] on icon "Close" at bounding box center [37, 25] width 19 height 19
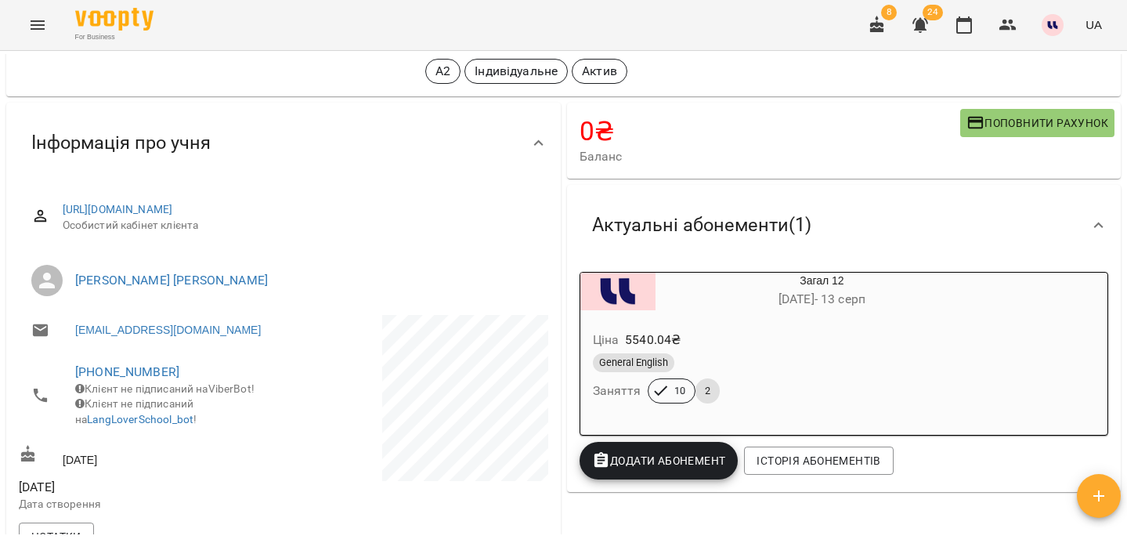
scroll to position [180, 0]
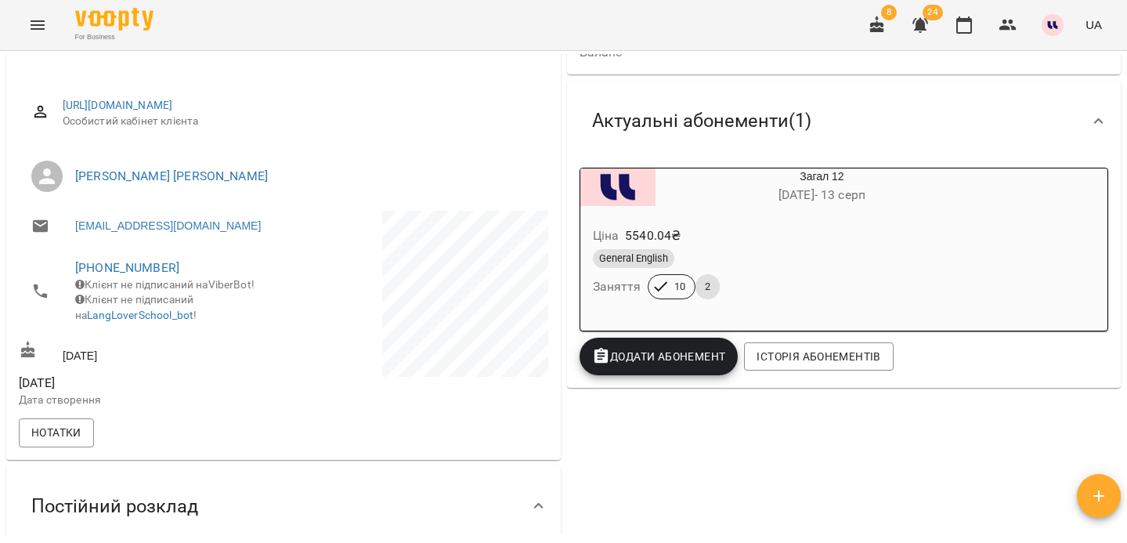
click at [697, 362] on span "Додати Абонемент" at bounding box center [659, 356] width 134 height 19
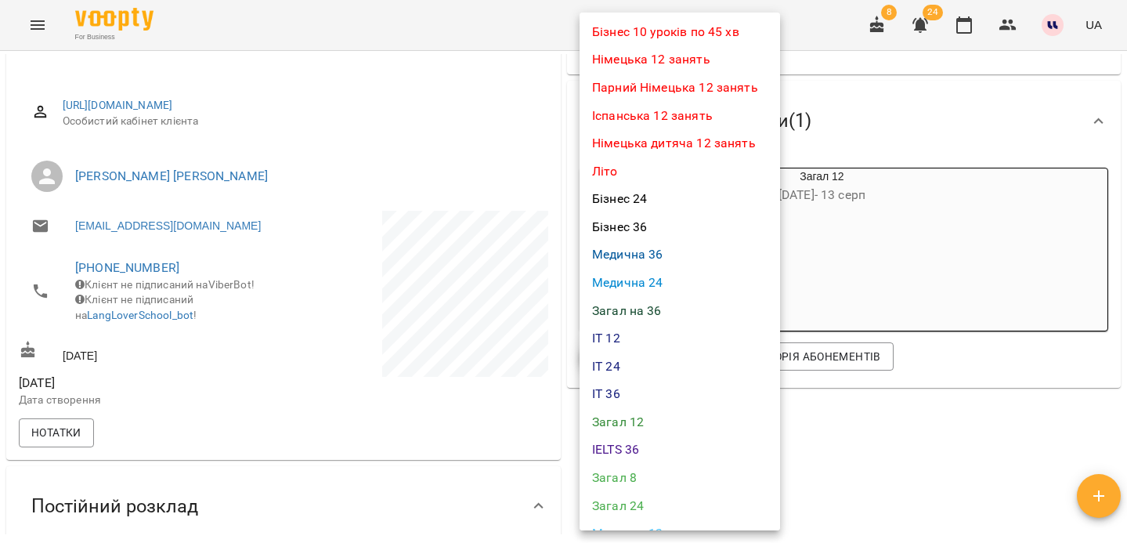
scroll to position [340, 0]
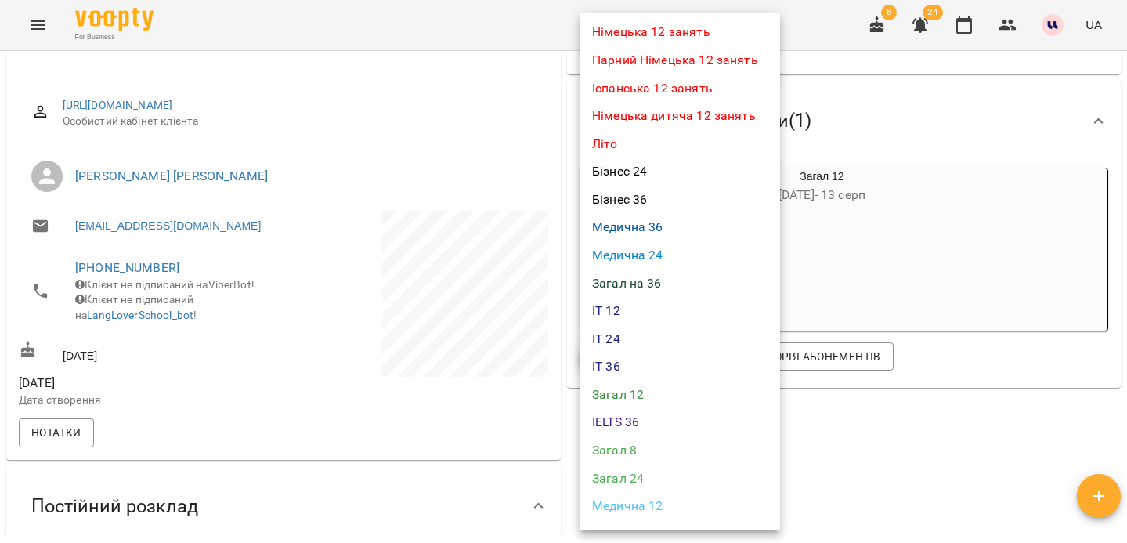
click at [638, 407] on li "Загал 12" at bounding box center [680, 395] width 201 height 28
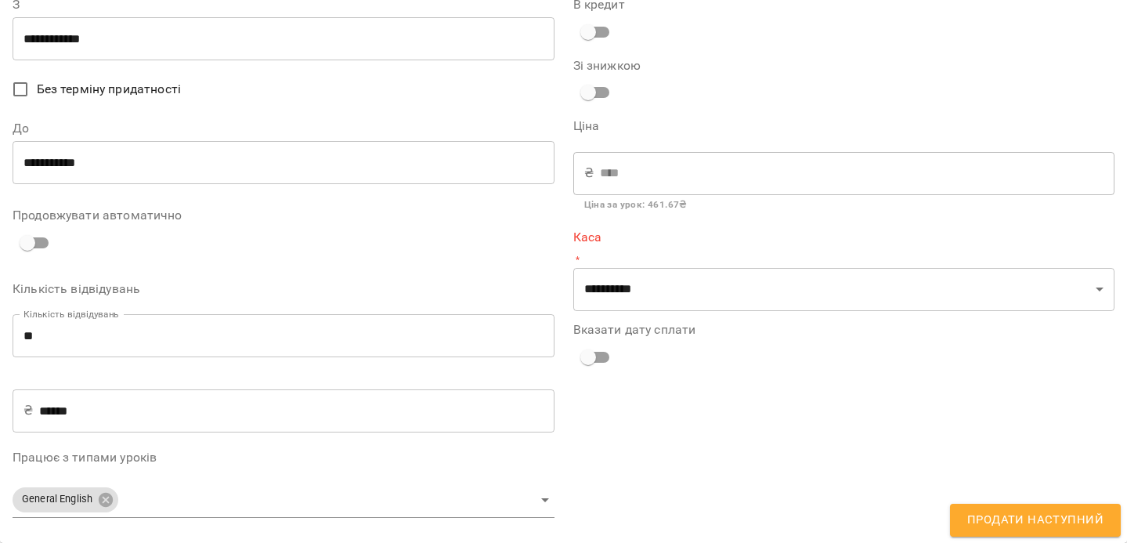
scroll to position [0, 0]
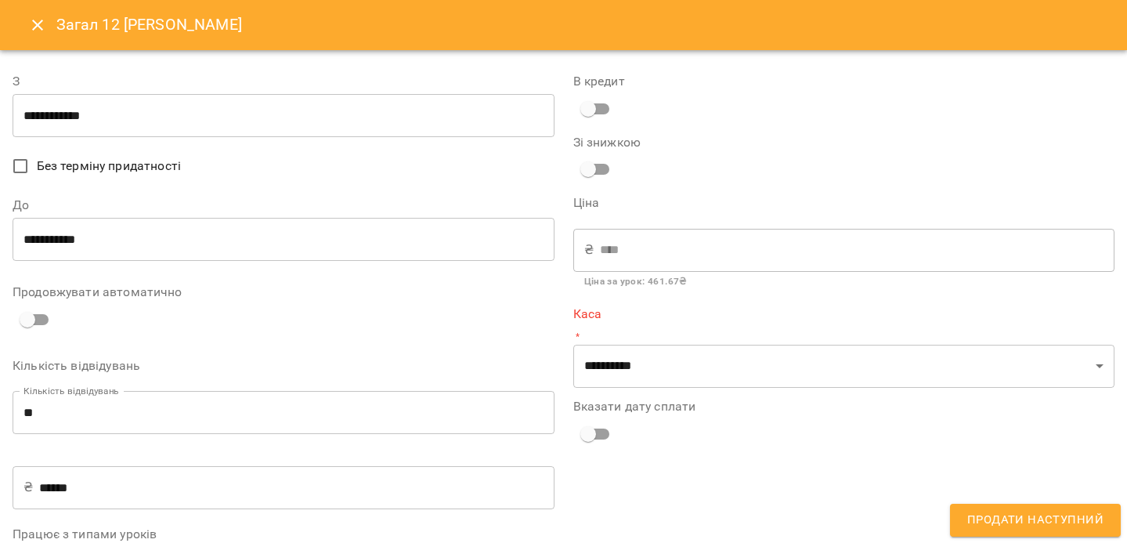
click at [28, 28] on icon "Close" at bounding box center [37, 25] width 19 height 19
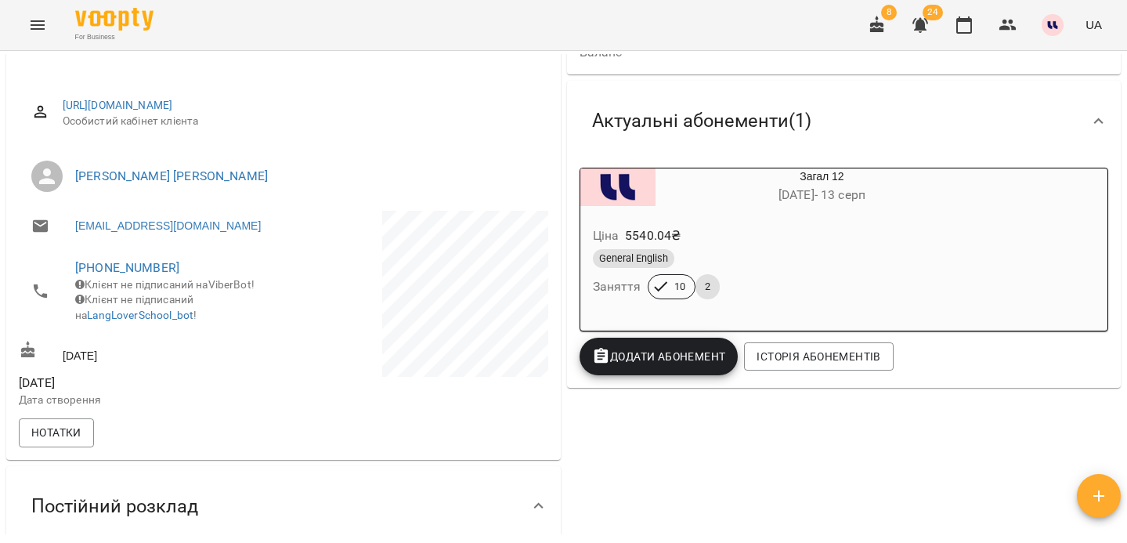
click at [776, 267] on div "General English" at bounding box center [785, 258] width 384 height 19
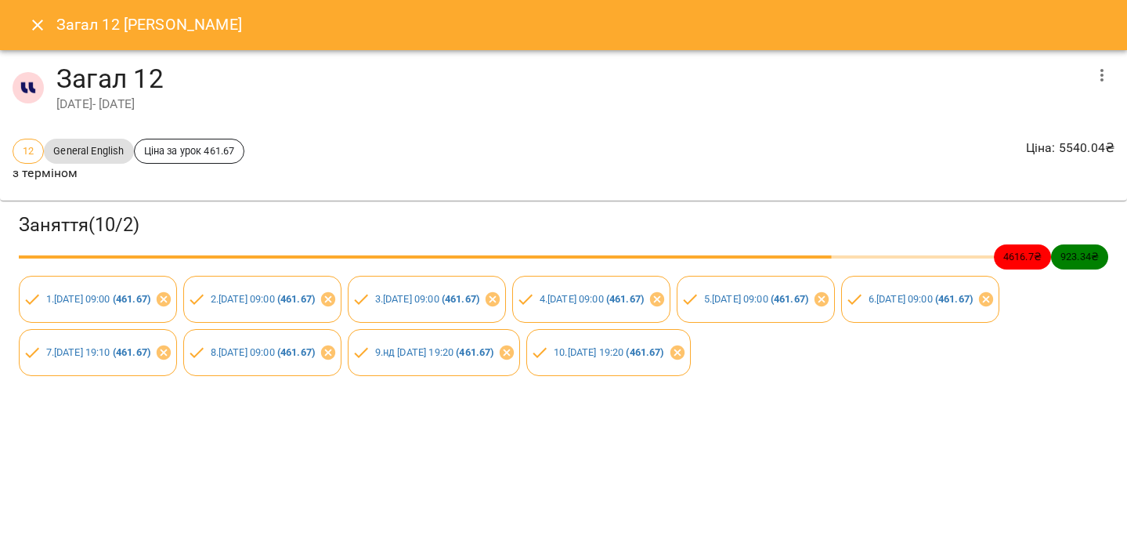
click at [36, 23] on icon "Close" at bounding box center [37, 25] width 11 height 11
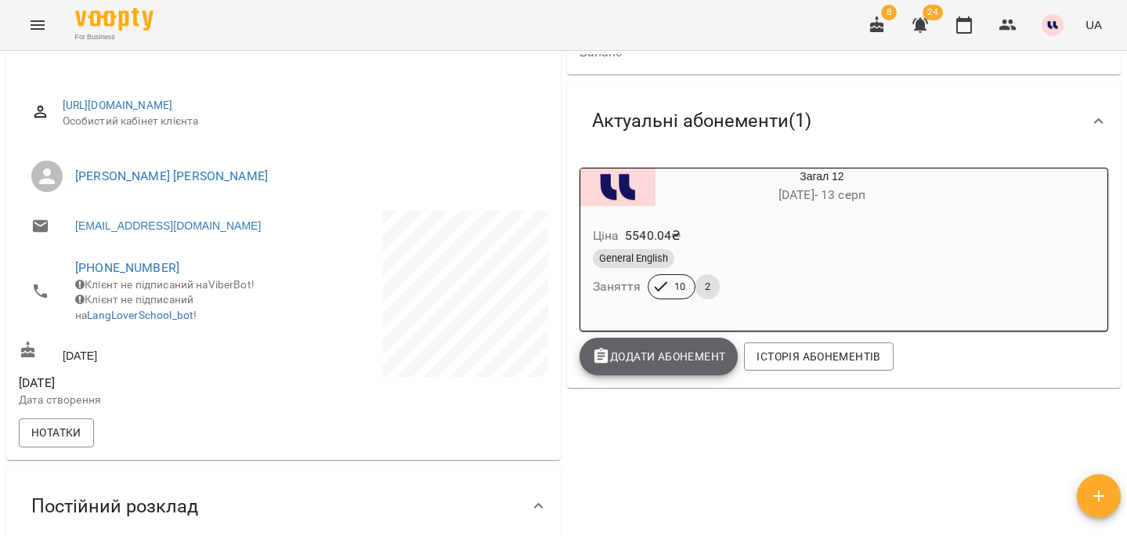
click at [660, 369] on button "Додати Абонемент" at bounding box center [659, 357] width 159 height 38
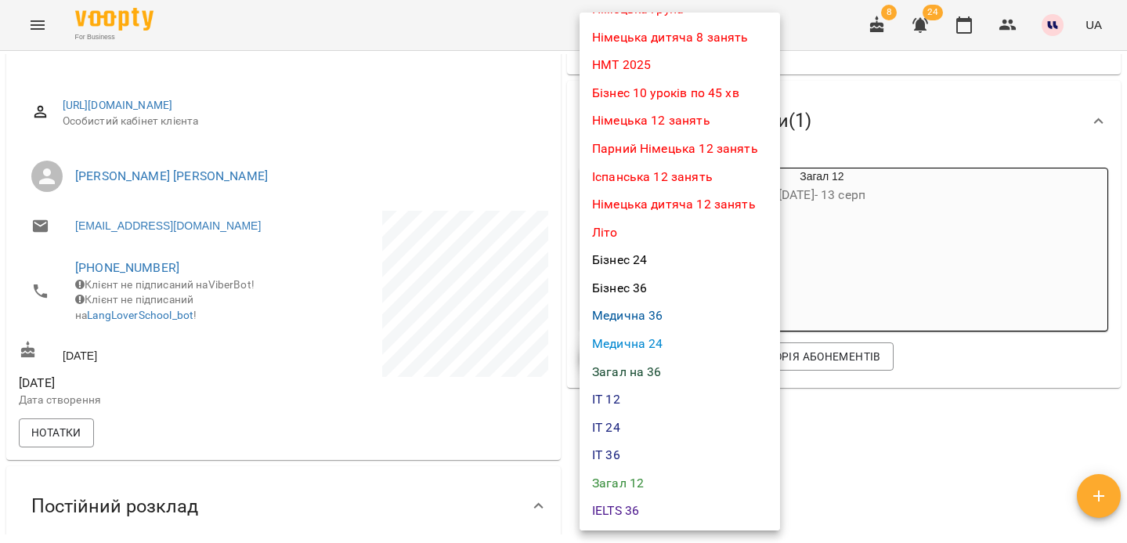
scroll to position [305, 0]
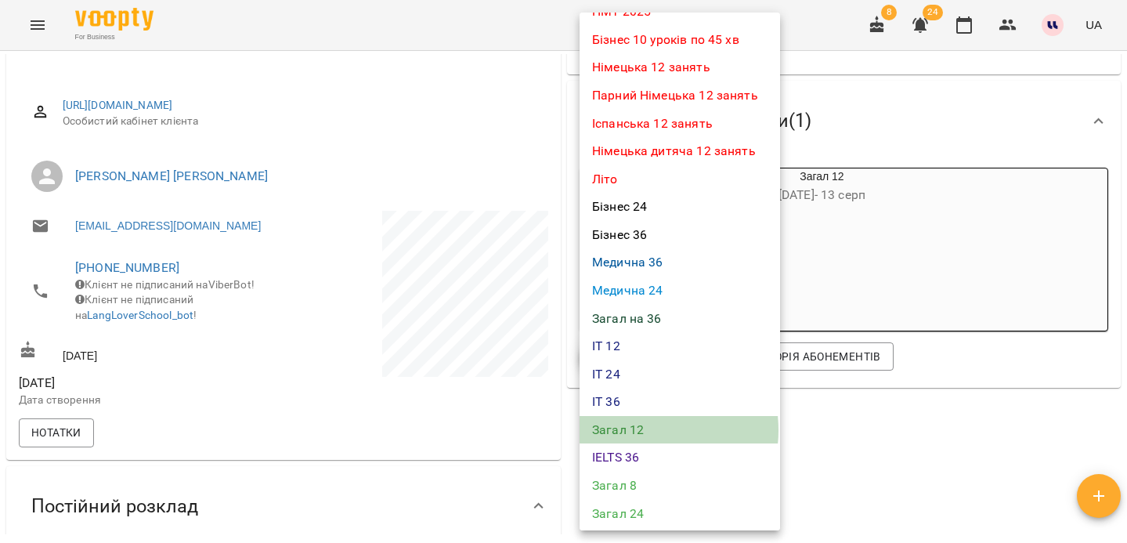
click at [637, 430] on li "Загал 12" at bounding box center [680, 430] width 201 height 28
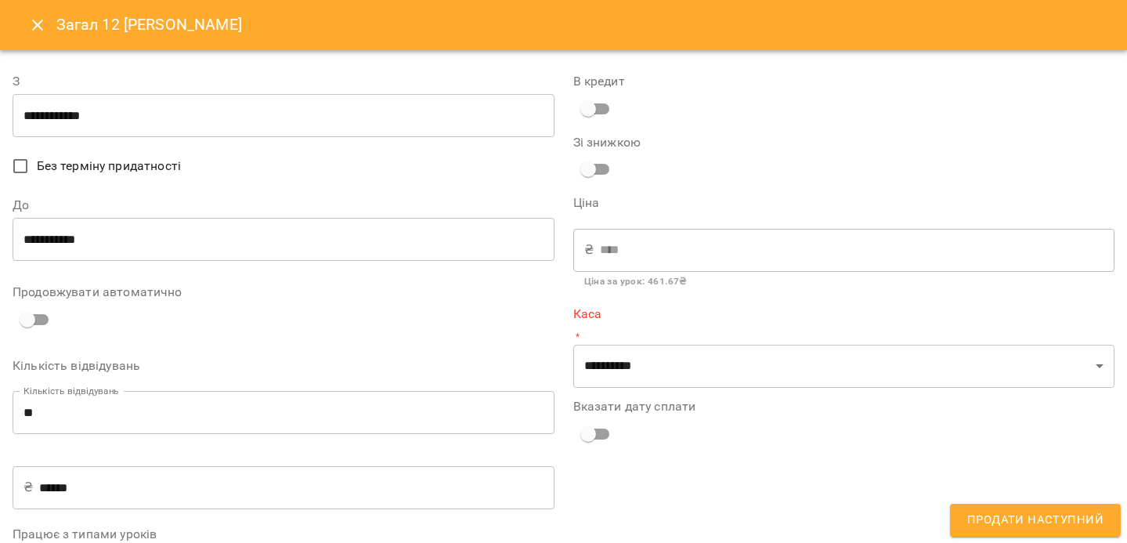
click at [38, 240] on input "**********" at bounding box center [284, 240] width 542 height 44
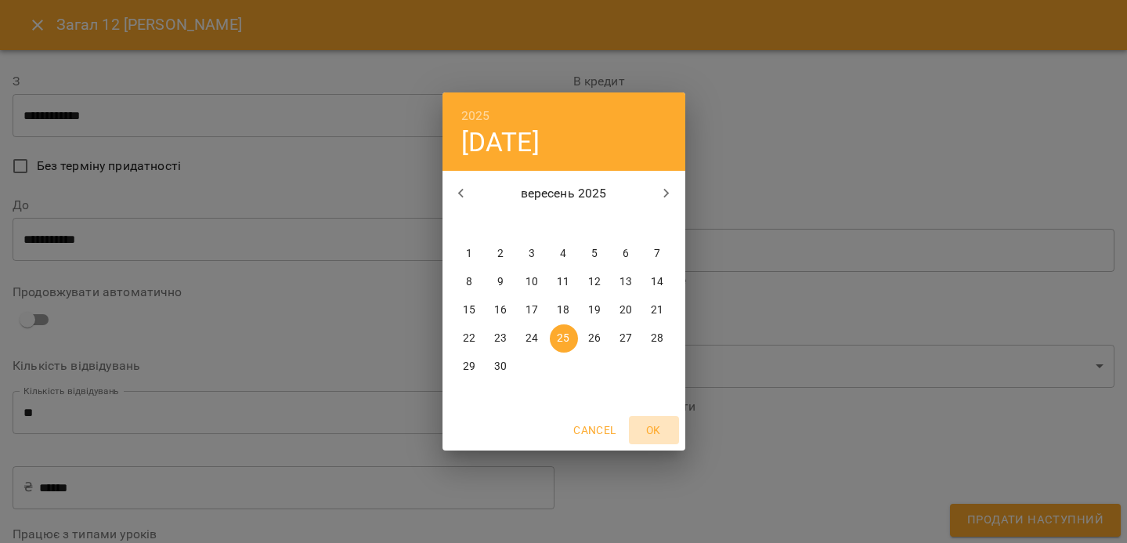
click at [665, 432] on span "OK" at bounding box center [654, 430] width 38 height 19
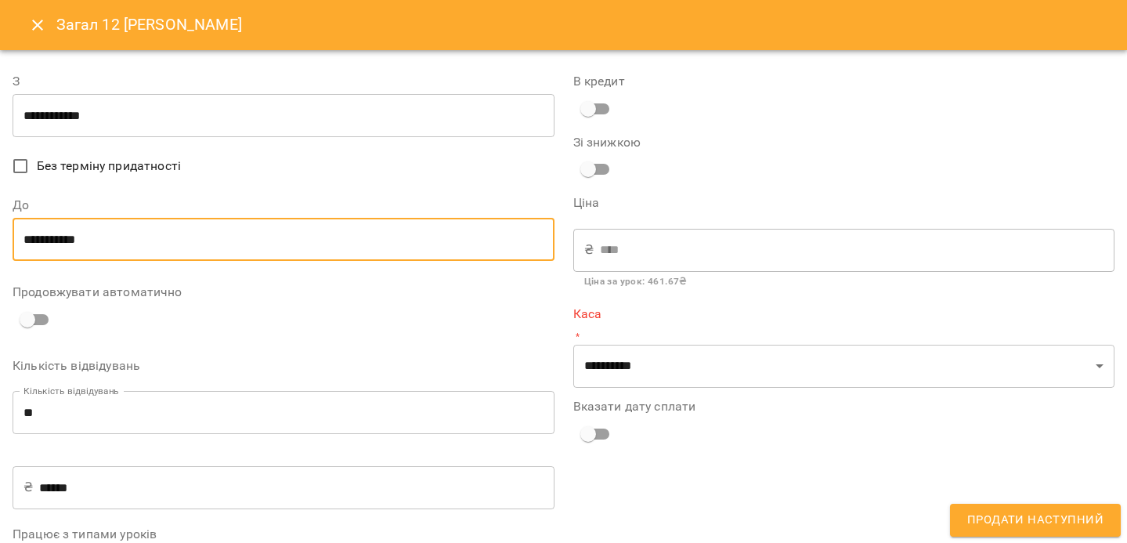
scroll to position [77, 0]
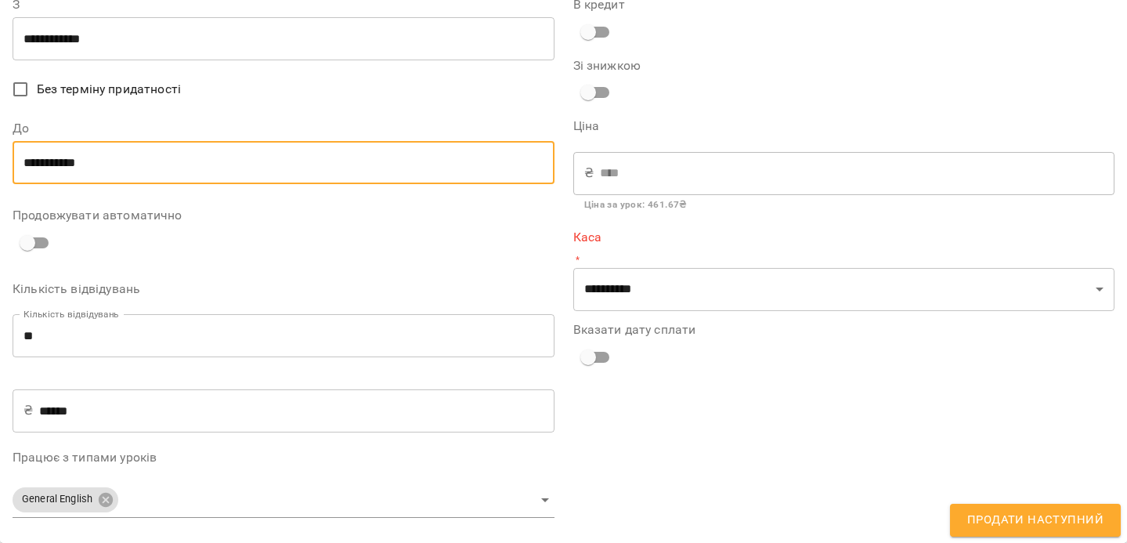
click at [981, 528] on span "Продати наступний" at bounding box center [1035, 520] width 136 height 20
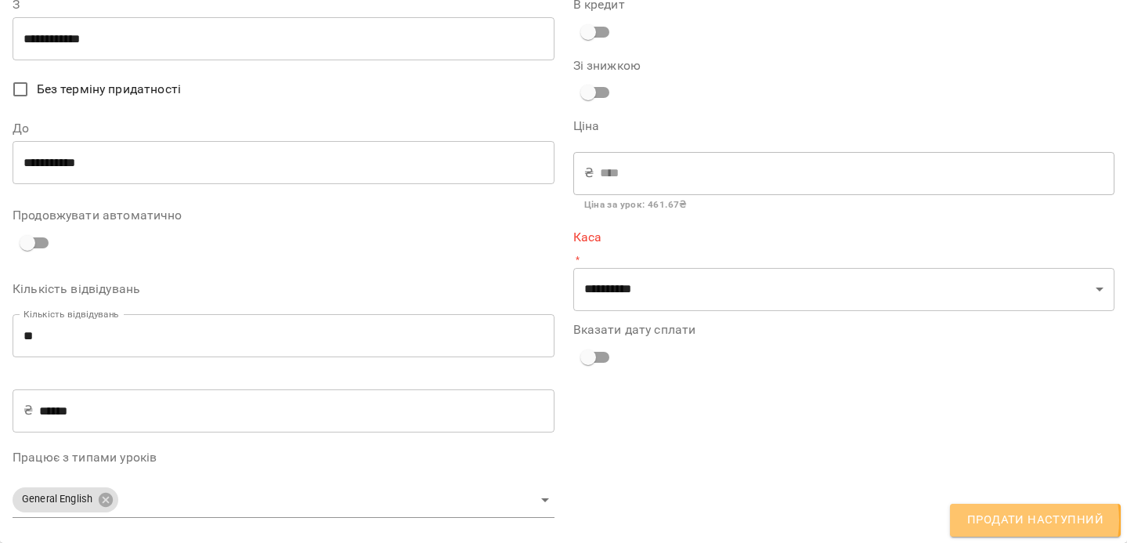
click at [1019, 520] on span "Продати наступний" at bounding box center [1035, 520] width 136 height 20
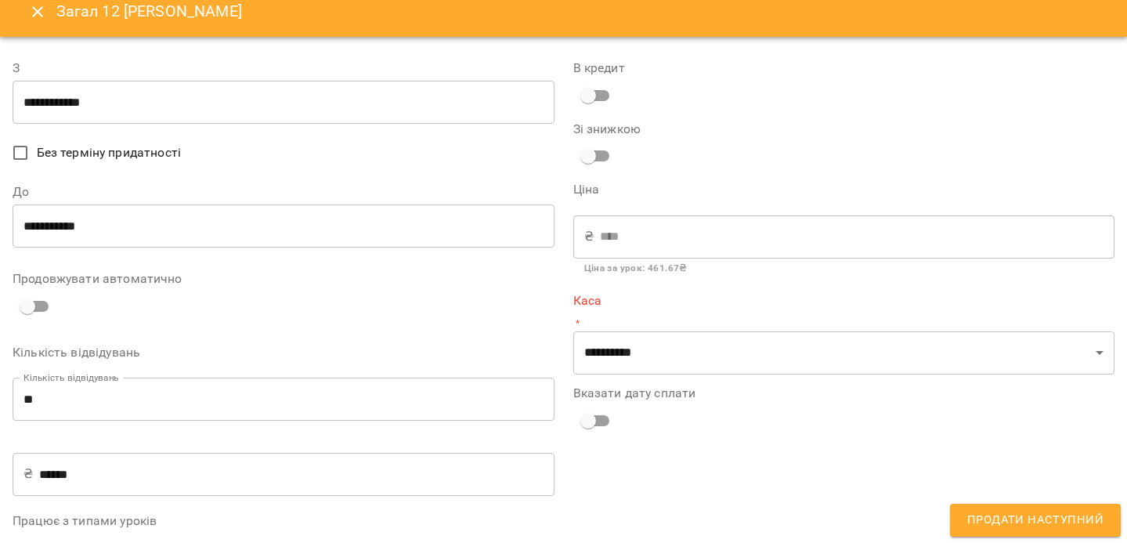
scroll to position [11, 0]
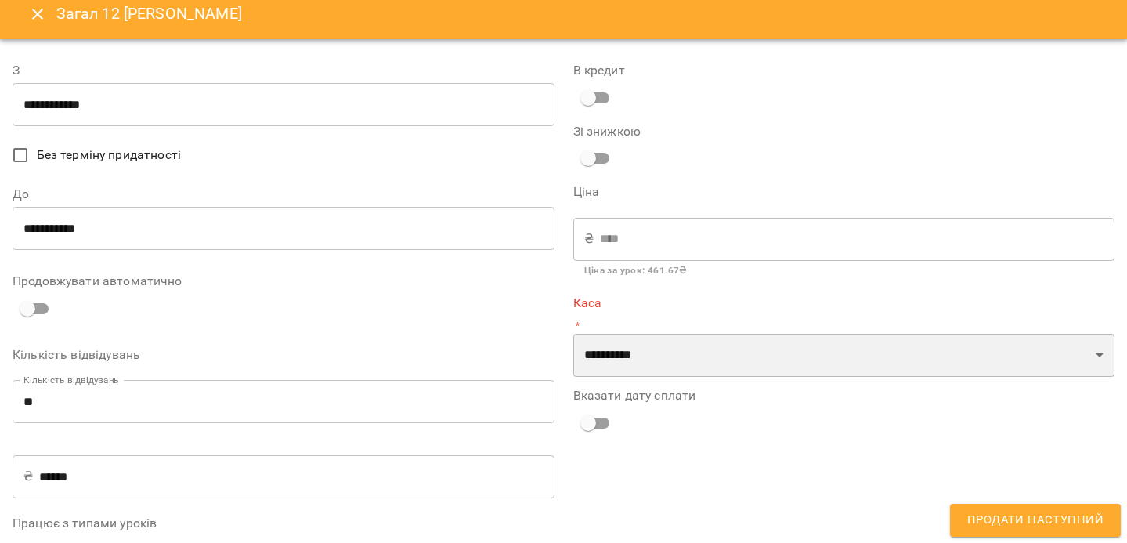
click at [701, 352] on select "**********" at bounding box center [844, 356] width 542 height 44
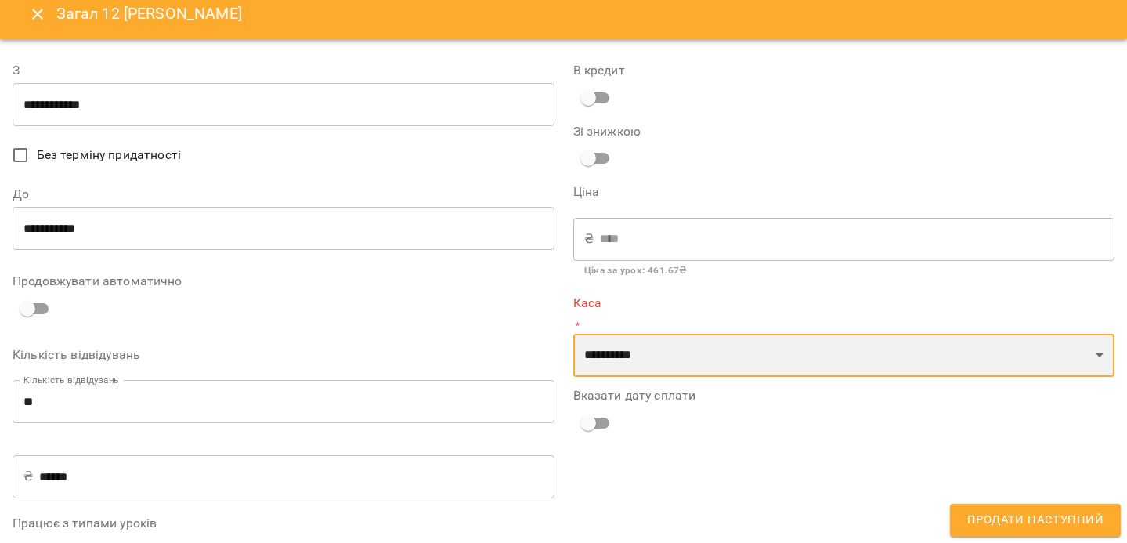
select select "****"
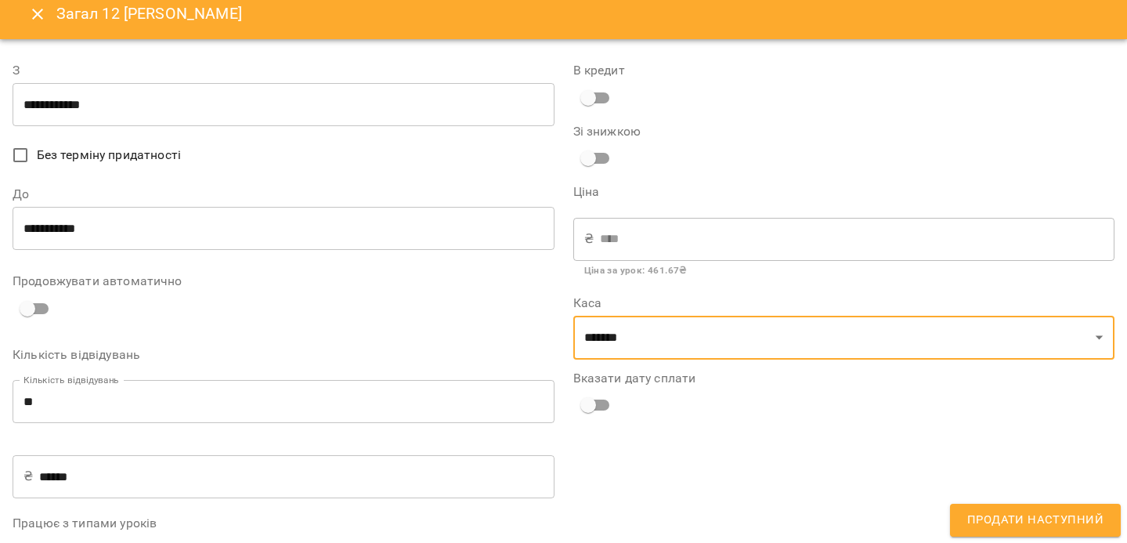
click at [992, 516] on span "Продати наступний" at bounding box center [1035, 520] width 136 height 20
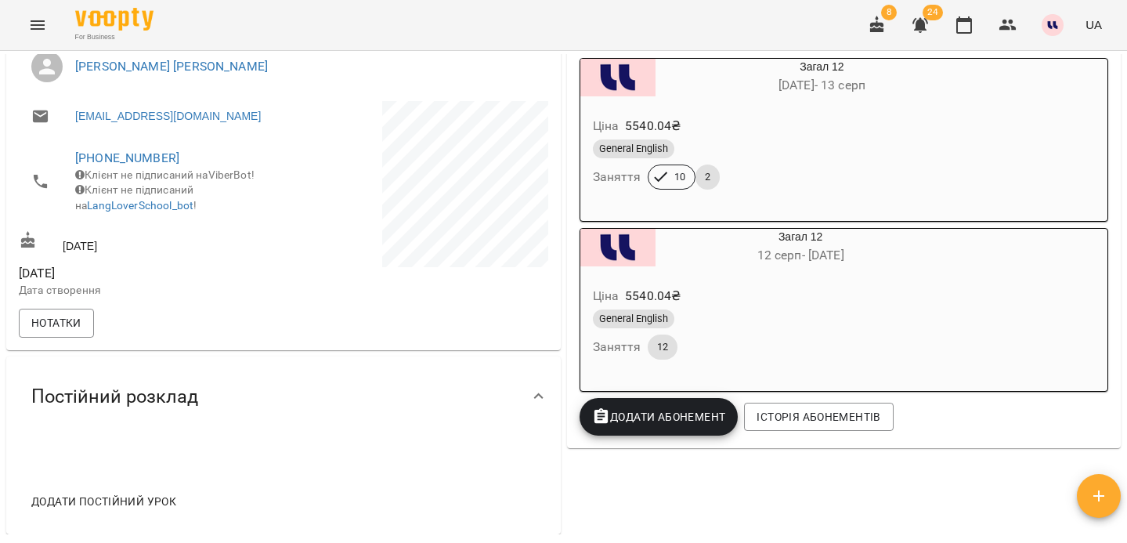
scroll to position [0, 0]
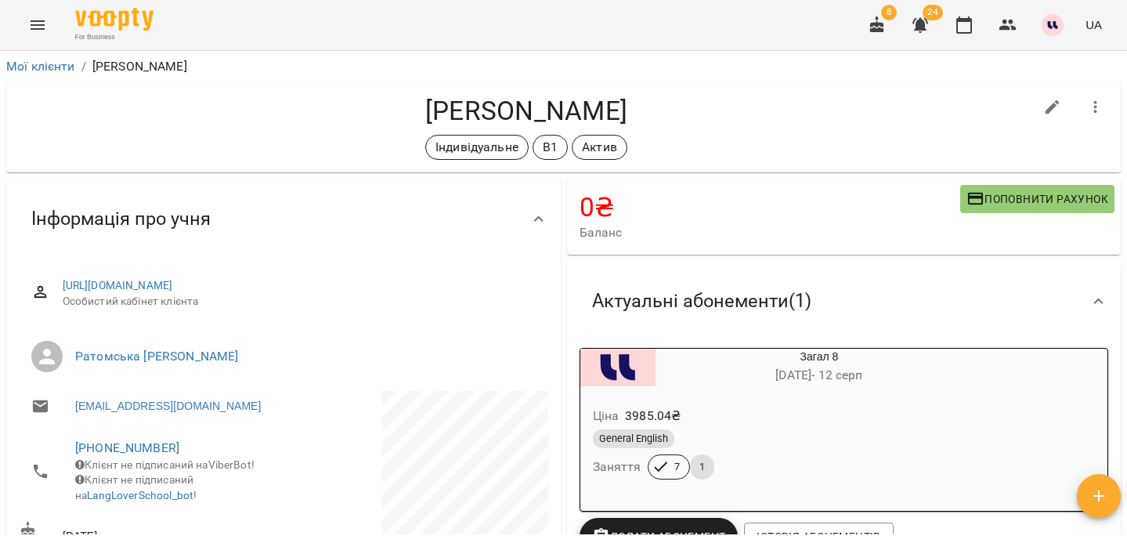
drag, startPoint x: 344, startPoint y: 107, endPoint x: 566, endPoint y: 117, distance: 222.7
click at [566, 117] on h4 "[PERSON_NAME]" at bounding box center [526, 111] width 1015 height 32
copy h4 "[PERSON_NAME]"
click at [1051, 114] on icon "button" at bounding box center [1052, 107] width 19 height 19
select select "**"
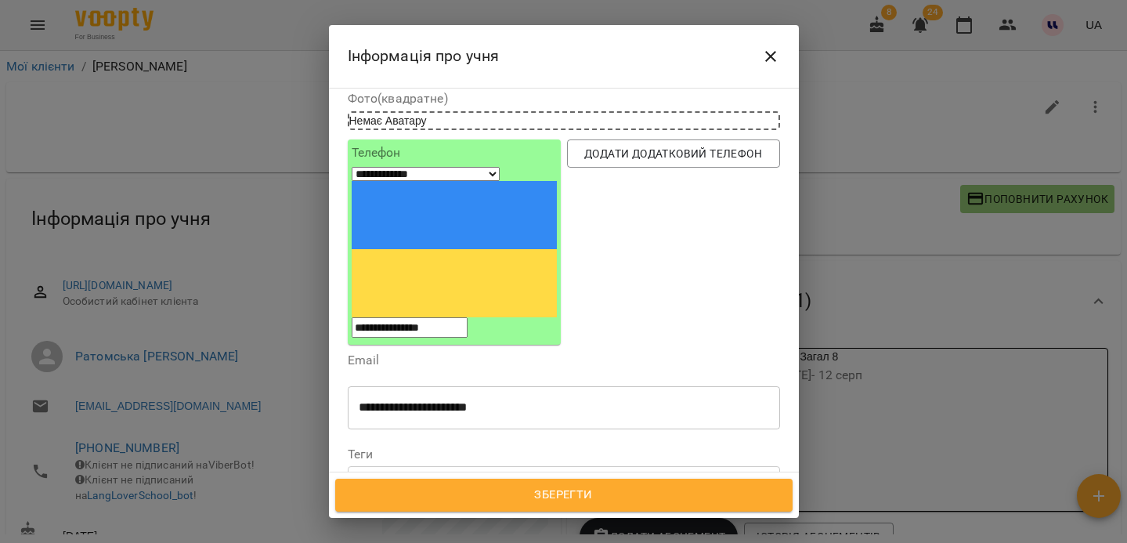
scroll to position [150, 0]
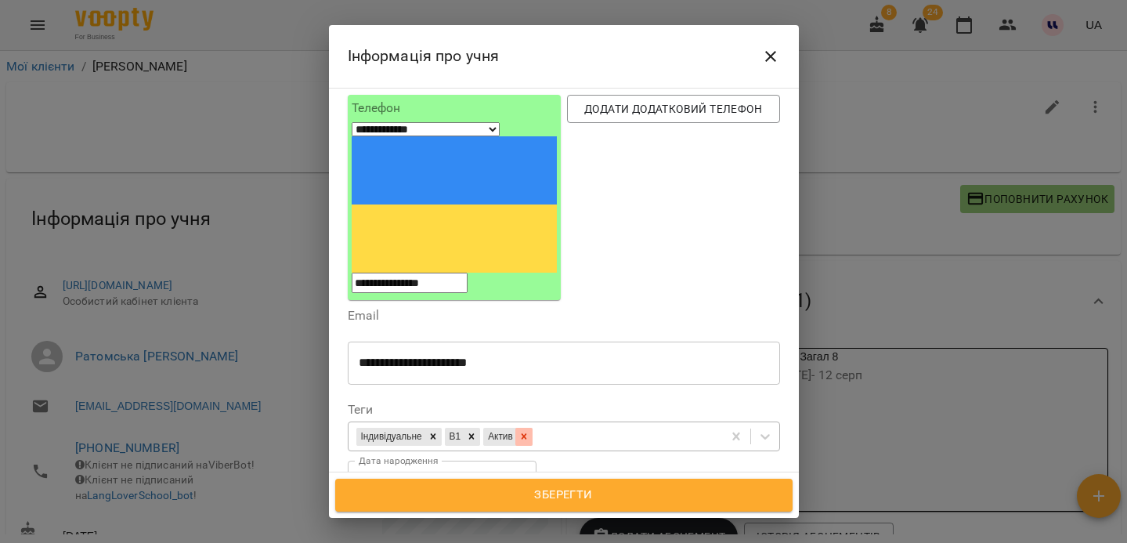
click at [530, 431] on icon at bounding box center [524, 436] width 11 height 11
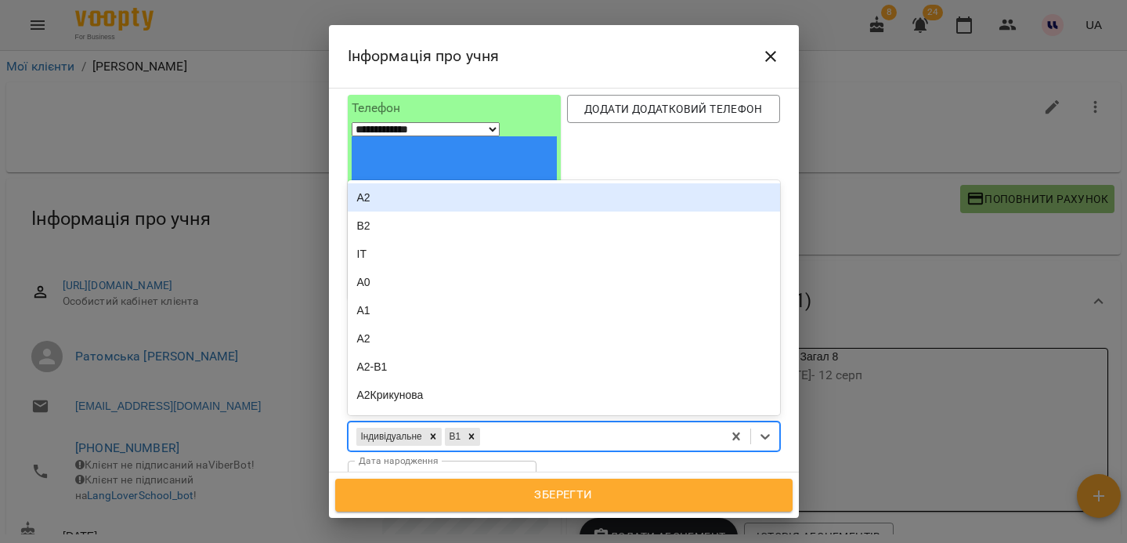
click at [530, 424] on div "Індивідуальне В1" at bounding box center [536, 437] width 374 height 26
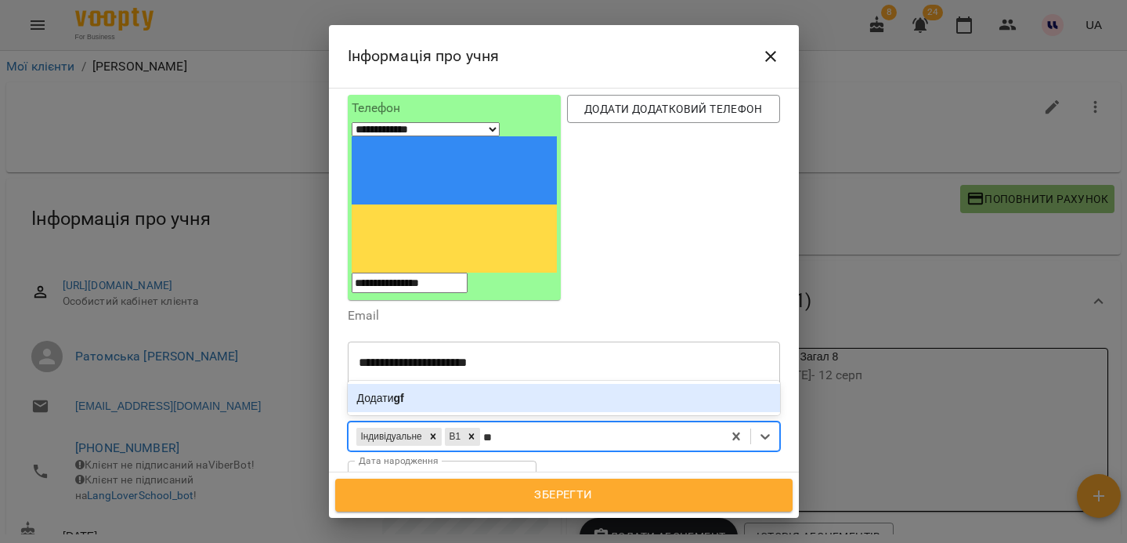
type input "*"
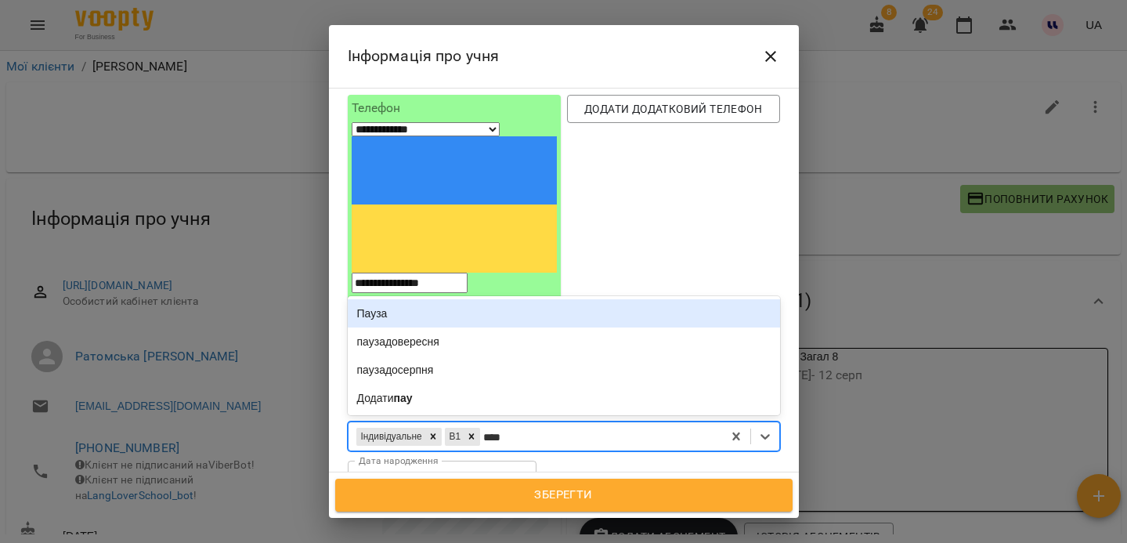
type input "*****"
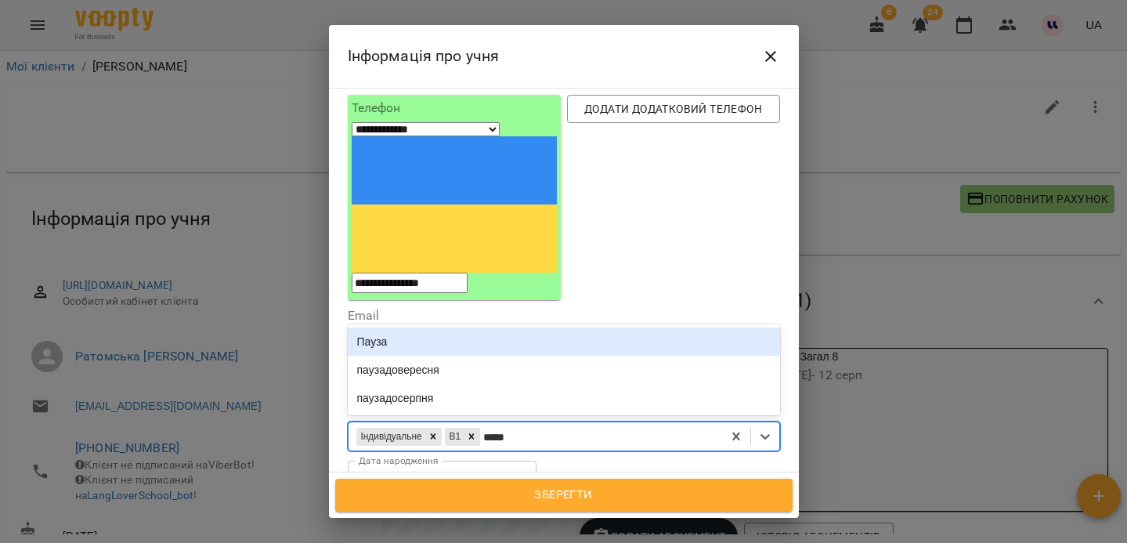
click at [428, 327] on div "Пауза" at bounding box center [564, 341] width 432 height 28
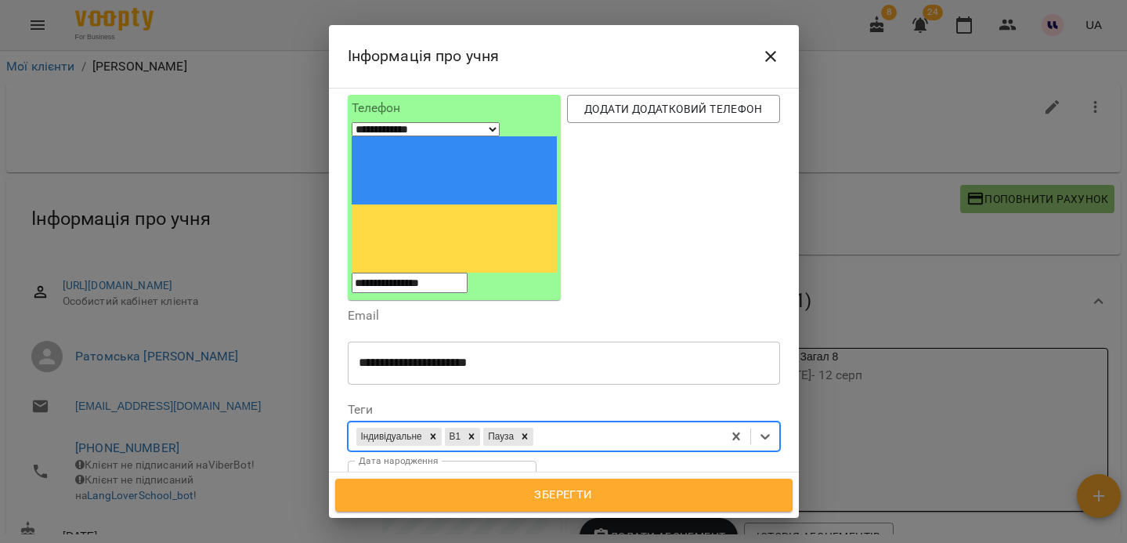
click at [526, 491] on span "Зберегти" at bounding box center [563, 495] width 423 height 20
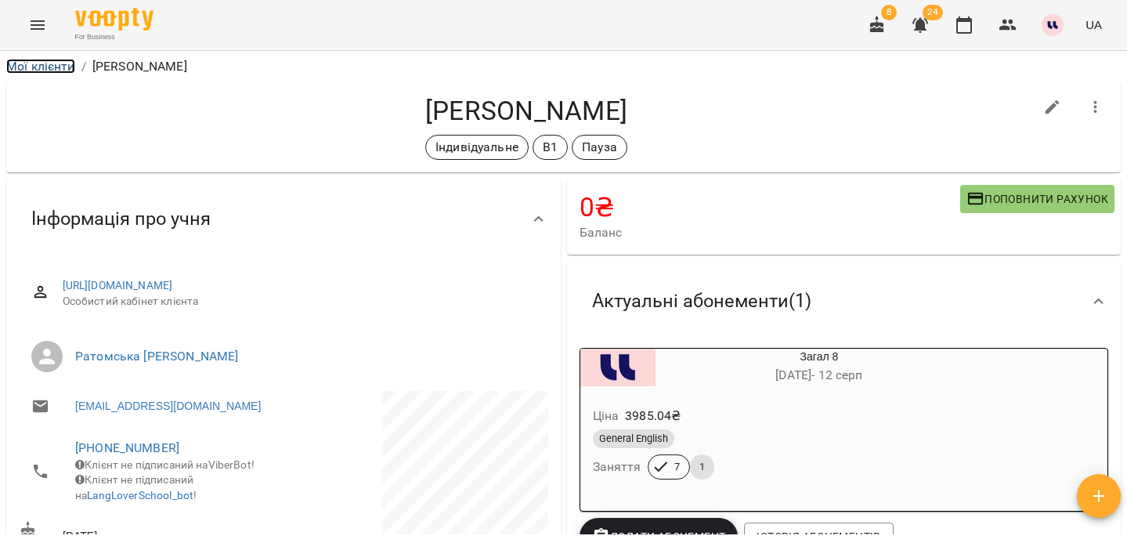
click at [34, 64] on link "Мої клієнти" at bounding box center [40, 66] width 69 height 15
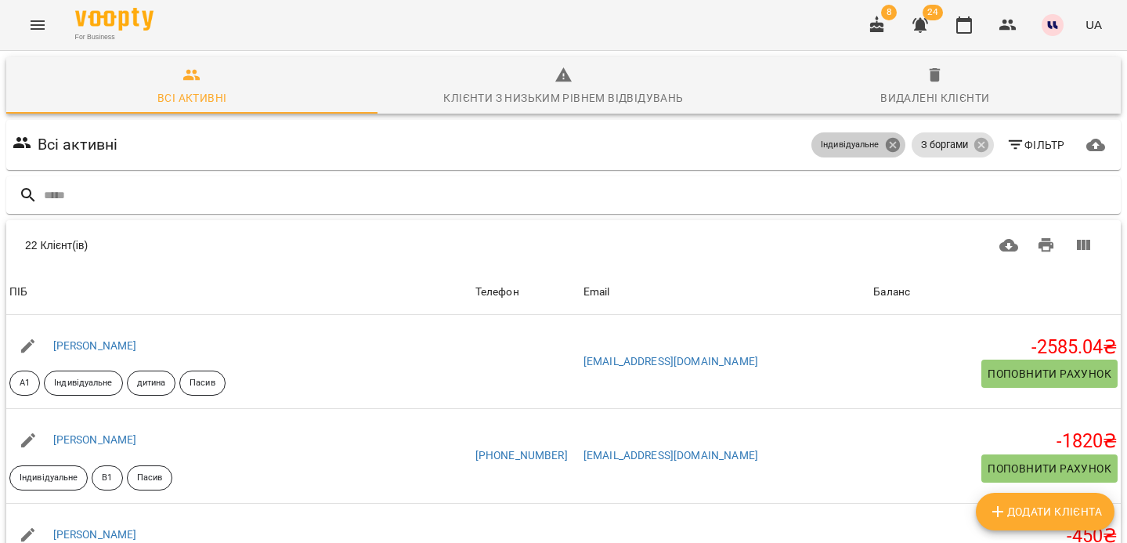
click at [892, 143] on icon at bounding box center [892, 144] width 17 height 17
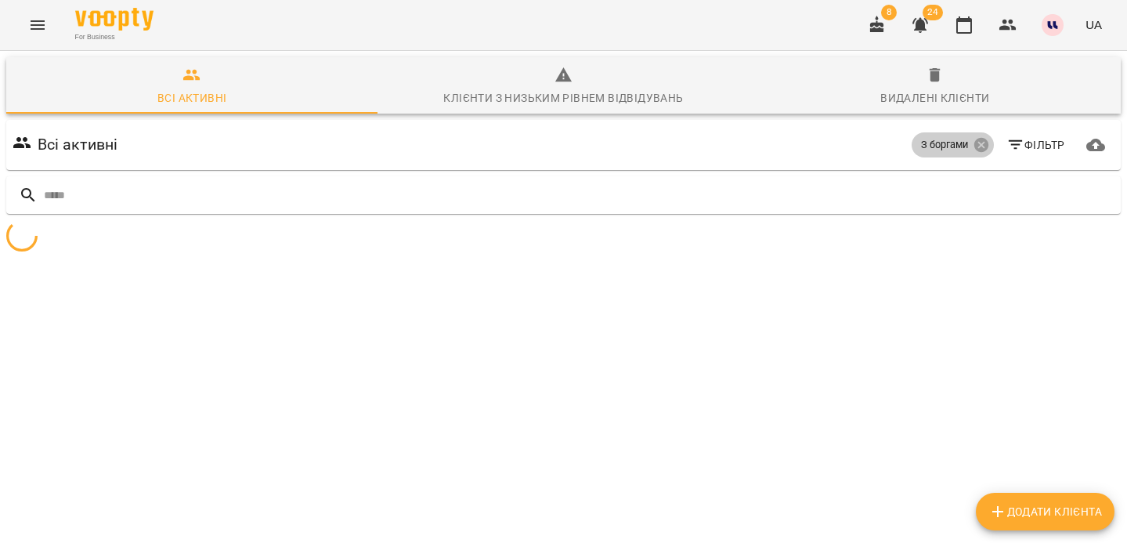
click at [973, 147] on span "З боргами" at bounding box center [945, 145] width 66 height 14
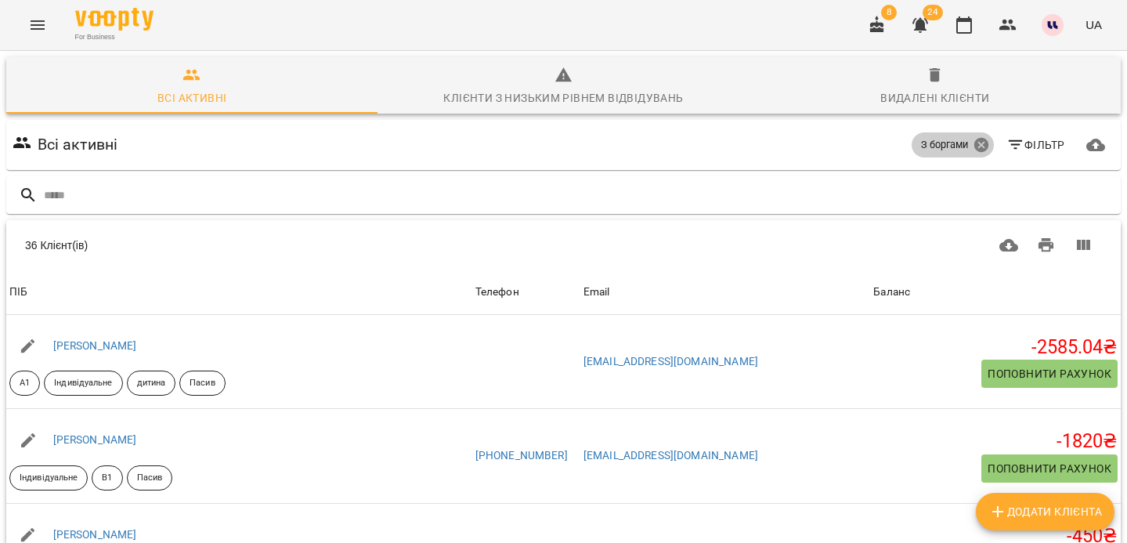
click at [979, 148] on icon at bounding box center [981, 145] width 14 height 14
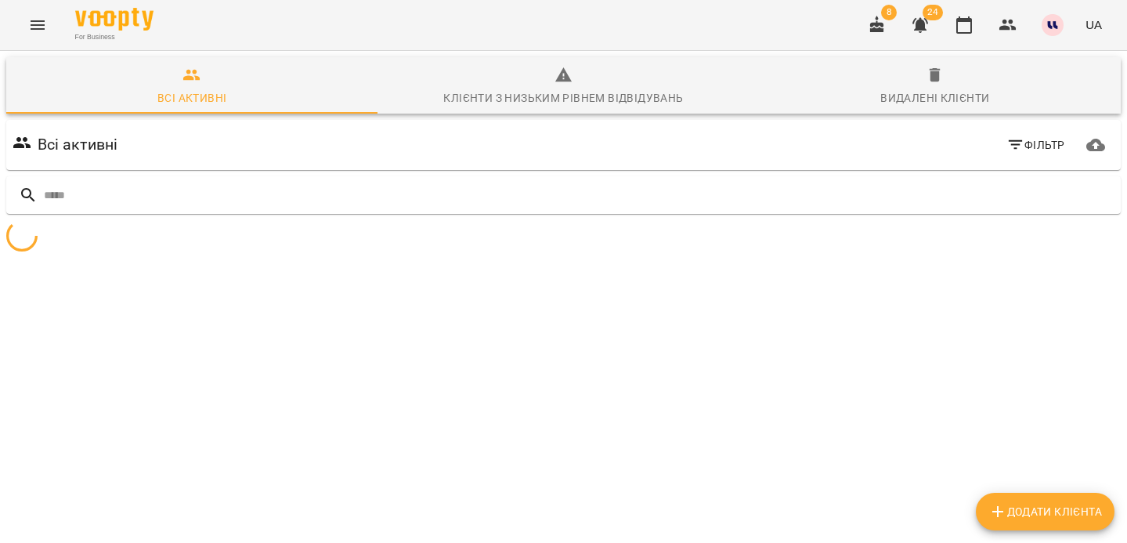
click at [949, 146] on div "Всі активні Фільтр" at bounding box center [563, 145] width 1108 height 44
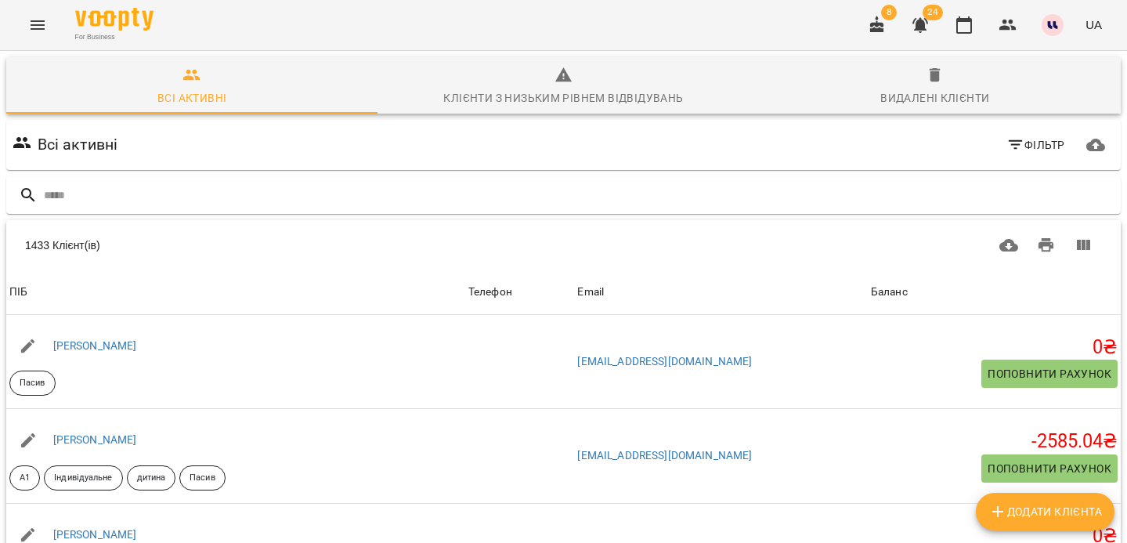
click at [930, 149] on div "Всі активні Фільтр" at bounding box center [563, 145] width 1108 height 44
click at [1032, 143] on span "Фільтр" at bounding box center [1036, 145] width 59 height 19
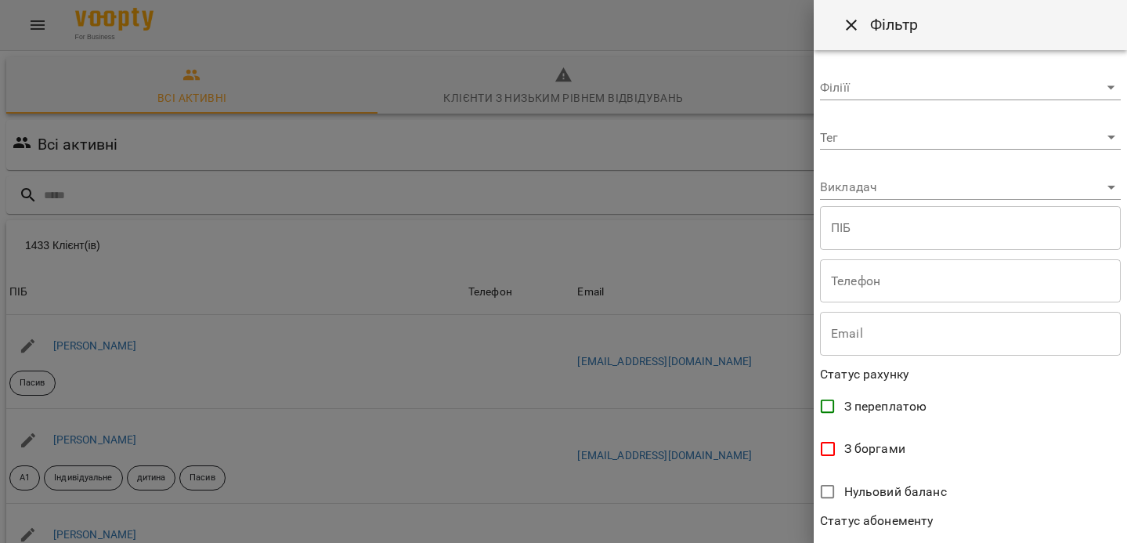
click at [919, 132] on body "For Business 8 24 UA Всі активні Клієнти з низьким рівнем відвідувань Видалені …" at bounding box center [563, 409] width 1127 height 819
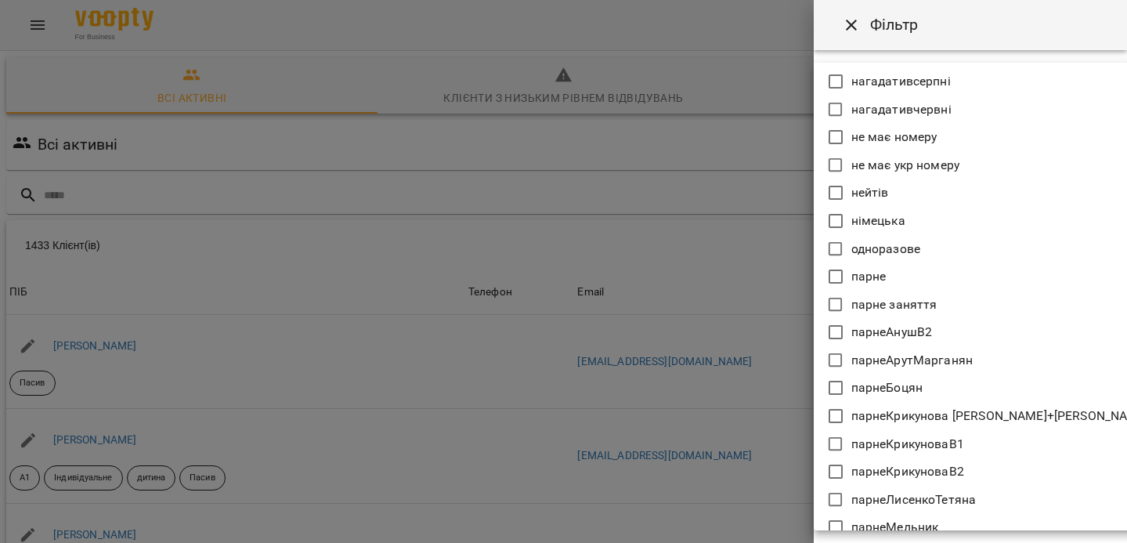
scroll to position [1356, 0]
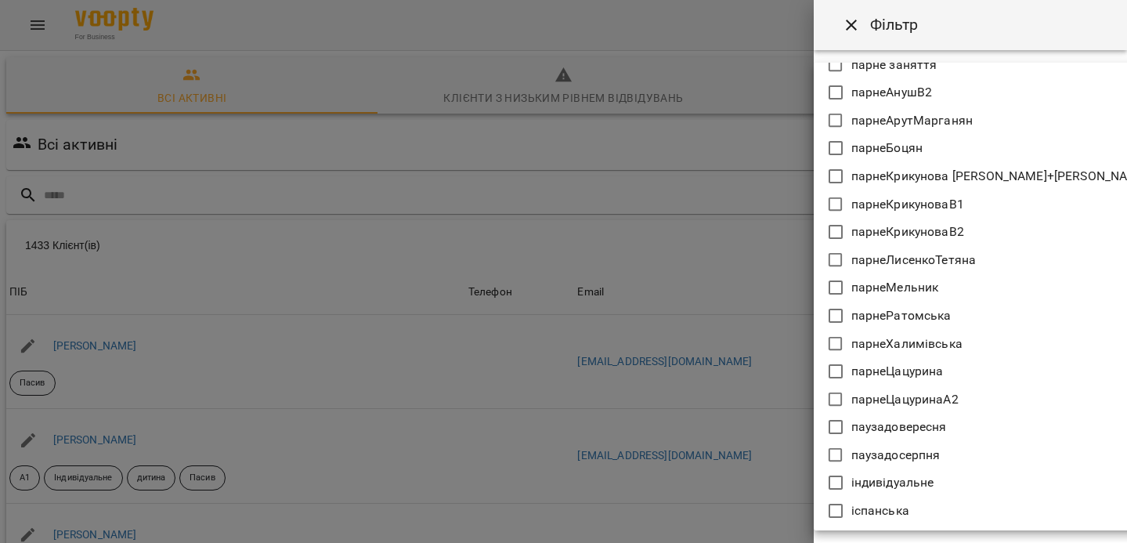
click at [898, 432] on p "паузадовересня" at bounding box center [899, 426] width 96 height 19
type input "**********"
click at [844, 27] on div at bounding box center [563, 271] width 1127 height 543
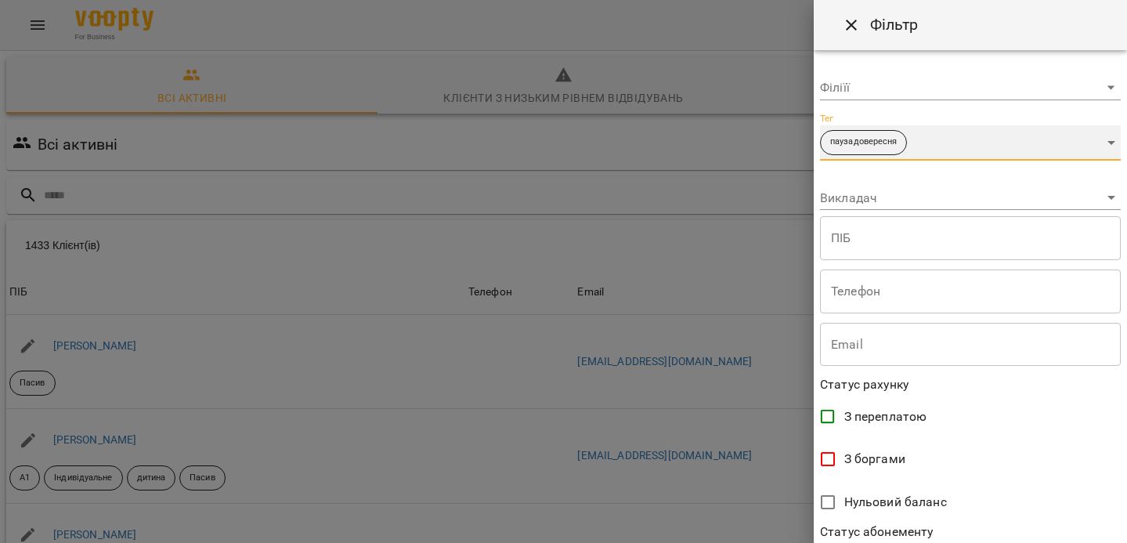
scroll to position [340, 0]
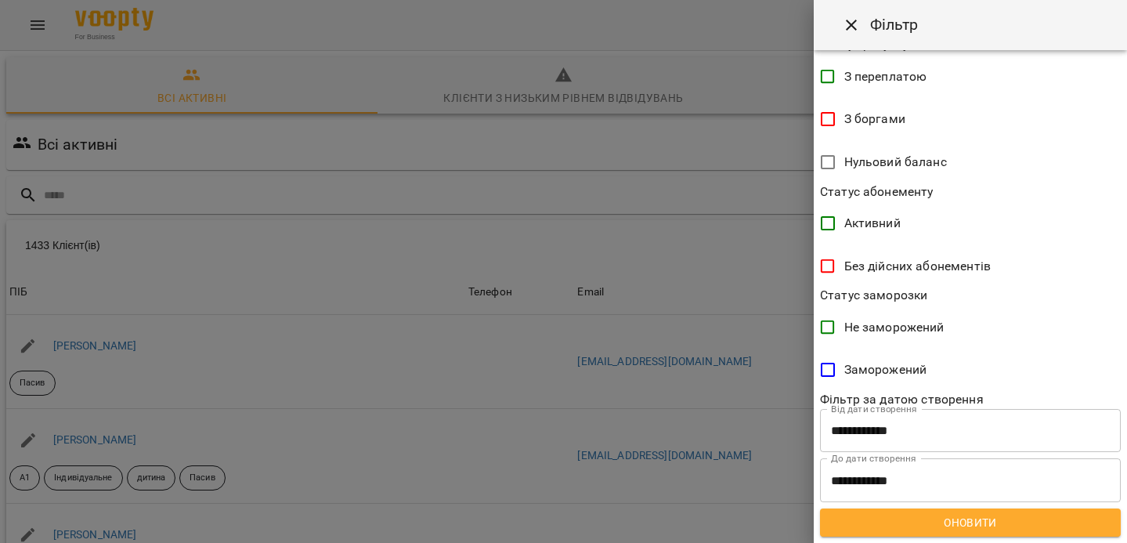
click at [931, 529] on span "Оновити" at bounding box center [971, 522] width 276 height 19
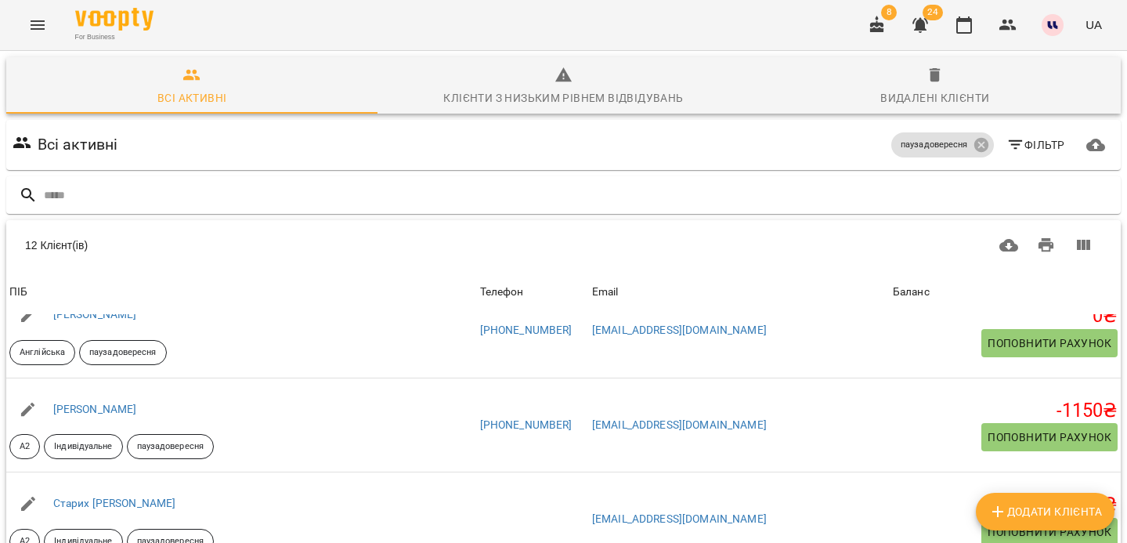
scroll to position [215, 0]
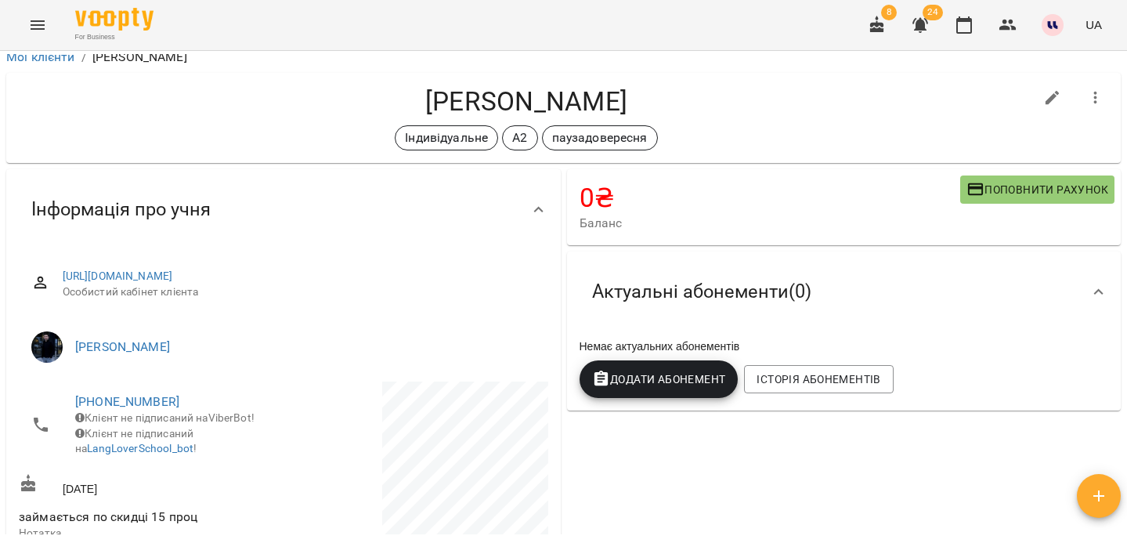
scroll to position [16, 0]
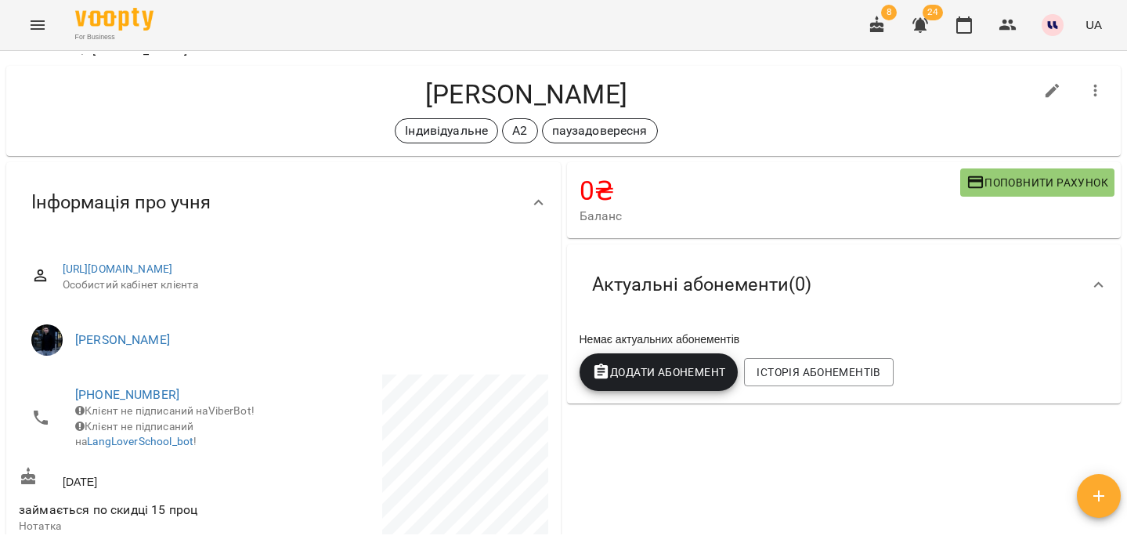
drag, startPoint x: 307, startPoint y: 86, endPoint x: 547, endPoint y: 86, distance: 239.7
click at [547, 86] on h4 "Чеховський Роман Олександрович" at bounding box center [526, 94] width 1015 height 32
copy h4 "Чеховський Роман"
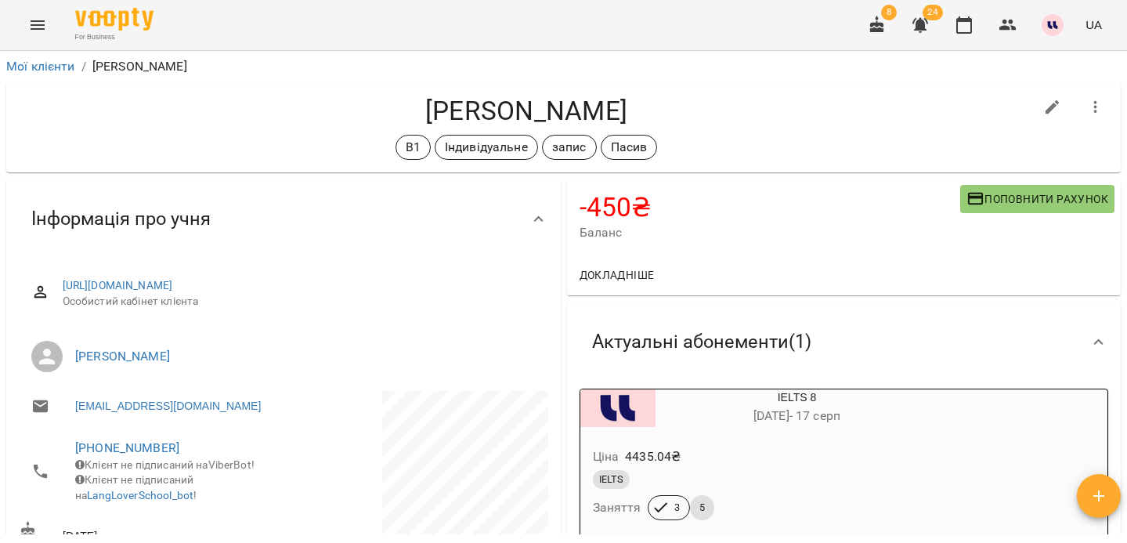
drag, startPoint x: 324, startPoint y: 111, endPoint x: 549, endPoint y: 122, distance: 225.1
click at [549, 122] on h4 "[PERSON_NAME]" at bounding box center [526, 111] width 1015 height 32
copy h4 "[PERSON_NAME]"
click at [1048, 108] on icon "button" at bounding box center [1053, 107] width 14 height 14
select select "**"
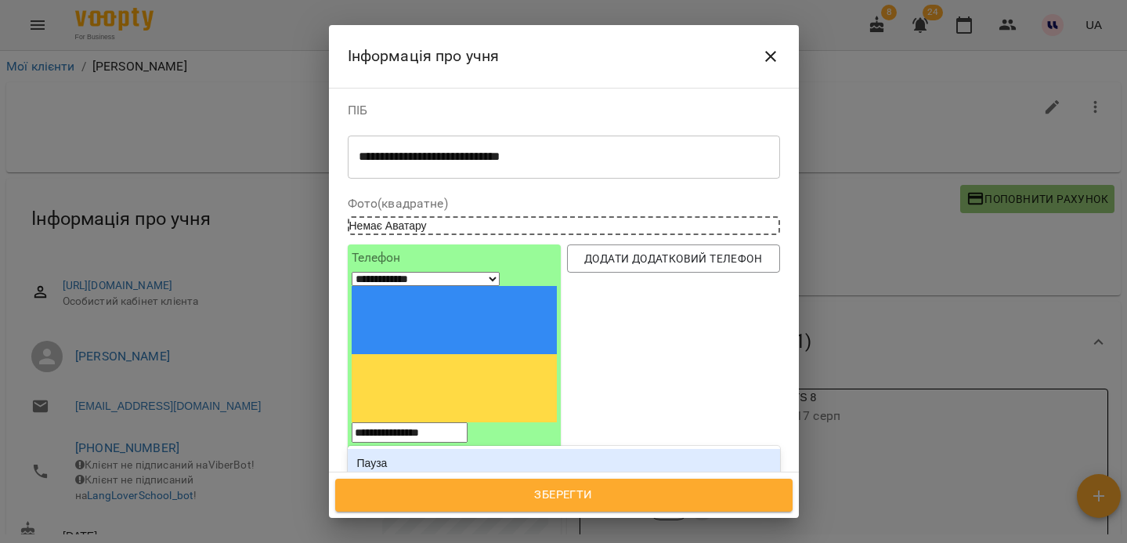
type input "*****"
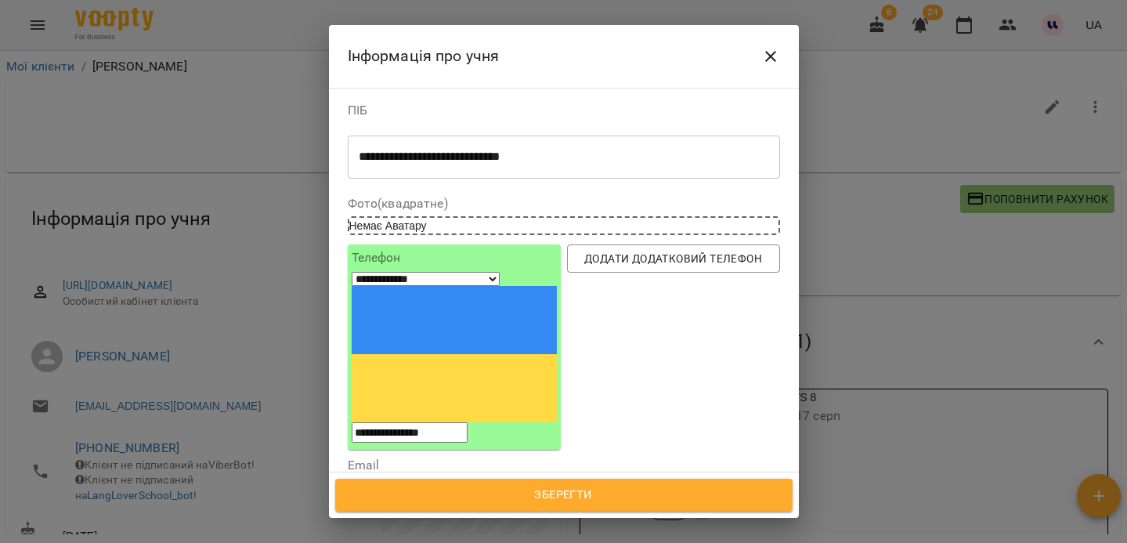
click at [437, 477] on div "Пауза" at bounding box center [564, 491] width 432 height 28
click at [569, 500] on span "Зберегти" at bounding box center [563, 495] width 423 height 20
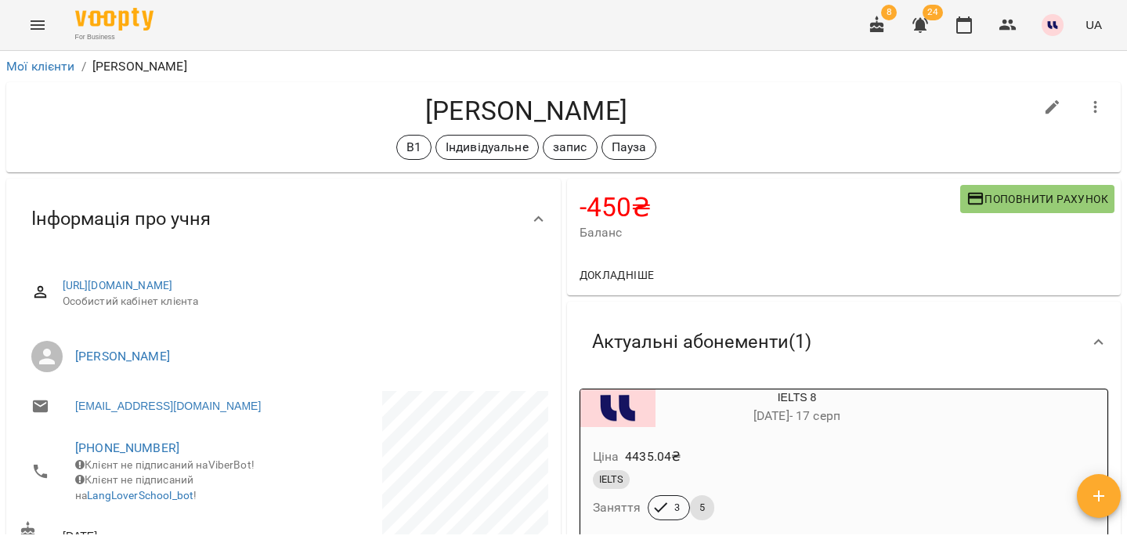
click at [1047, 116] on button "button" at bounding box center [1053, 108] width 38 height 38
select select "**"
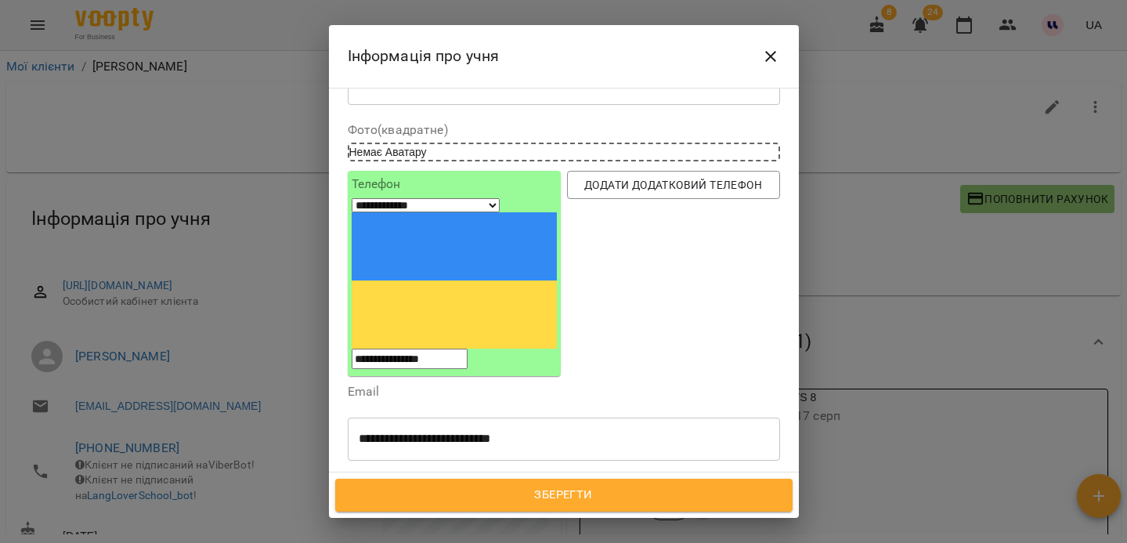
scroll to position [104, 0]
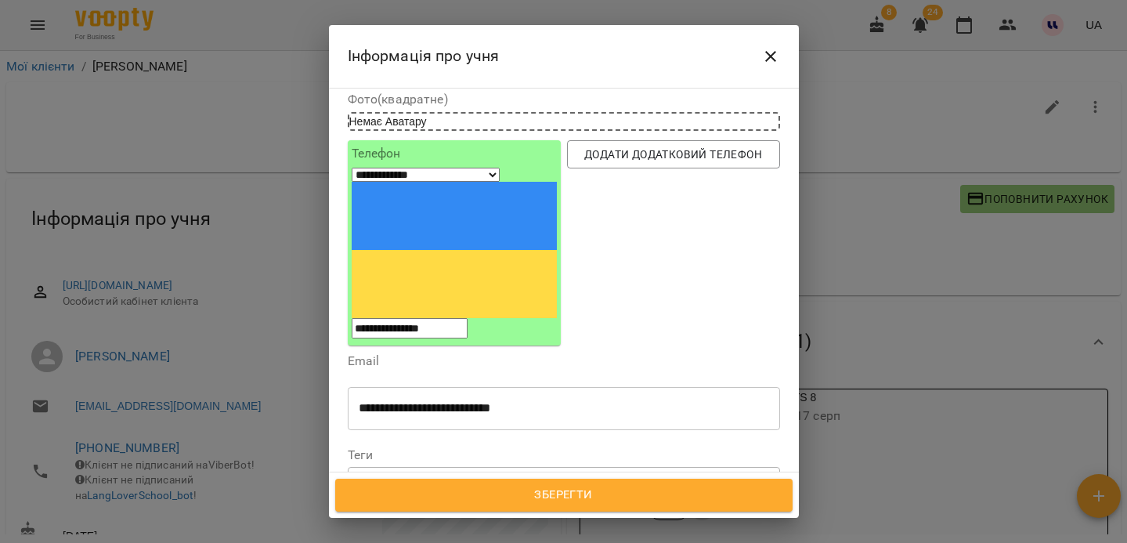
click at [582, 476] on icon at bounding box center [576, 481] width 11 height 11
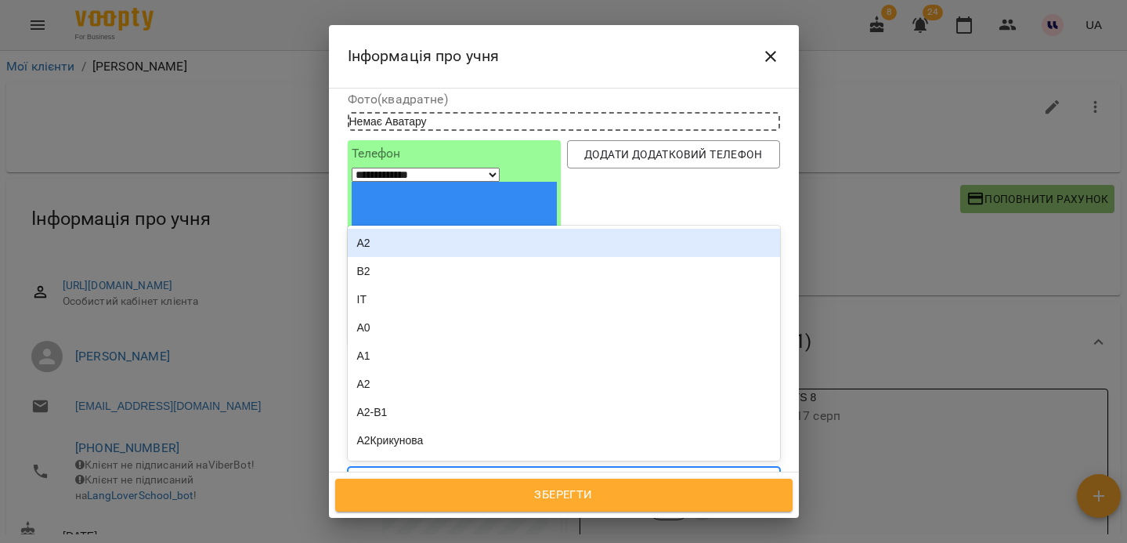
click at [580, 469] on div "В1 Індивідуальне запис" at bounding box center [536, 482] width 374 height 26
type input "***"
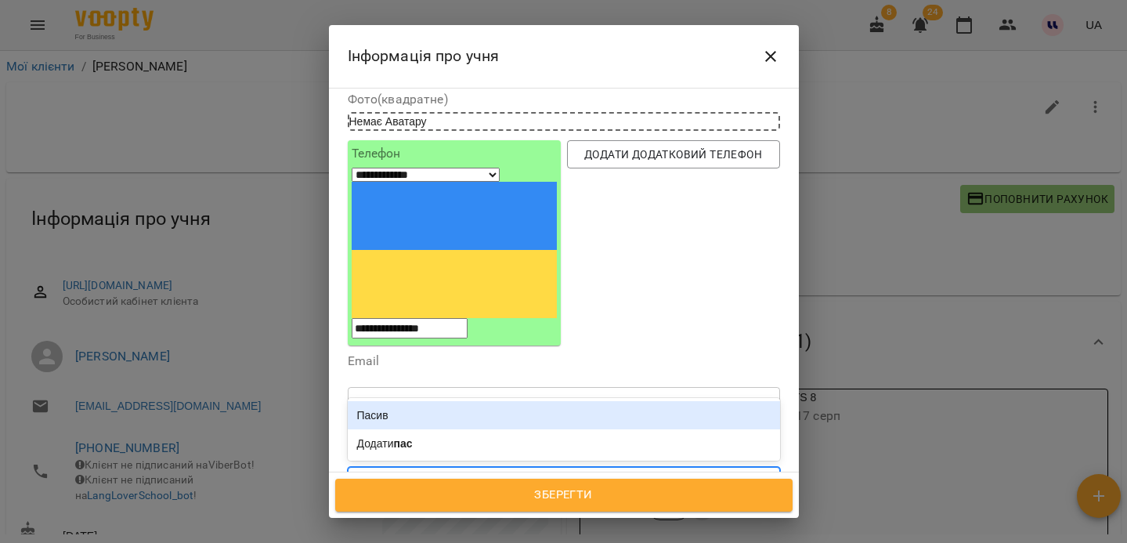
click at [493, 401] on div "Пасив" at bounding box center [564, 415] width 432 height 28
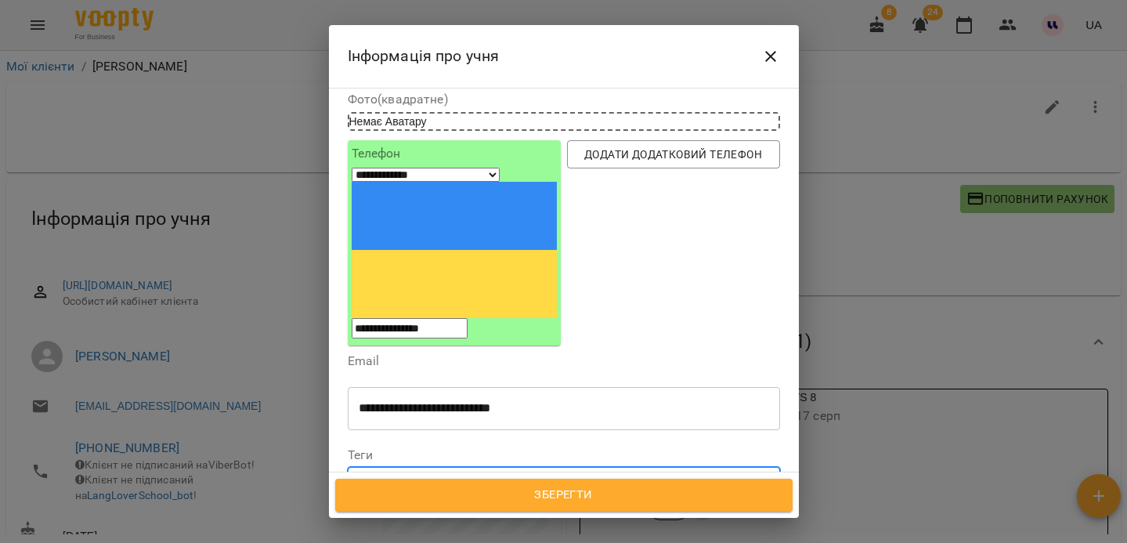
click at [547, 497] on span "Зберегти" at bounding box center [563, 495] width 423 height 20
